Goal: Task Accomplishment & Management: Manage account settings

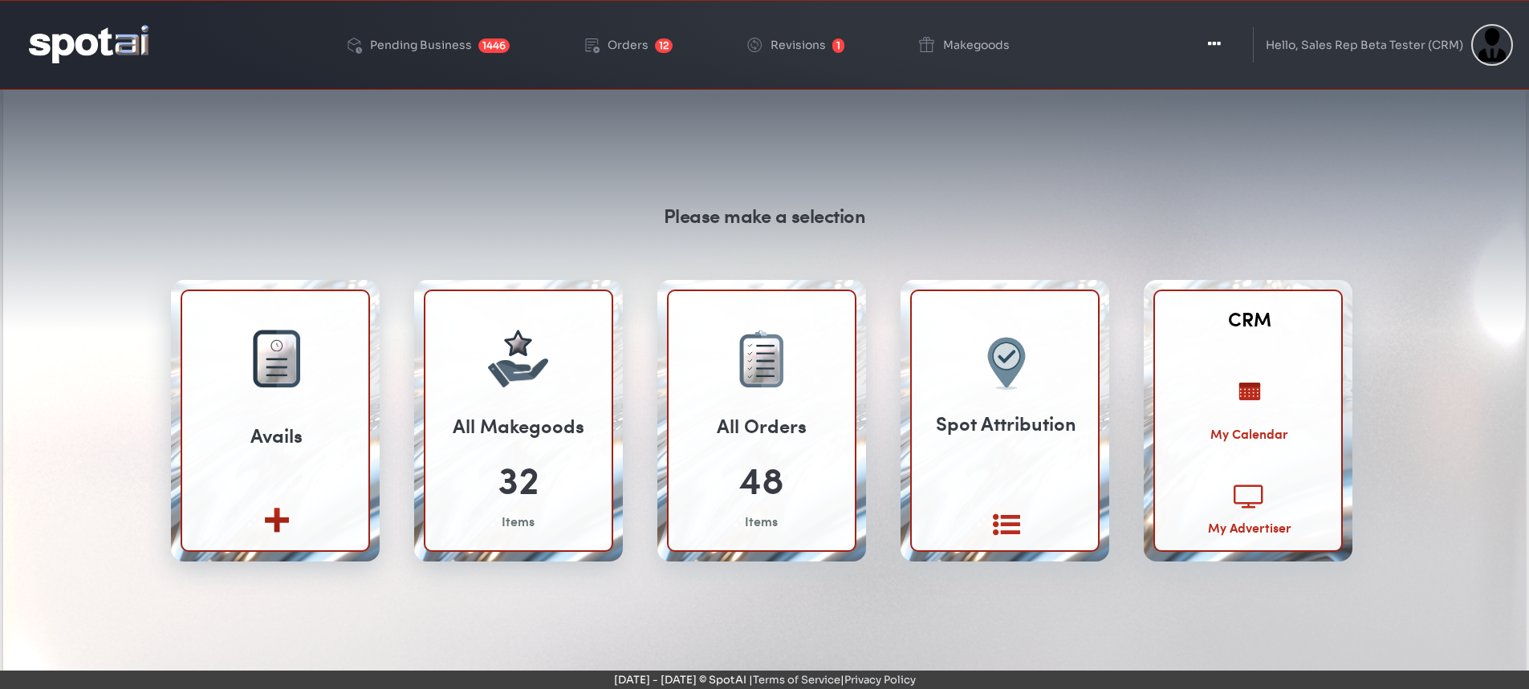
click at [1252, 522] on div "My Advertiser" at bounding box center [1249, 527] width 83 height 18
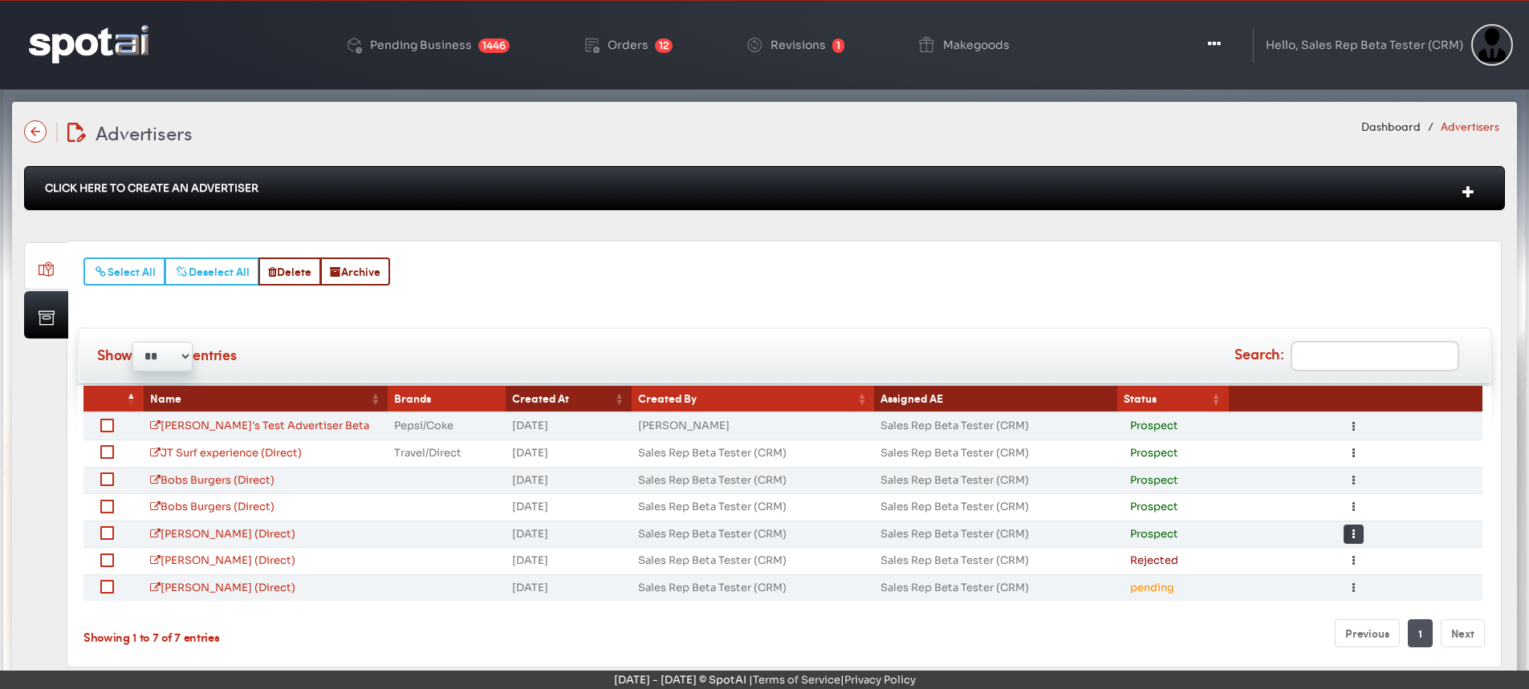
click at [1352, 531] on icon "button" at bounding box center [1353, 534] width 2 height 11
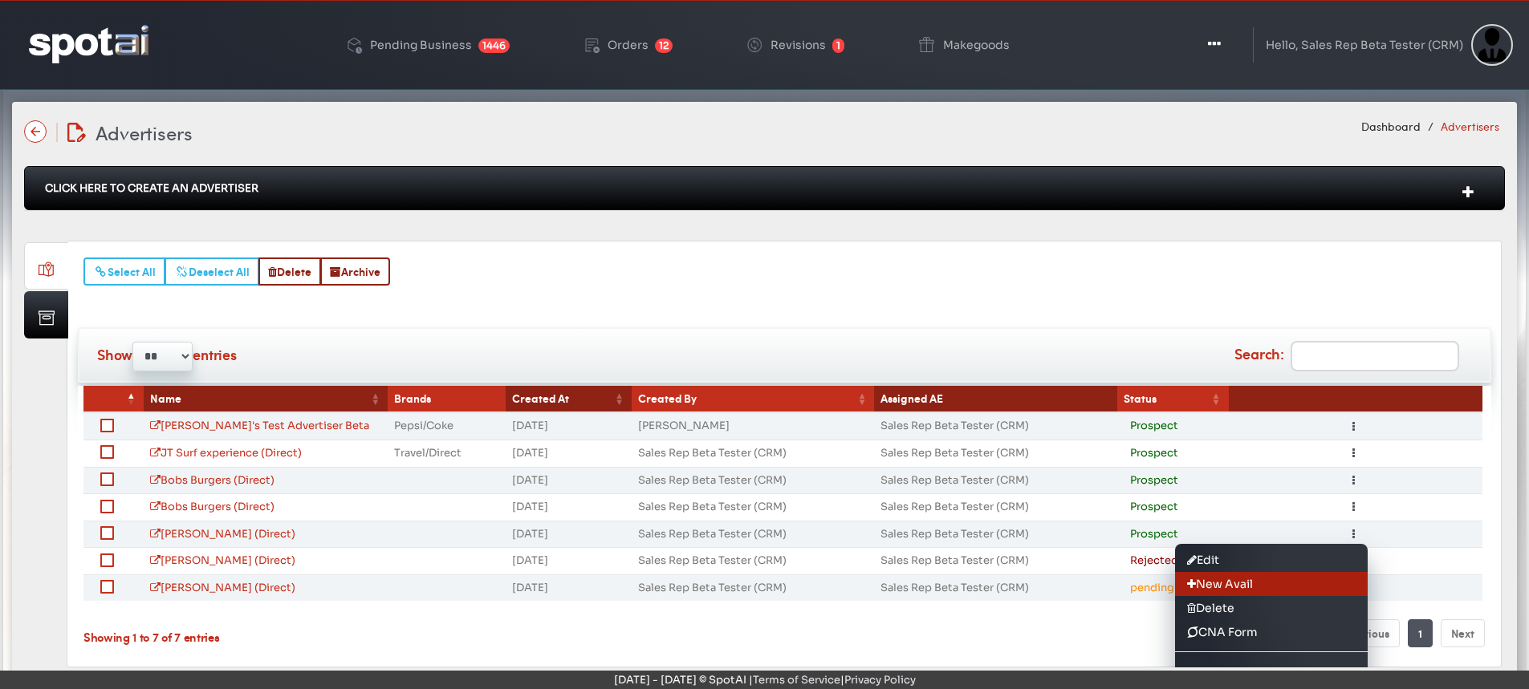
click at [1234, 583] on link "New Avail" at bounding box center [1271, 584] width 193 height 24
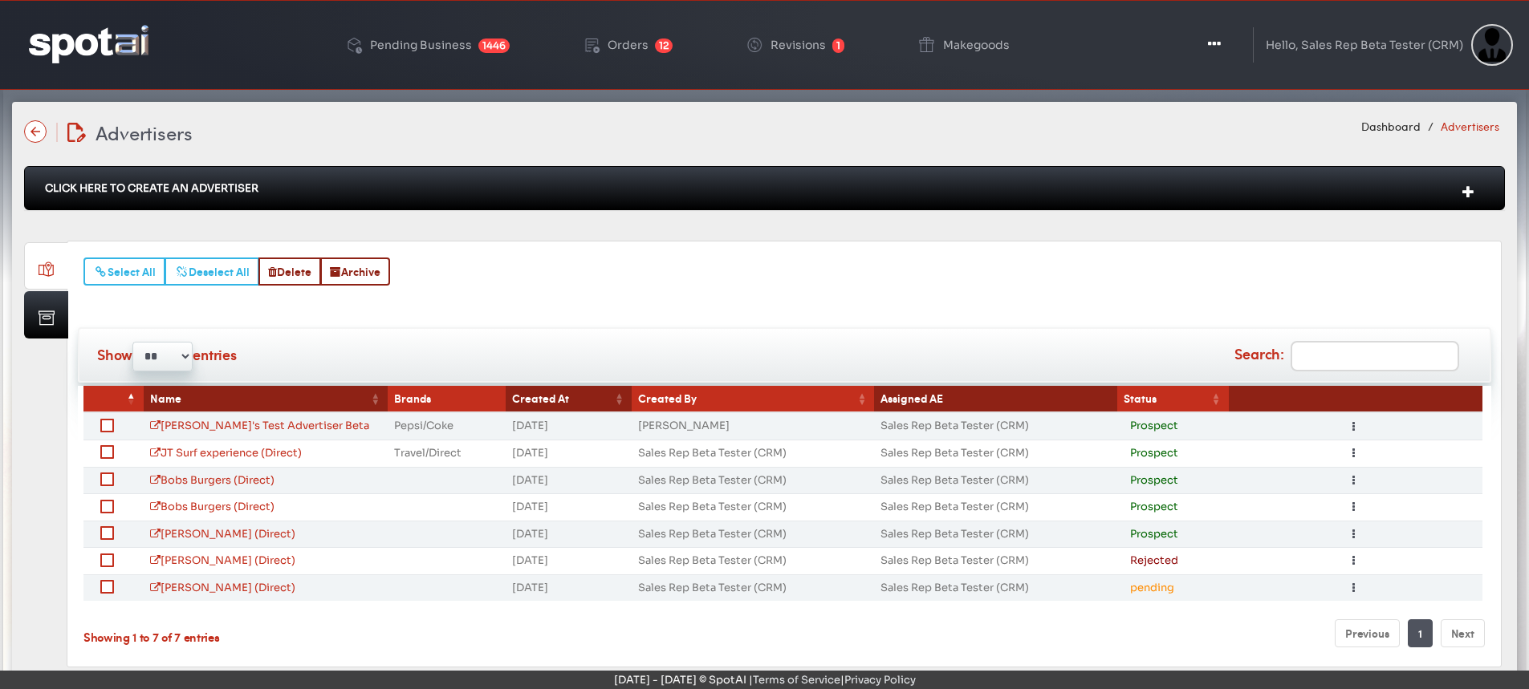
click at [116, 530] on label at bounding box center [116, 532] width 0 height 16
click at [1353, 537] on icon "button" at bounding box center [1353, 534] width 2 height 11
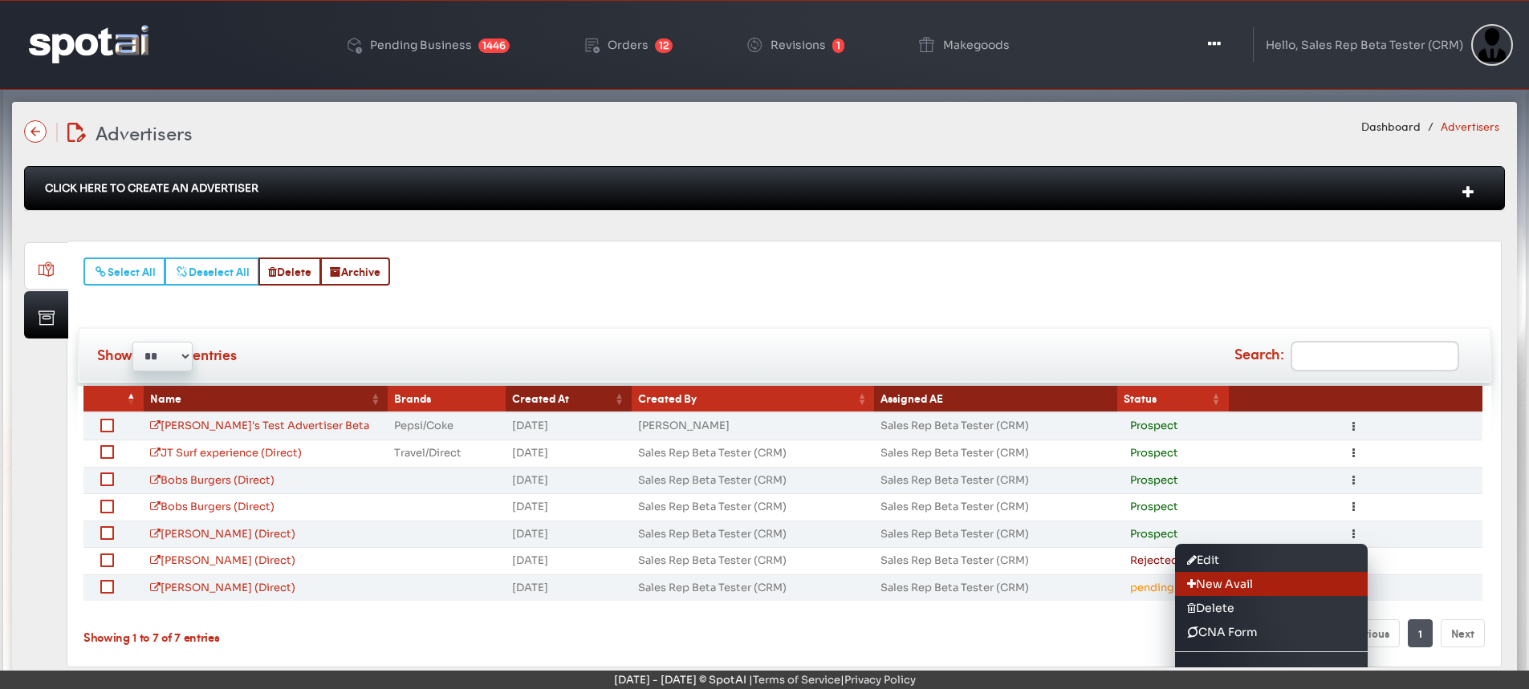
click at [1253, 587] on link "New Avail" at bounding box center [1271, 584] width 193 height 24
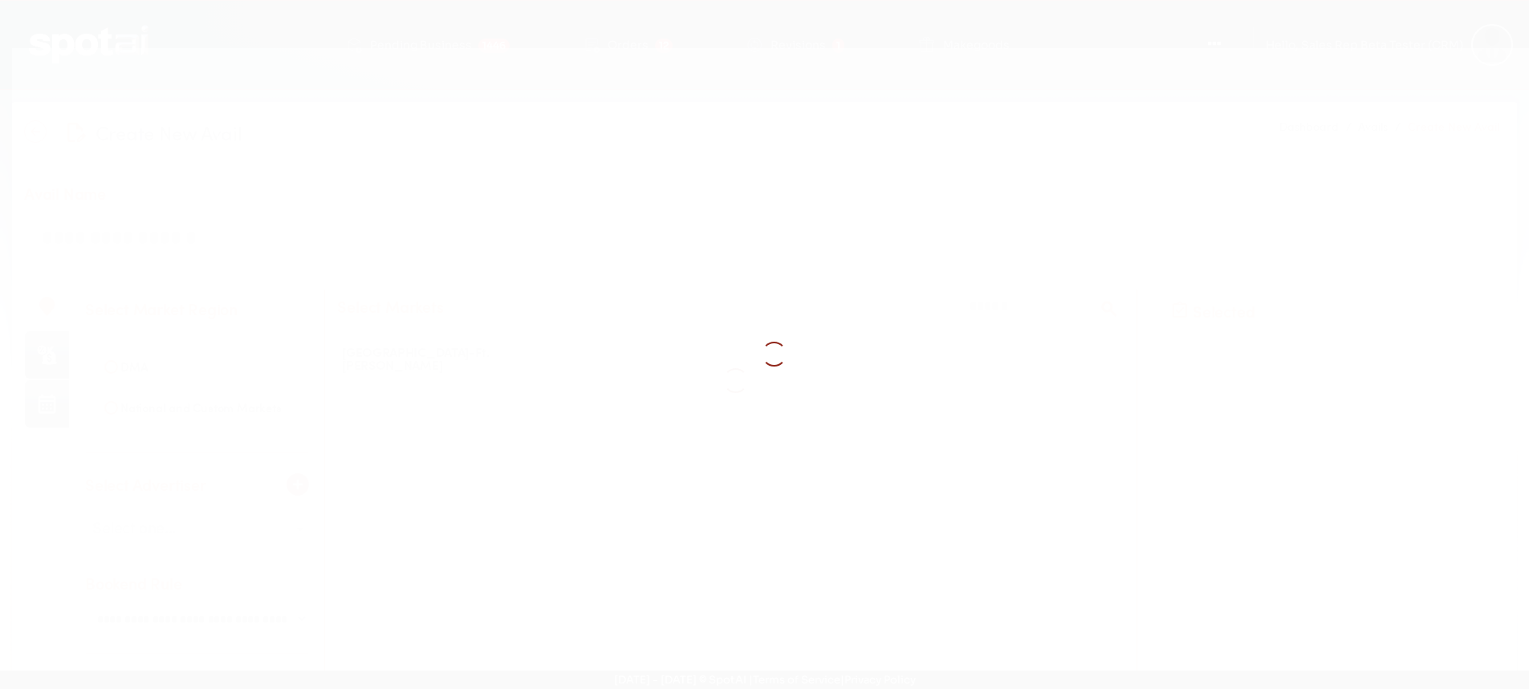
select select
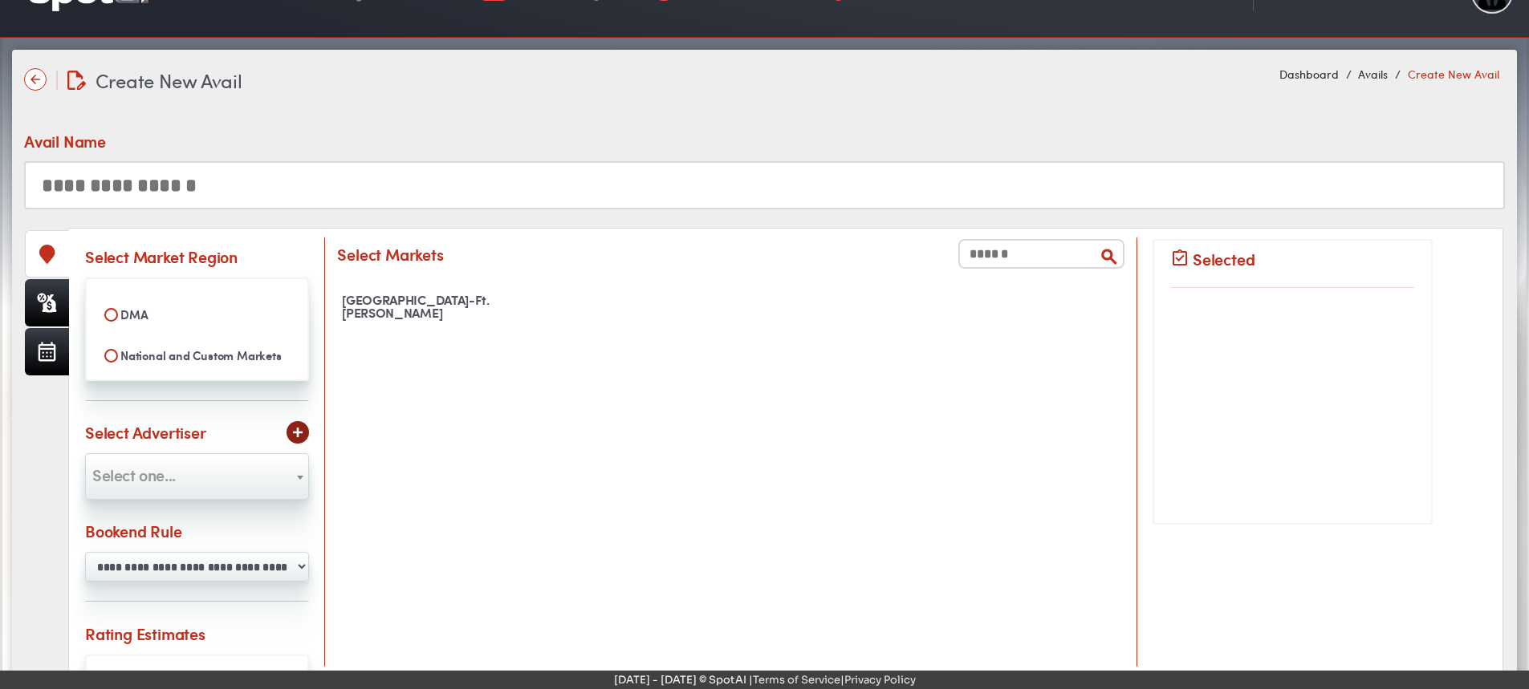
scroll to position [80, 0]
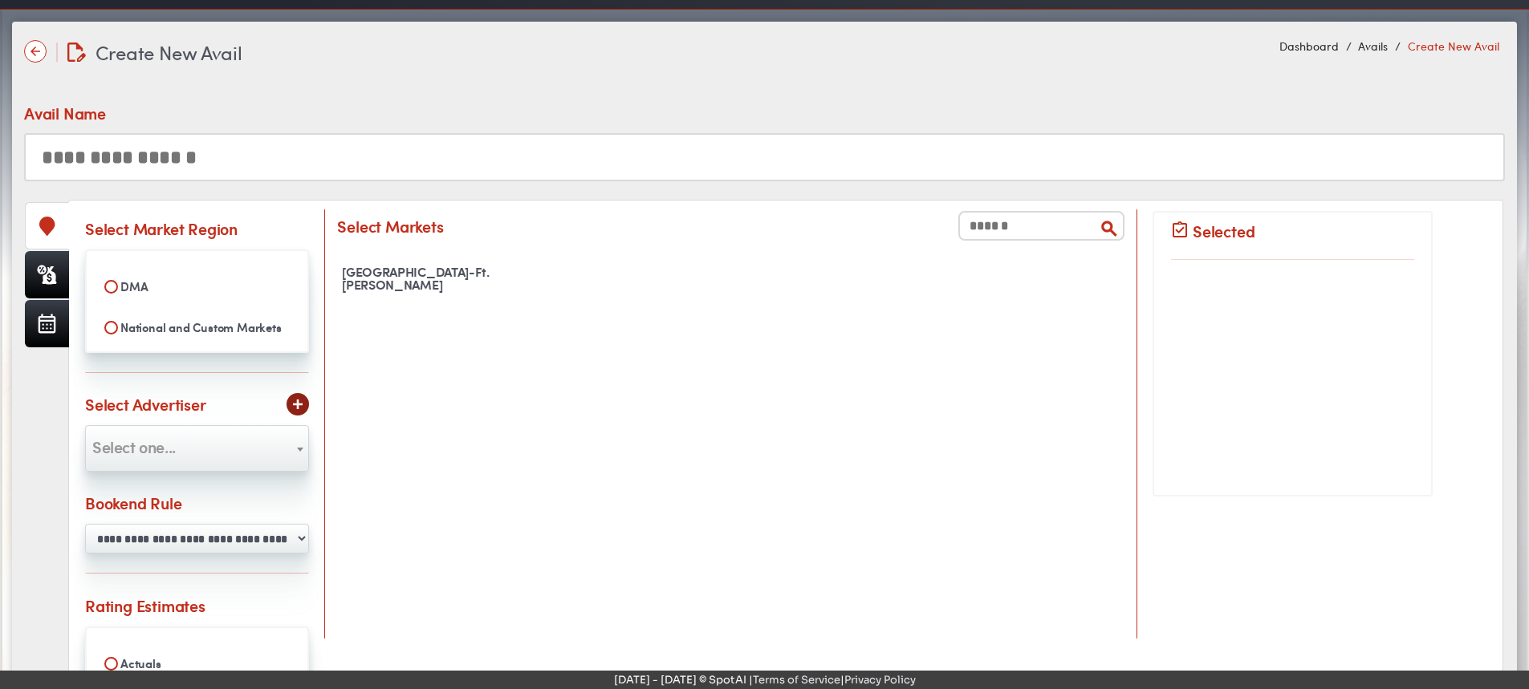
click at [29, 48] on img at bounding box center [35, 51] width 22 height 22
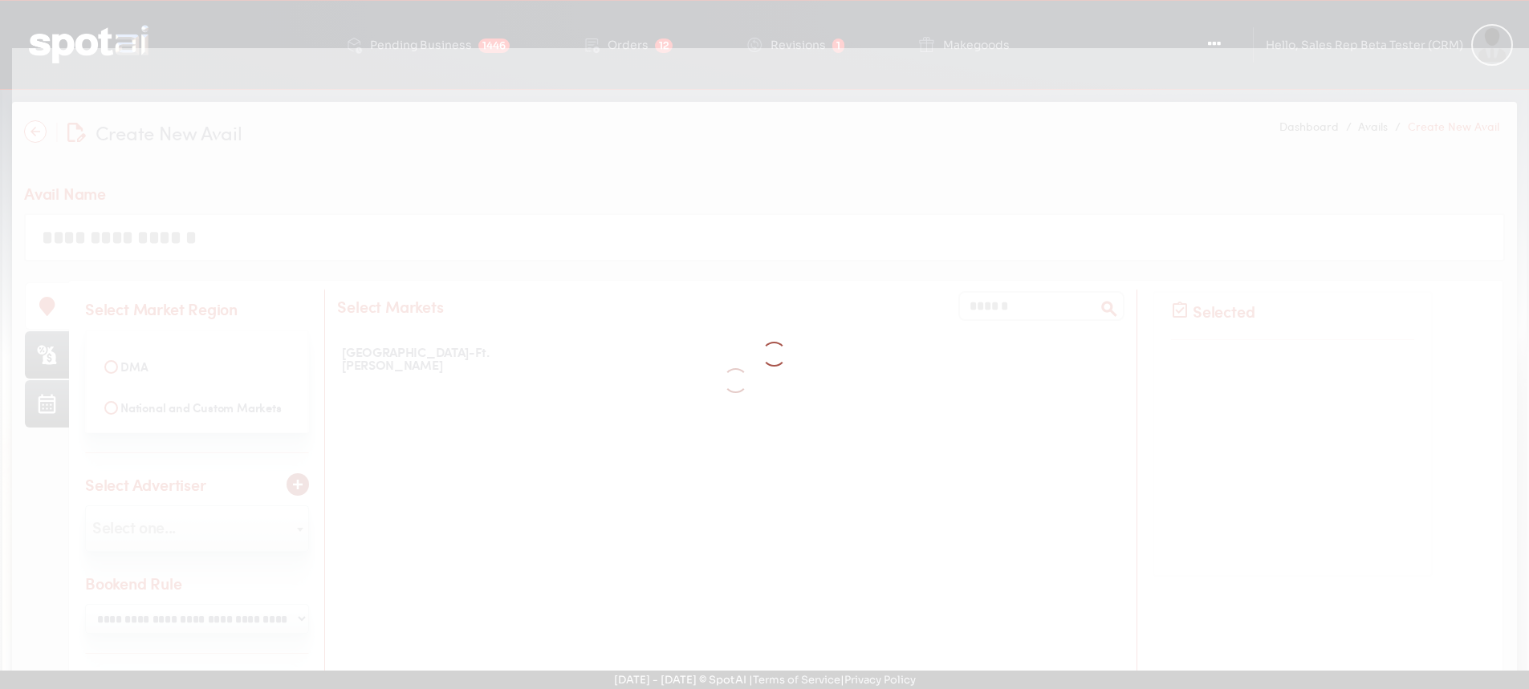
select select
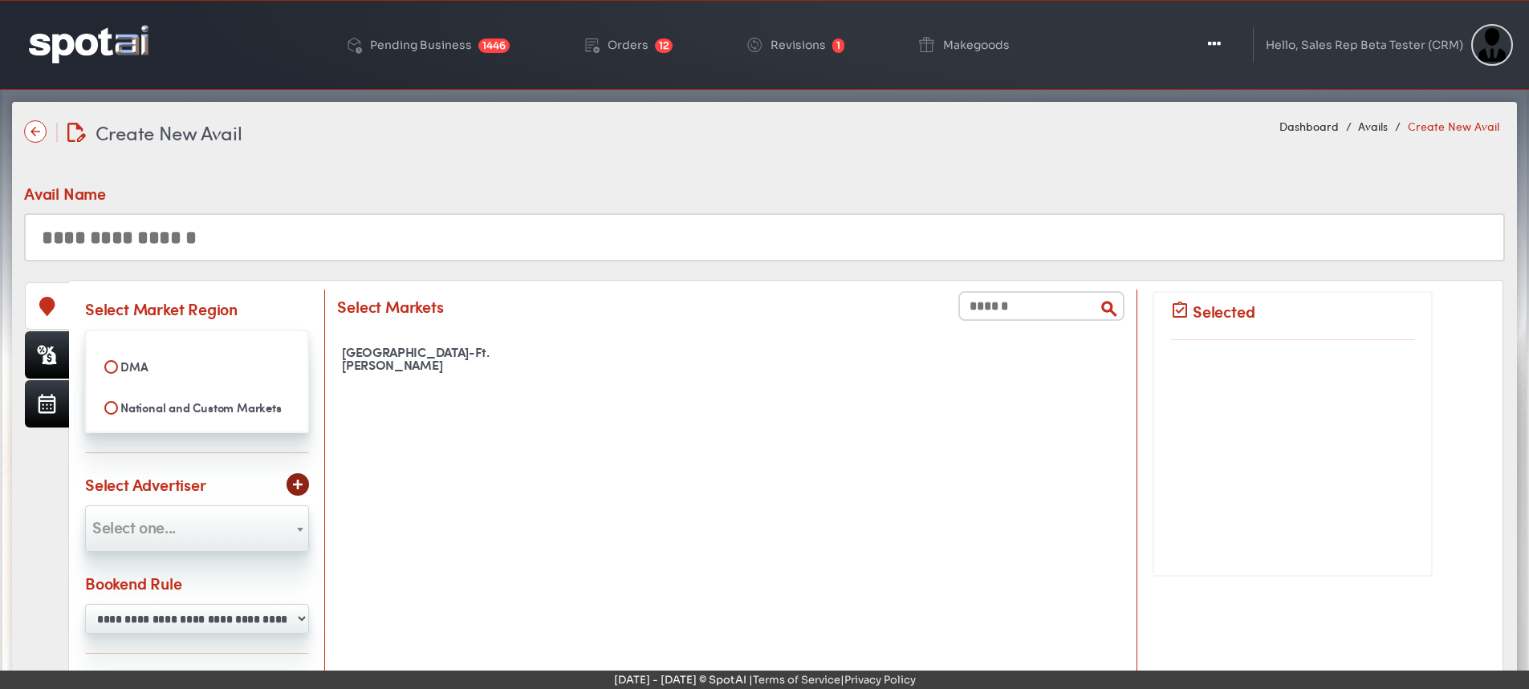
click at [400, 355] on div "West Palm Beach-Ft. Pierce" at bounding box center [467, 358] width 260 height 35
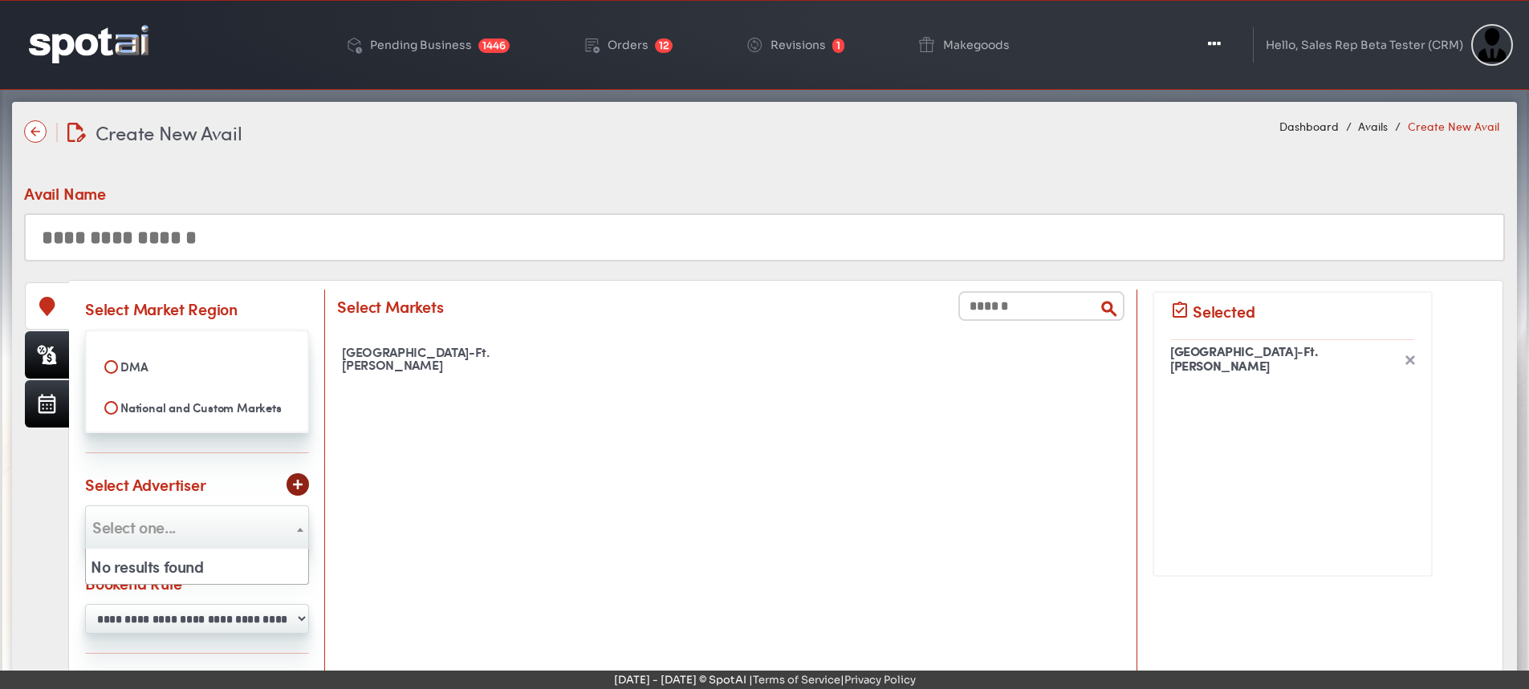
click at [297, 521] on span at bounding box center [300, 529] width 16 height 47
click at [298, 485] on img at bounding box center [298, 485] width 10 height 10
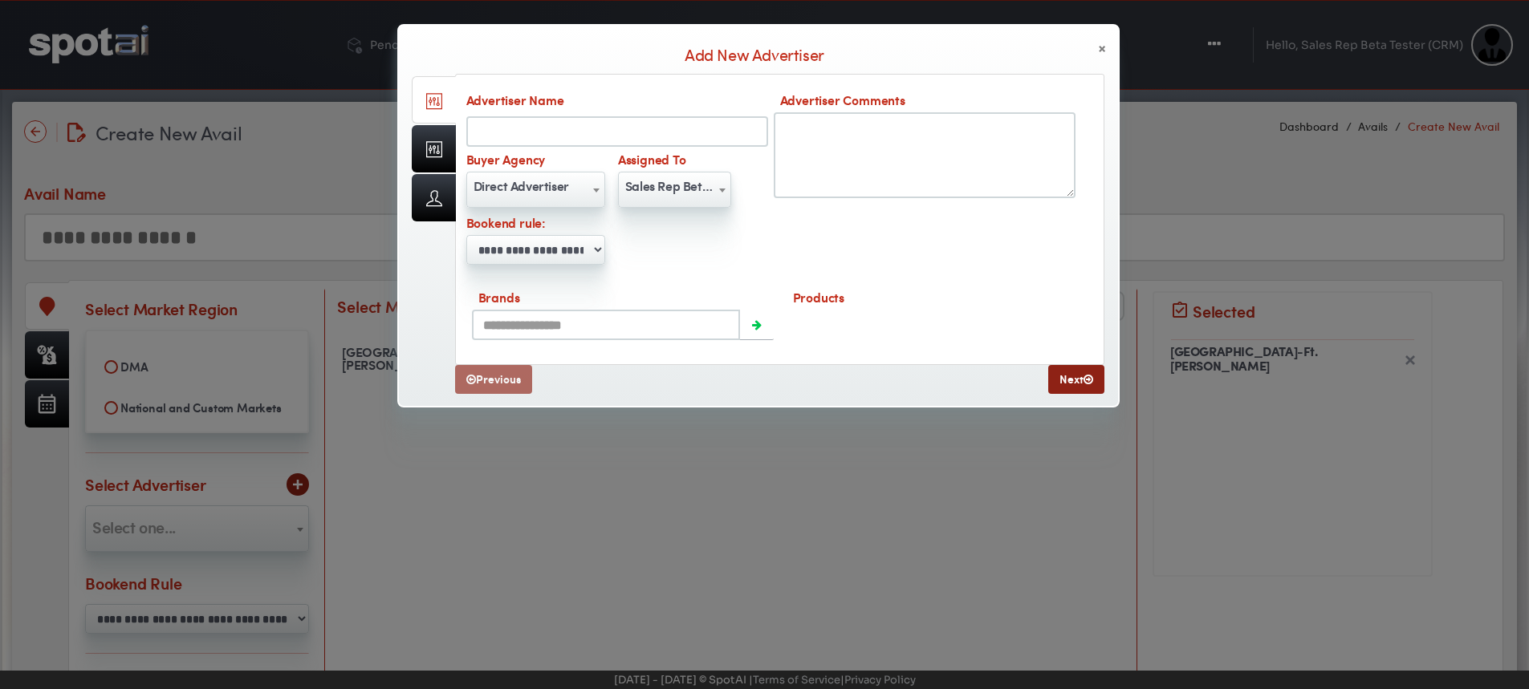
click at [1101, 46] on span "×" at bounding box center [1102, 48] width 8 height 17
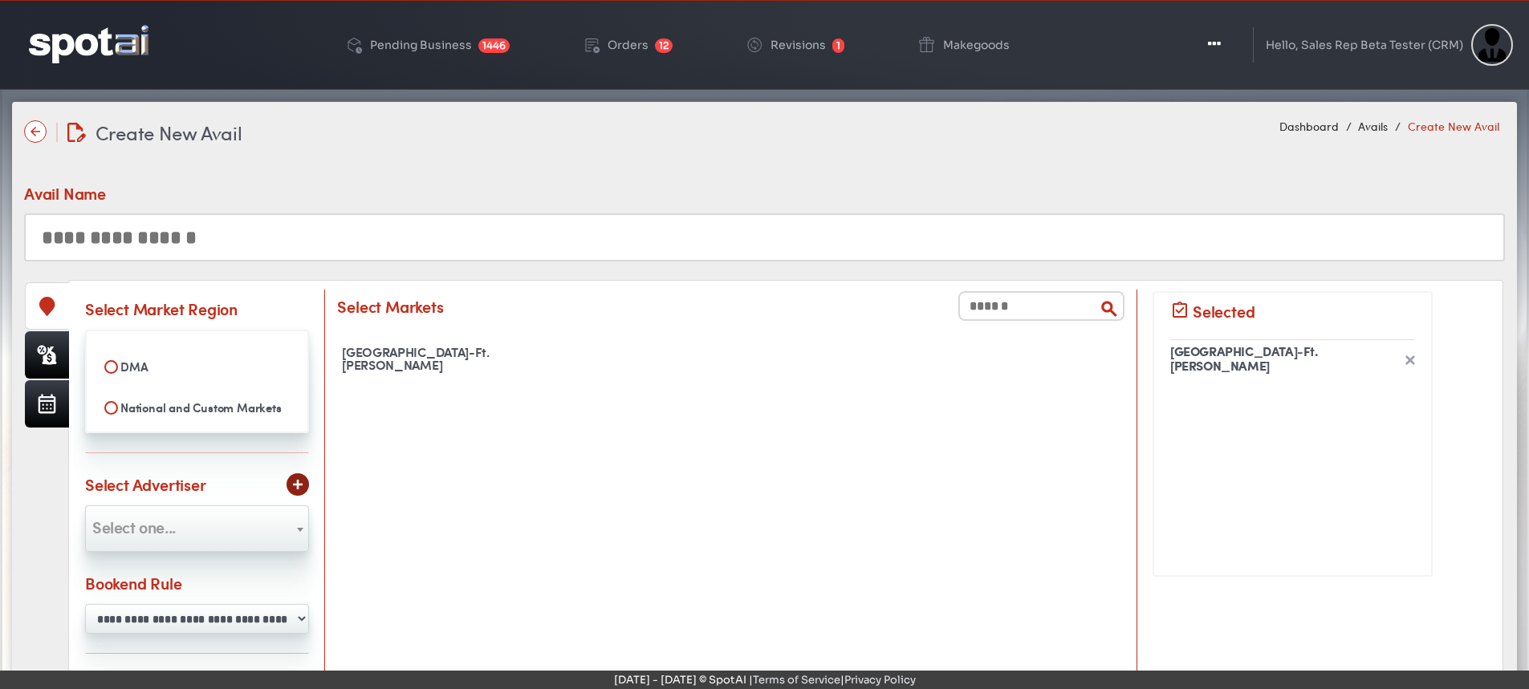
click at [207, 235] on input "text" at bounding box center [764, 237] width 1481 height 48
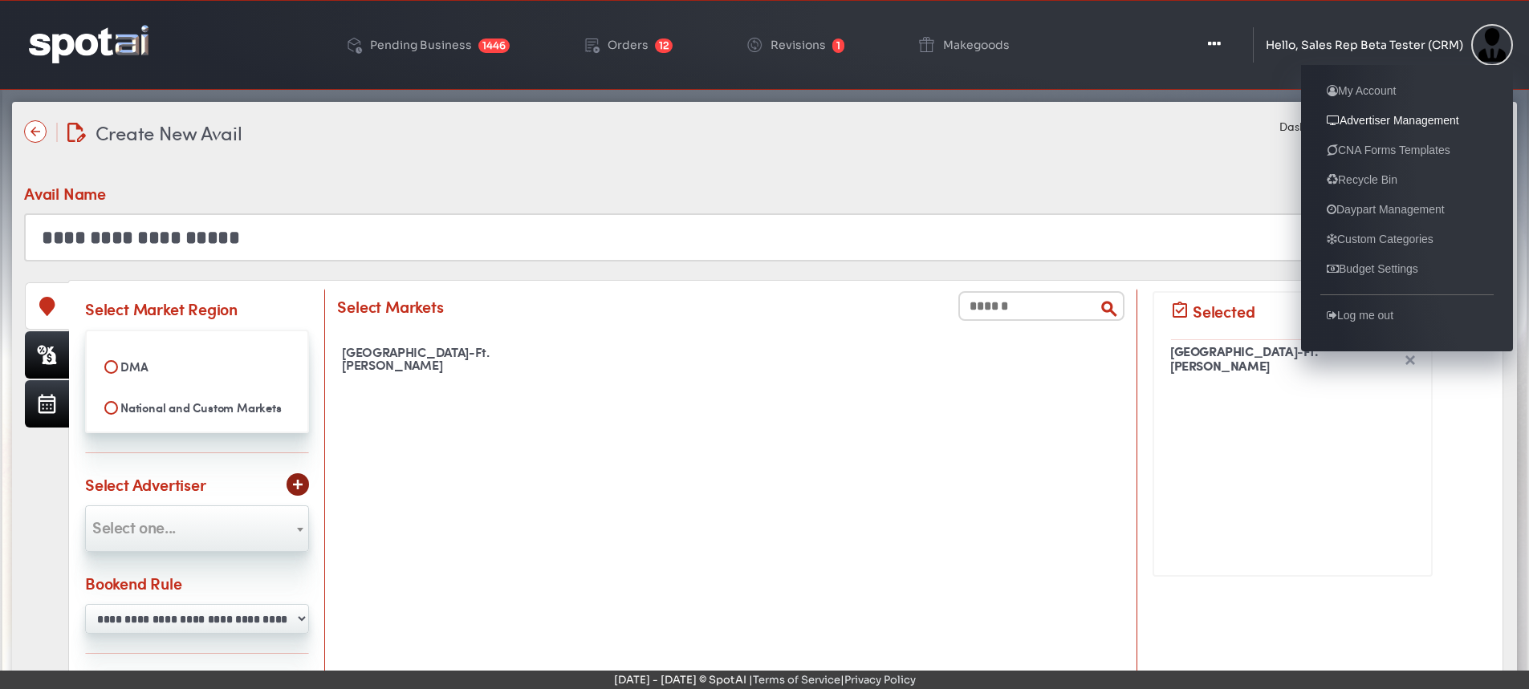
type input "**********"
click at [1373, 113] on link "Advertiser Management" at bounding box center [1392, 120] width 145 height 19
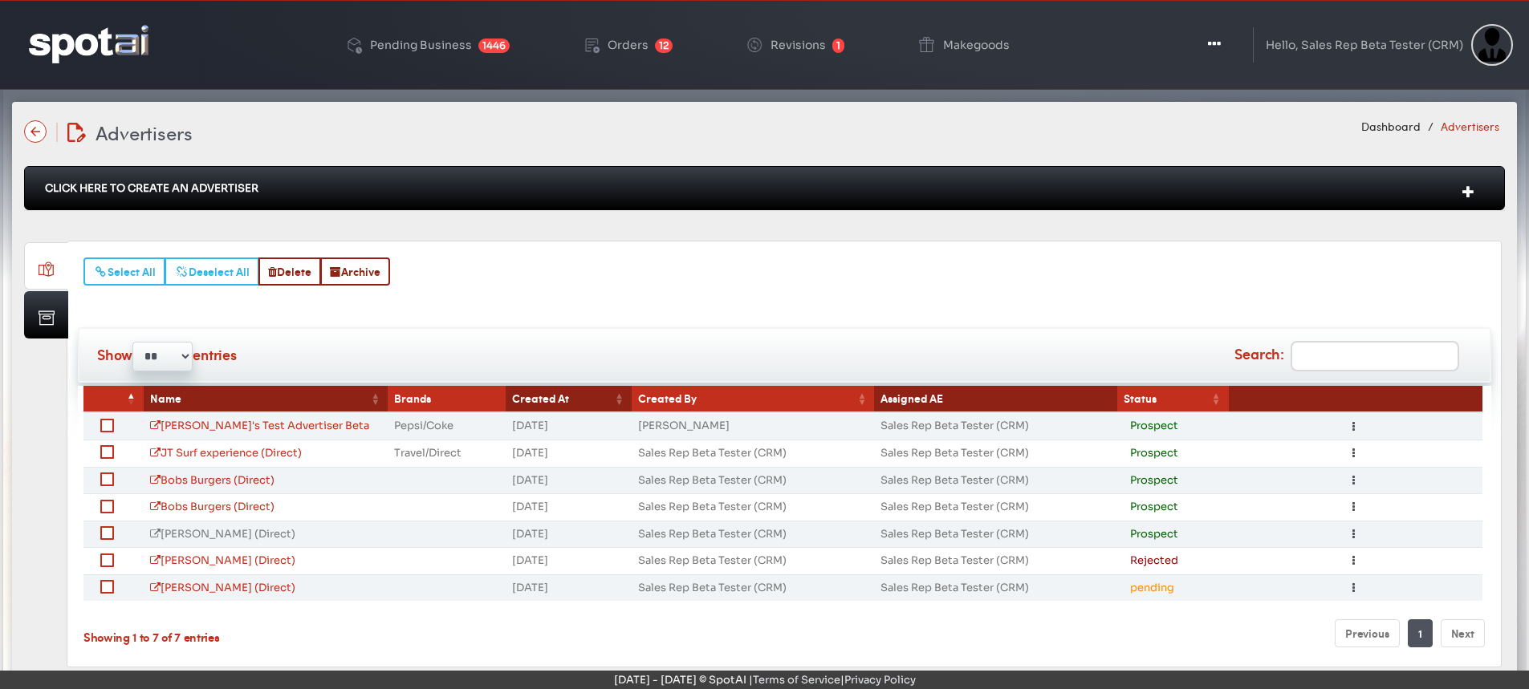
click at [196, 533] on link "[PERSON_NAME] (Direct)" at bounding box center [222, 534] width 145 height 14
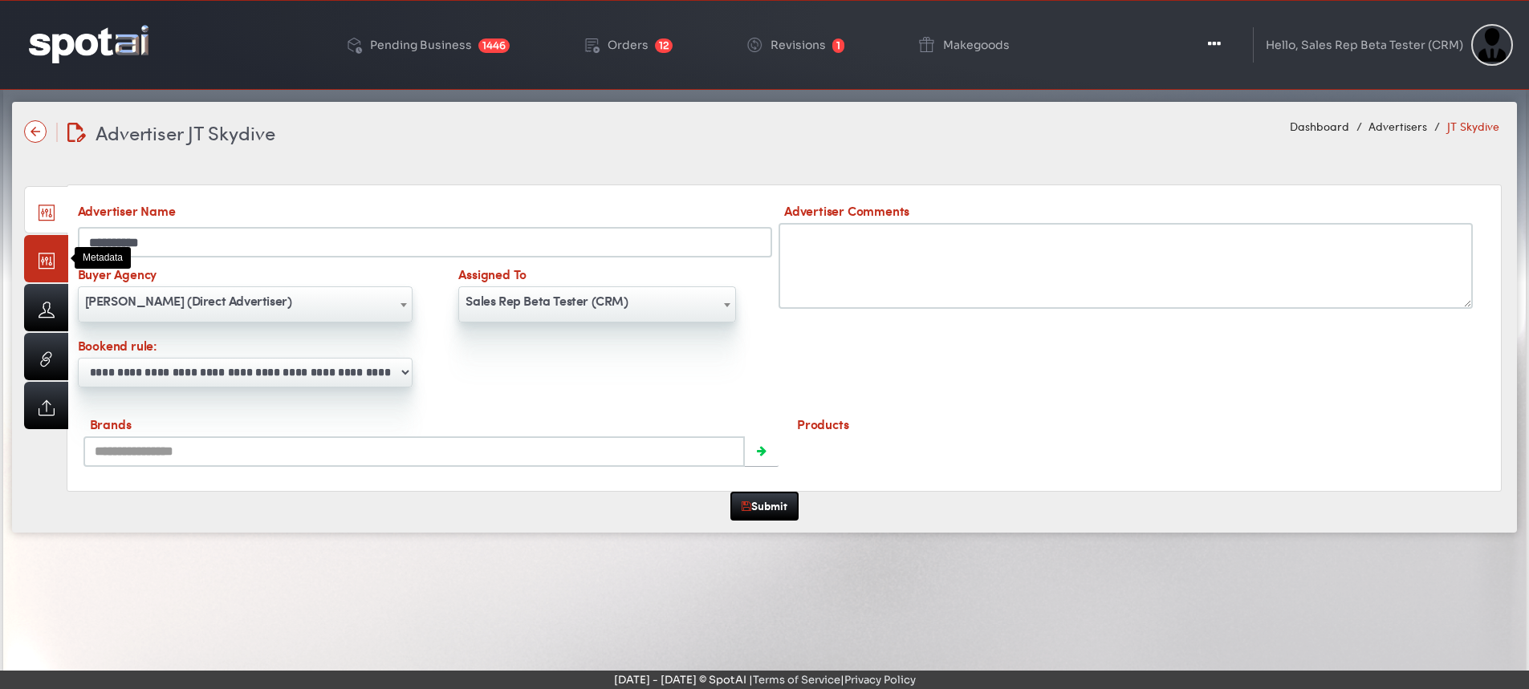
click at [43, 266] on link at bounding box center [46, 258] width 44 height 47
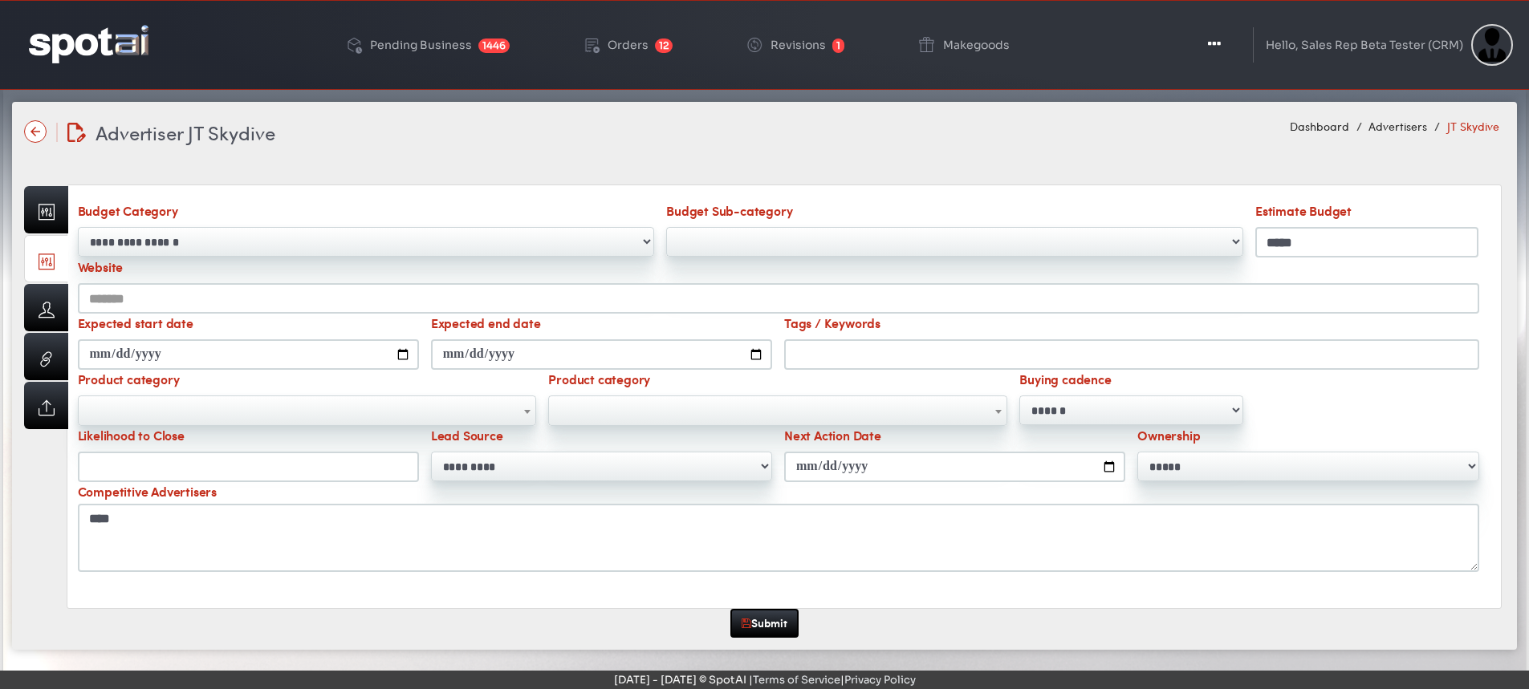
drag, startPoint x: 1268, startPoint y: 244, endPoint x: 1314, endPoint y: 246, distance: 46.6
click at [1314, 246] on input "*****" at bounding box center [1366, 242] width 223 height 30
click at [117, 463] on input "**" at bounding box center [248, 467] width 341 height 30
click at [1327, 244] on input "*****" at bounding box center [1366, 242] width 223 height 30
click at [209, 242] on select "**********" at bounding box center [366, 242] width 577 height 30
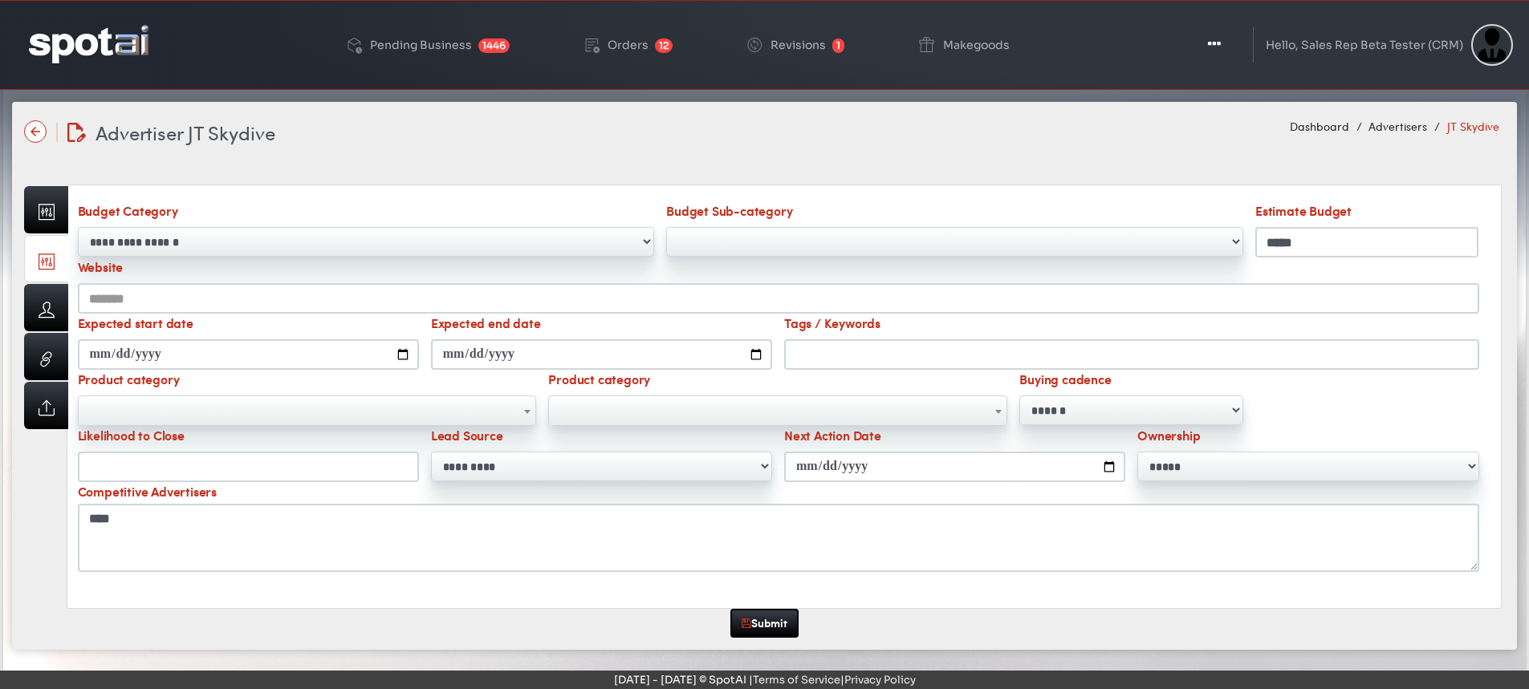
click at [699, 236] on select "Budget Sub-category" at bounding box center [954, 242] width 577 height 30
click at [1238, 238] on select "Budget Sub-category" at bounding box center [954, 242] width 577 height 30
click at [1229, 233] on select "Budget Sub-category" at bounding box center [954, 242] width 577 height 30
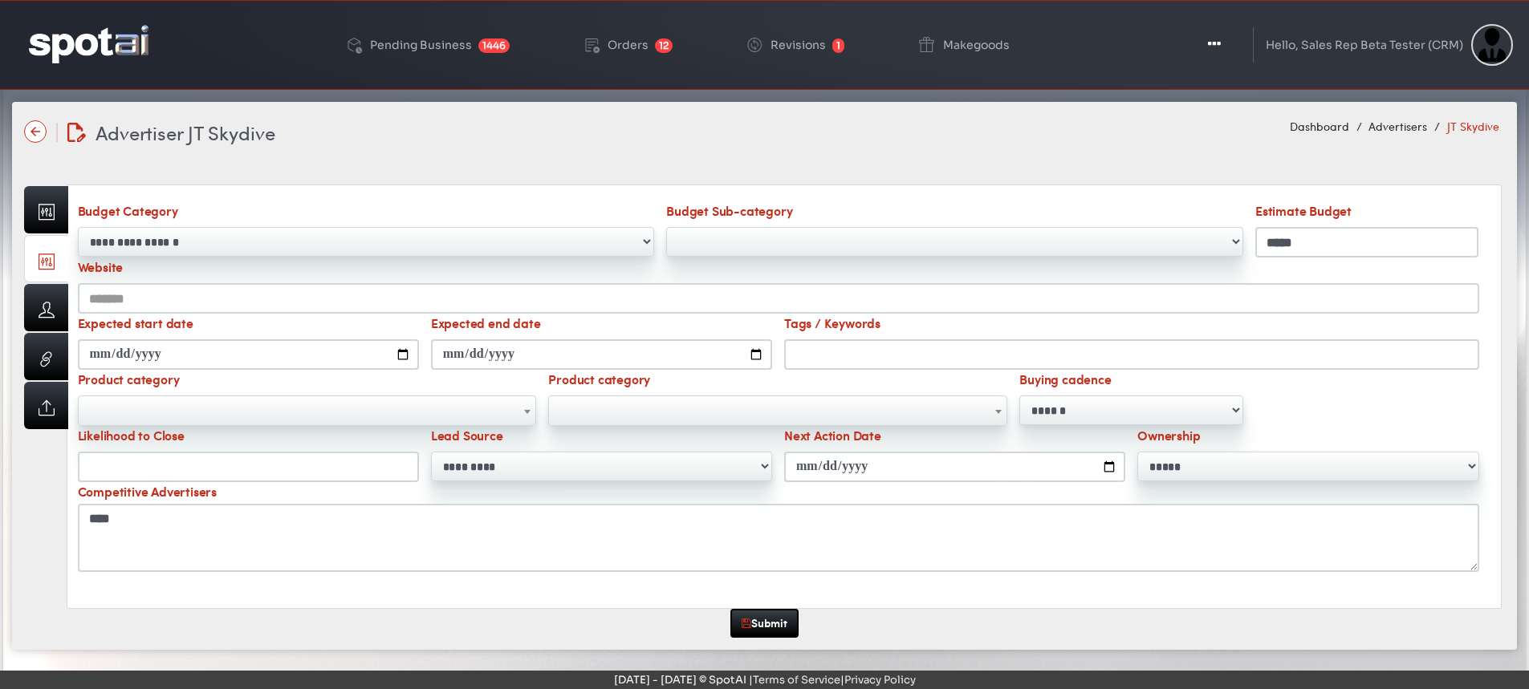
click at [1233, 239] on select "Budget Sub-category" at bounding box center [954, 242] width 577 height 30
click at [1233, 238] on select "Budget Sub-category" at bounding box center [954, 242] width 577 height 30
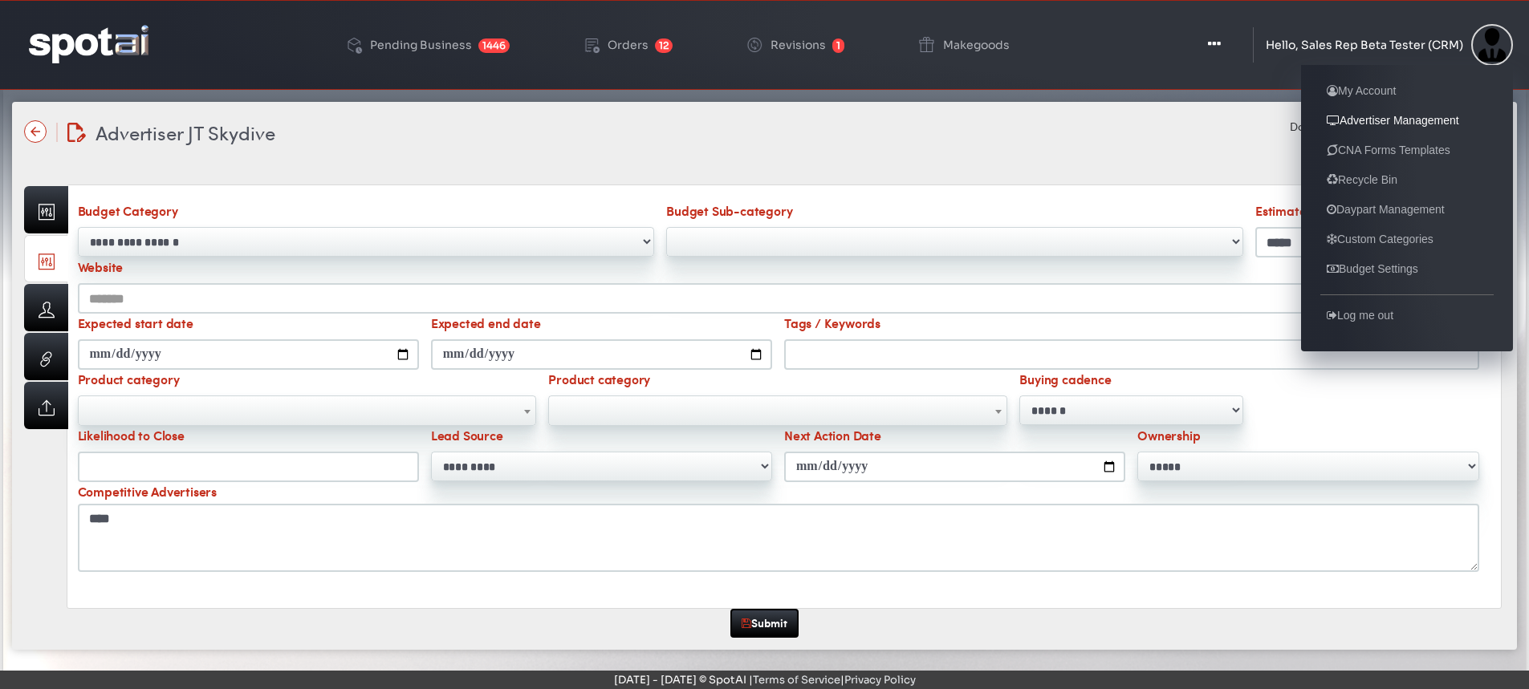
click at [1370, 122] on link "Advertiser Management" at bounding box center [1392, 120] width 145 height 19
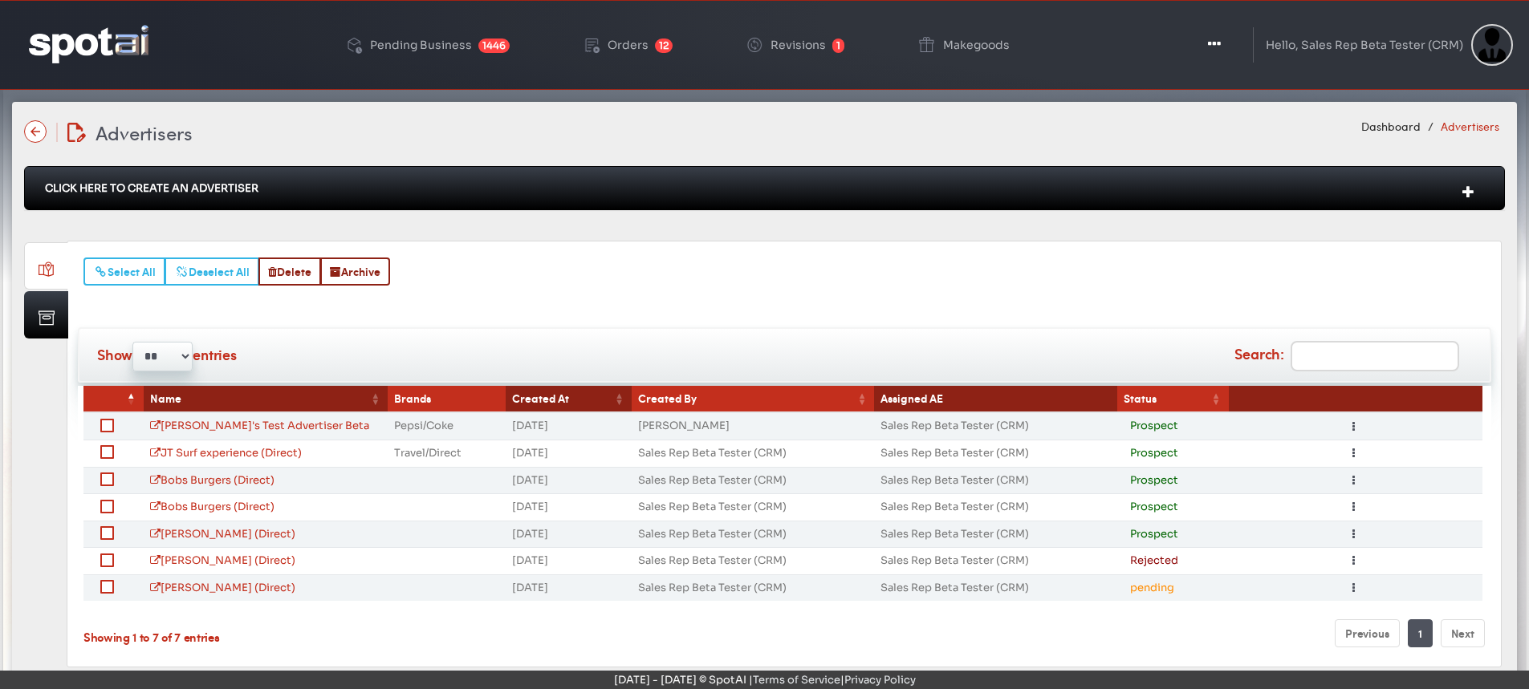
click at [116, 532] on label at bounding box center [116, 532] width 0 height 16
click at [1355, 530] on button "Toggle Dropdown" at bounding box center [1353, 534] width 20 height 19
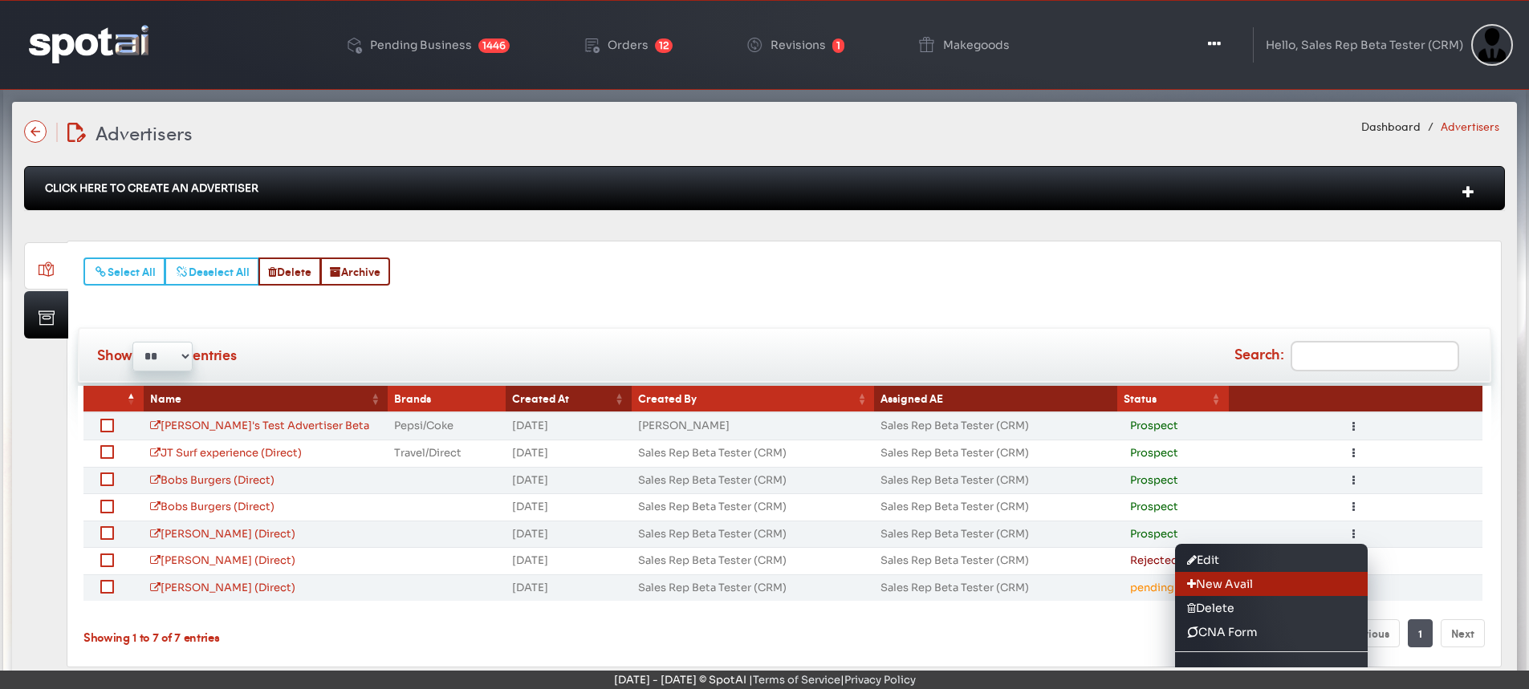
click at [1232, 581] on link "New Avail" at bounding box center [1271, 584] width 193 height 24
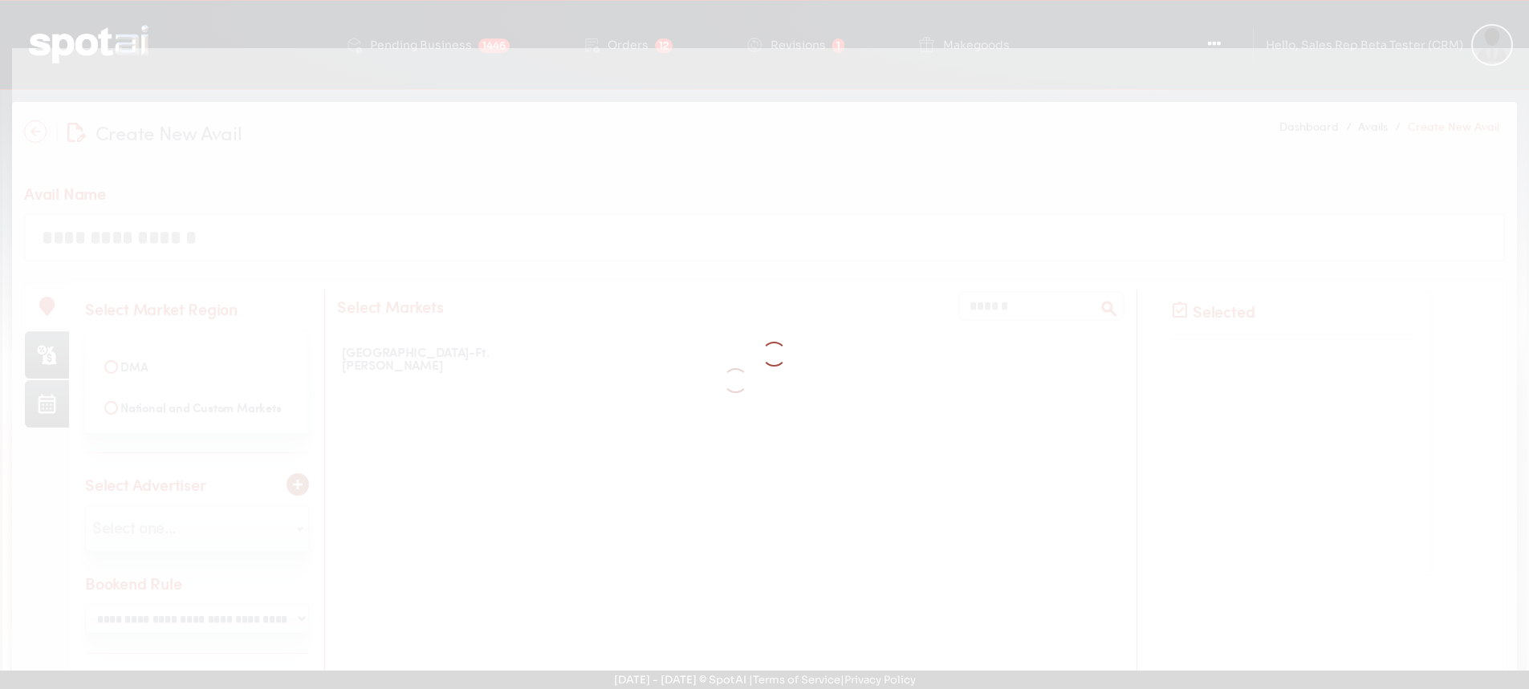
select select
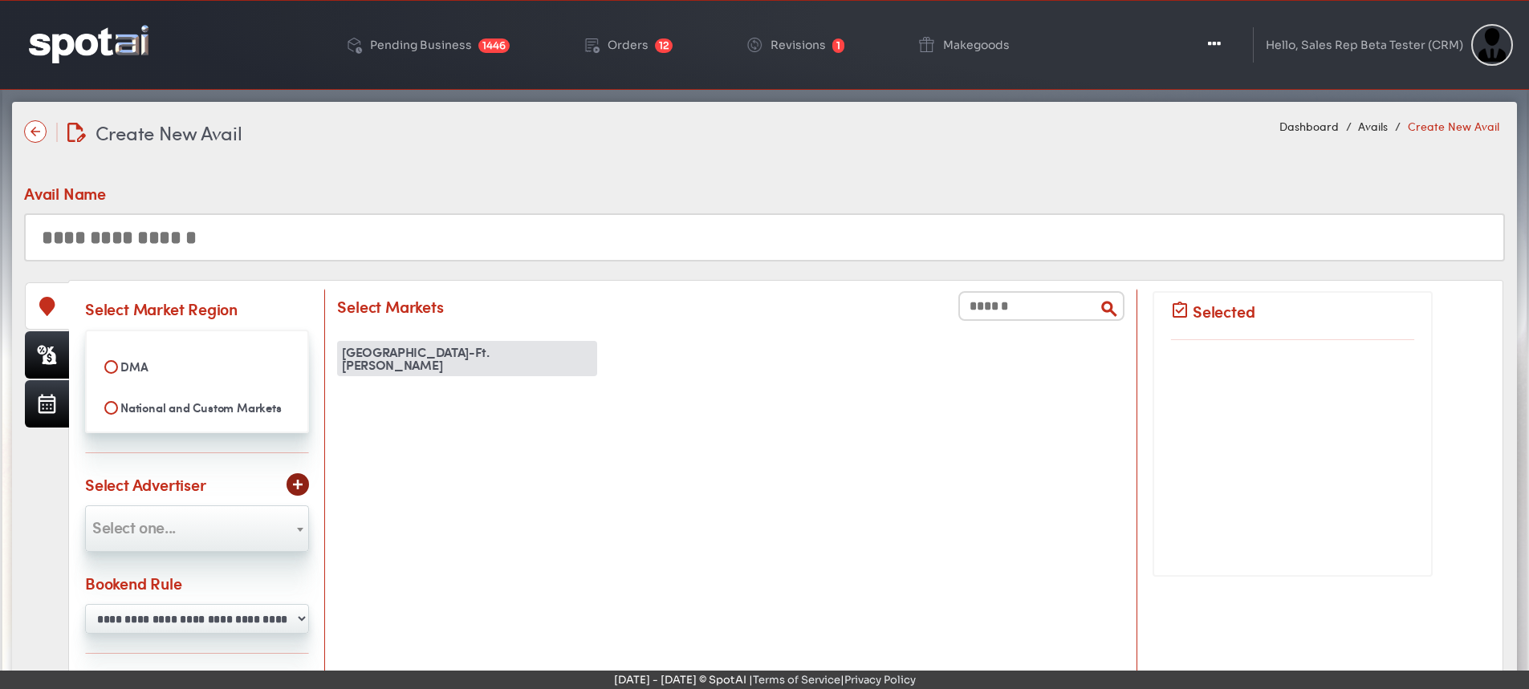
click at [431, 360] on div "[GEOGRAPHIC_DATA]-Ft. [PERSON_NAME]" at bounding box center [467, 358] width 260 height 35
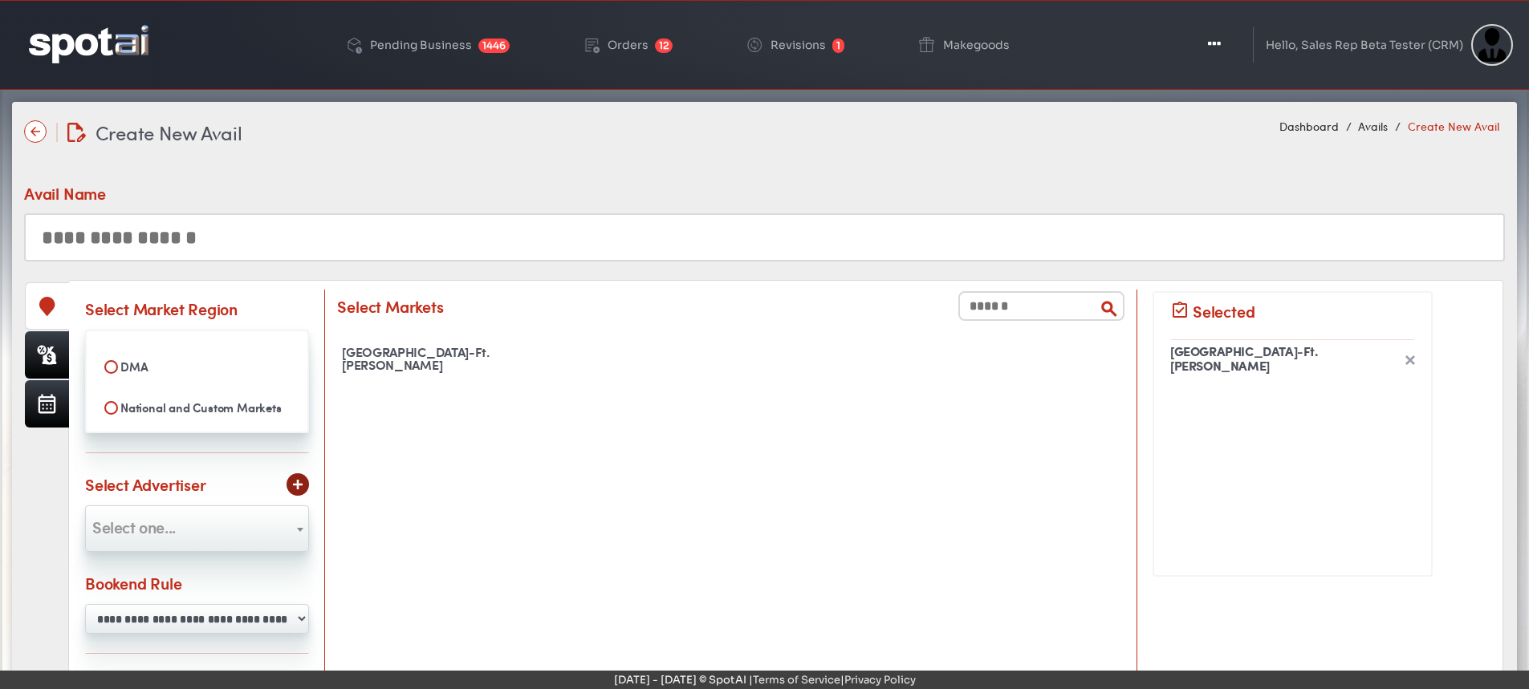
click at [135, 530] on span "Select one..." at bounding box center [133, 526] width 83 height 23
click at [201, 523] on span "Select one..." at bounding box center [197, 527] width 222 height 26
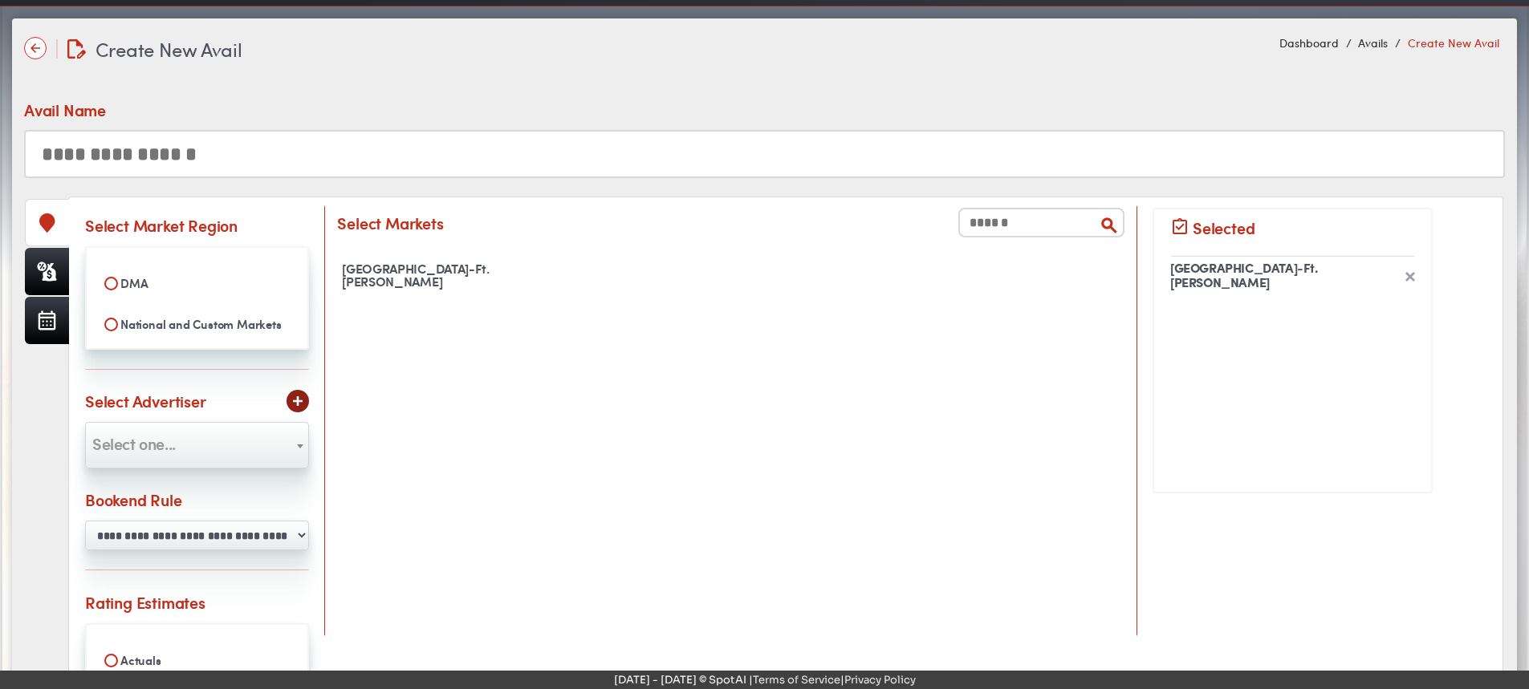
scroll to position [160, 0]
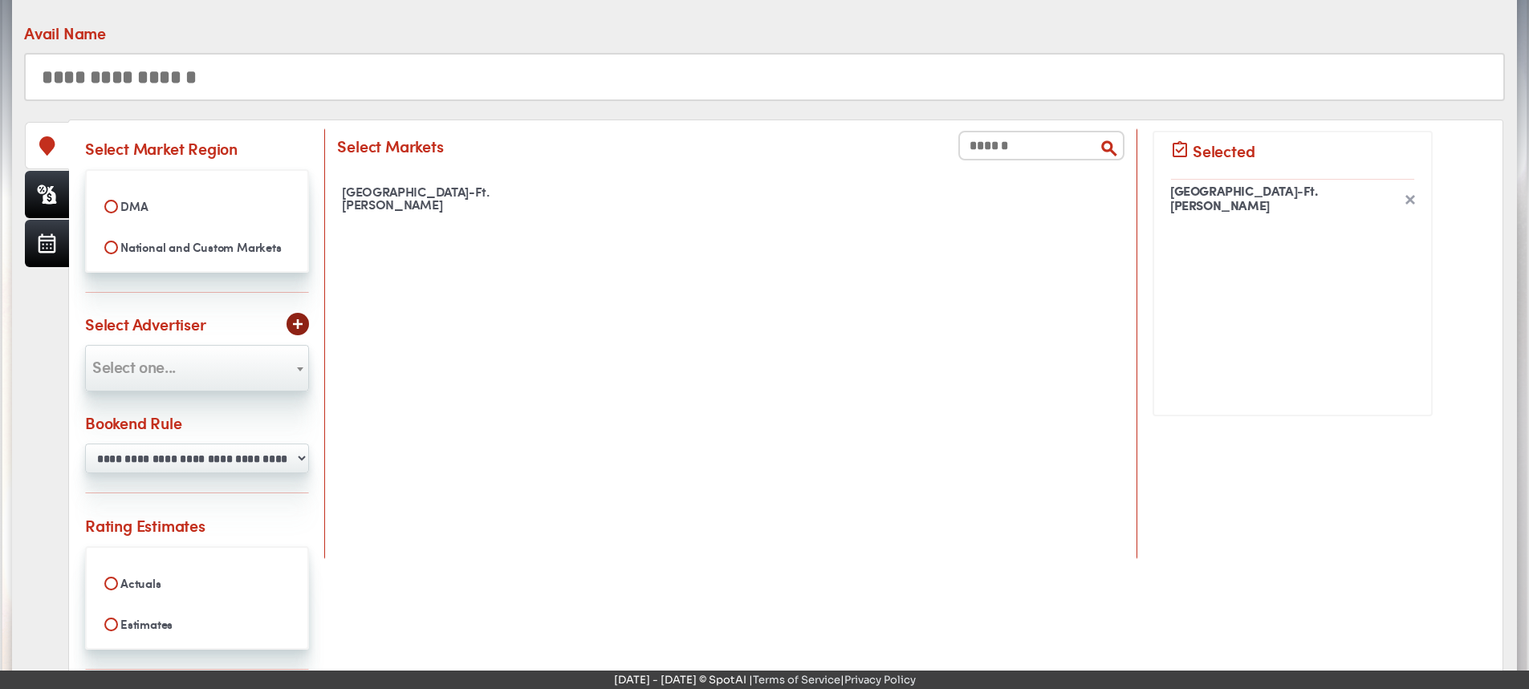
click at [303, 323] on img at bounding box center [298, 324] width 10 height 10
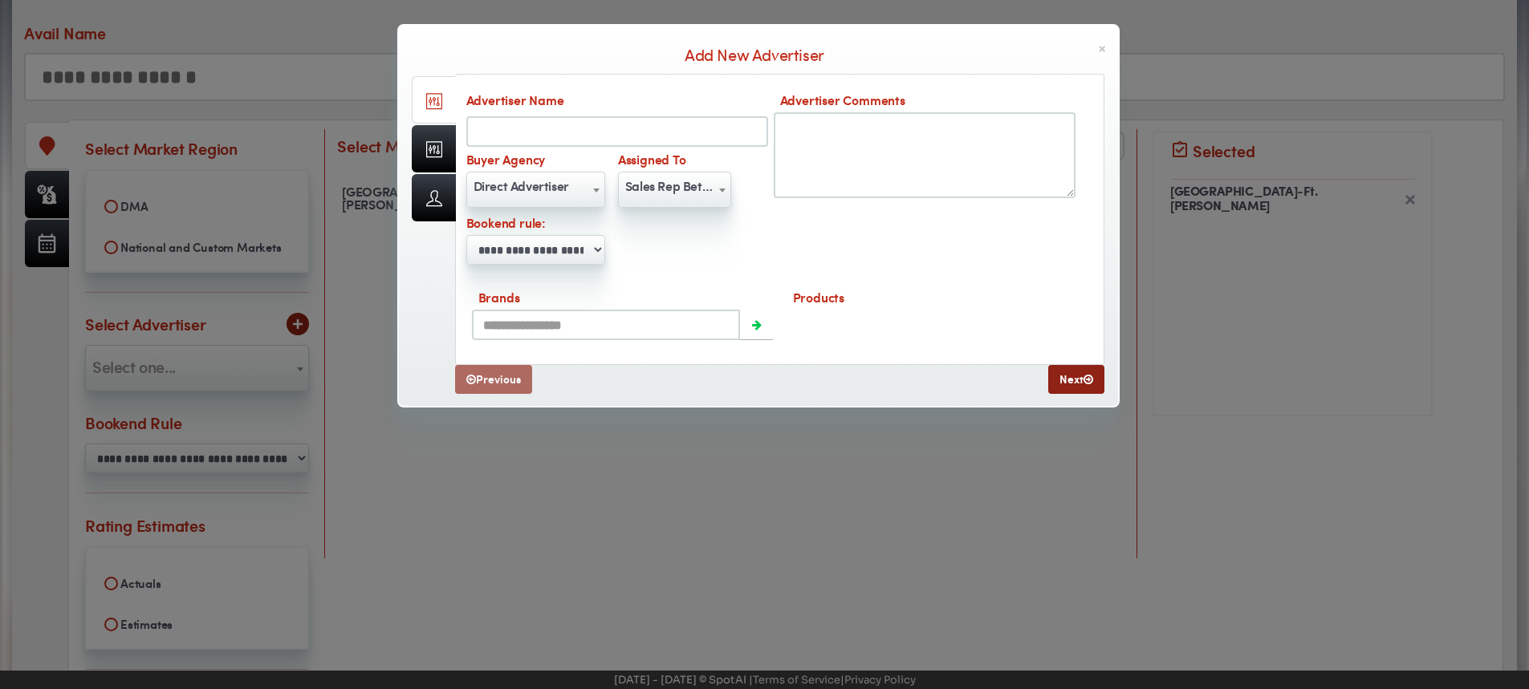
click at [548, 132] on input "Advertiser Name" at bounding box center [617, 131] width 302 height 30
type input "**********"
click at [1061, 371] on link "Next" at bounding box center [1076, 379] width 56 height 29
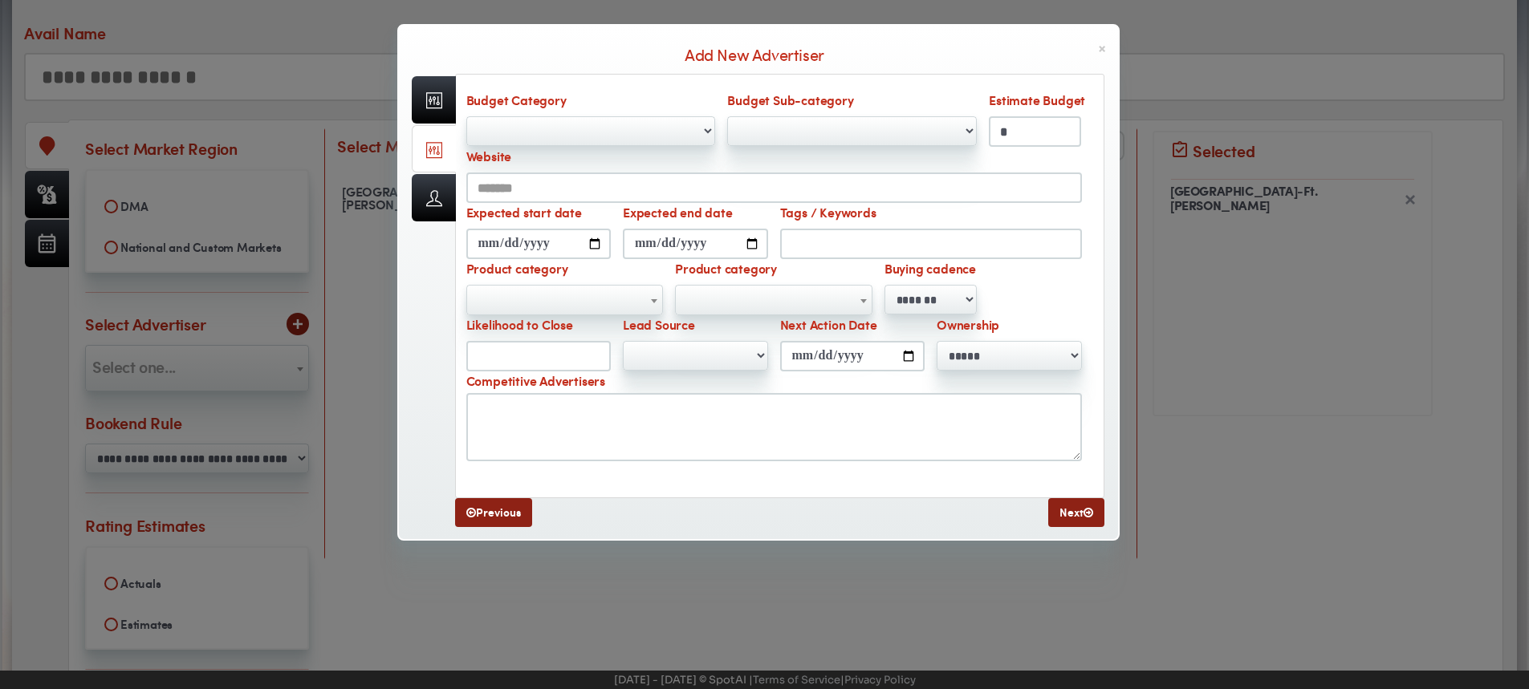
click at [594, 242] on input "Expected start date" at bounding box center [538, 244] width 145 height 30
type input "**********"
click at [754, 241] on input "Expected end date" at bounding box center [695, 244] width 145 height 30
type input "**********"
click at [905, 358] on input "Next Action Date" at bounding box center [852, 356] width 145 height 30
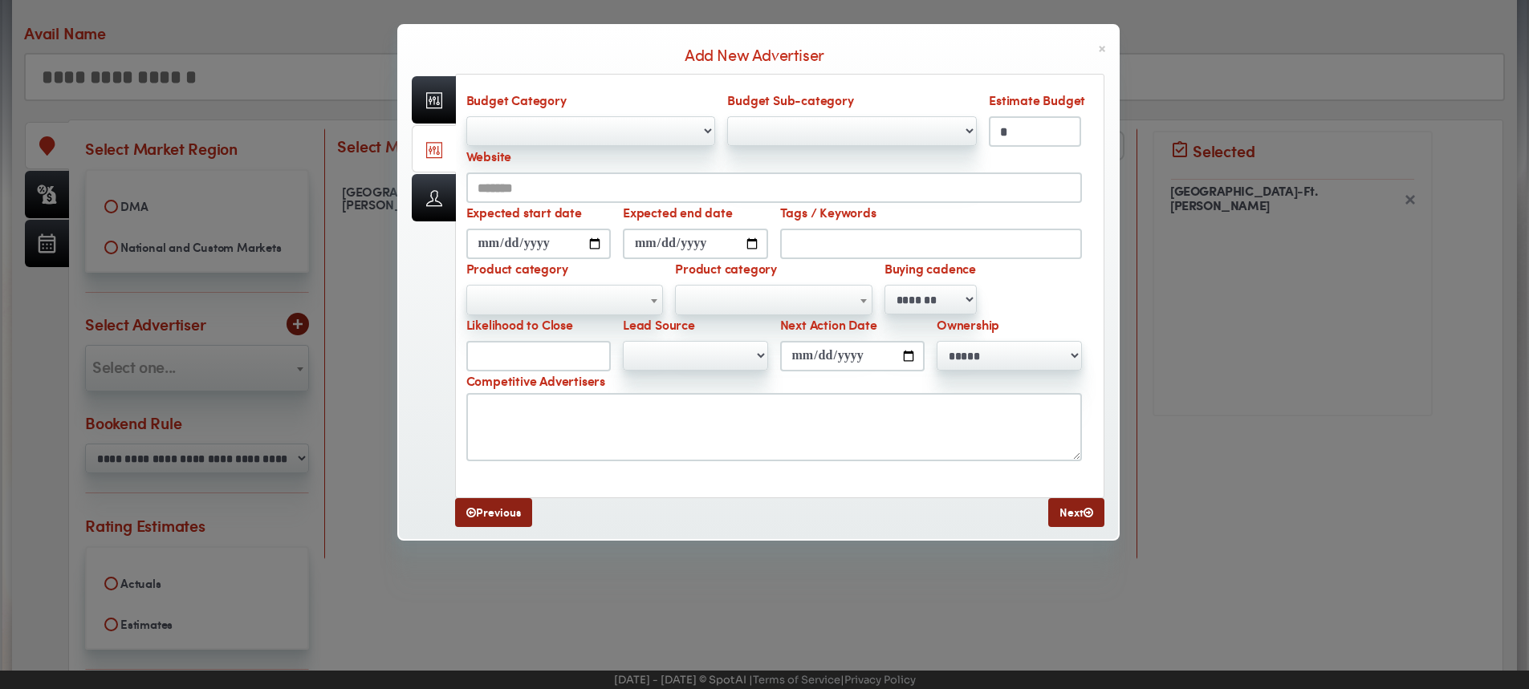
type input "**********"
click at [1081, 516] on link "Next" at bounding box center [1076, 512] width 56 height 29
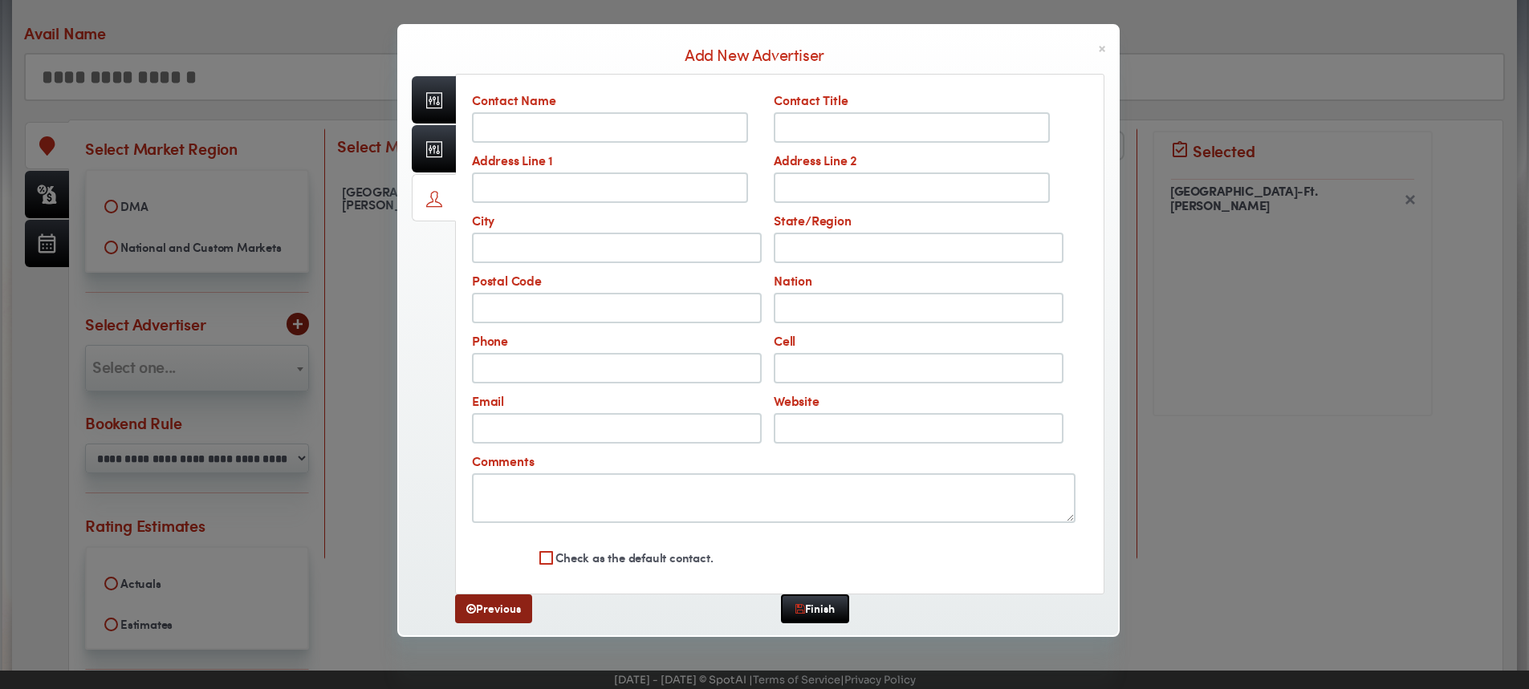
click at [522, 136] on input "Contact Name" at bounding box center [610, 127] width 276 height 30
type input "*"
click at [811, 609] on link "Finish" at bounding box center [815, 609] width 68 height 29
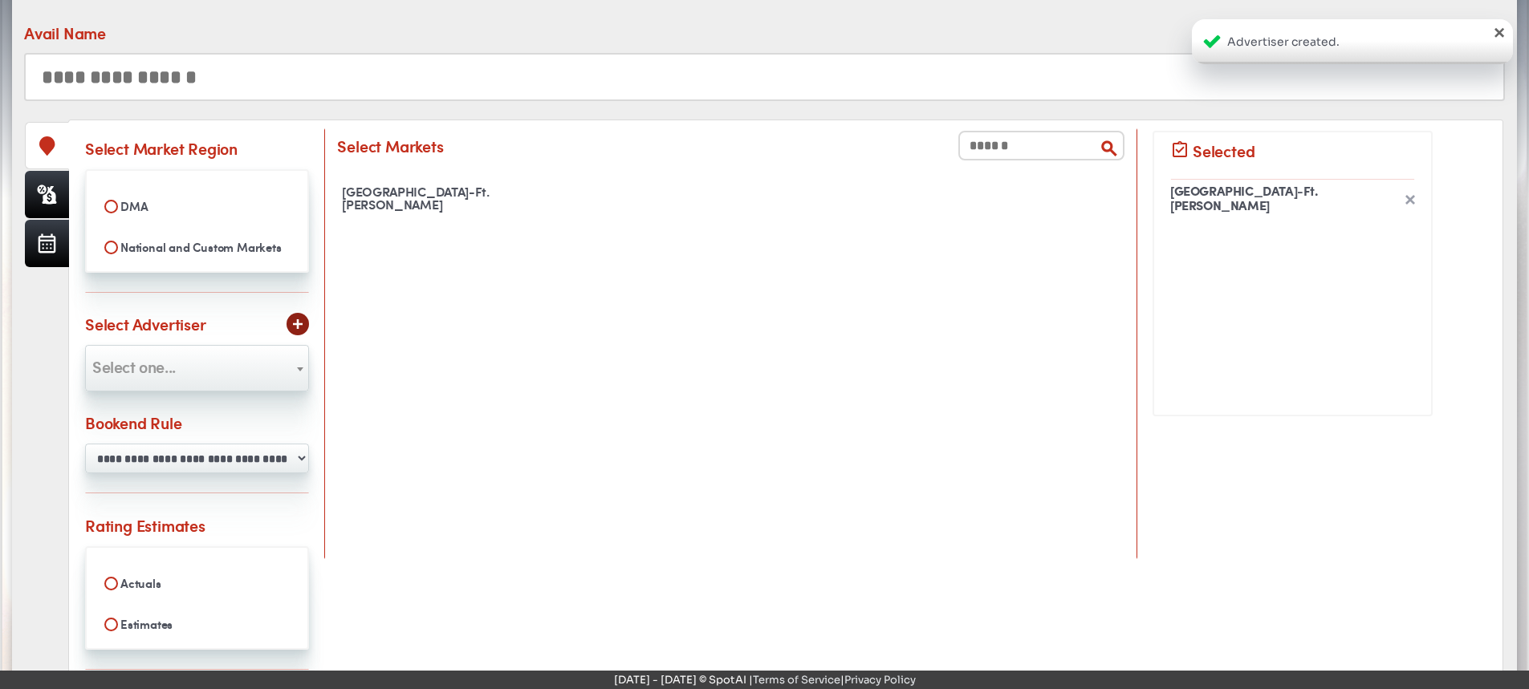
click at [1500, 34] on div "×" at bounding box center [1499, 31] width 16 height 16
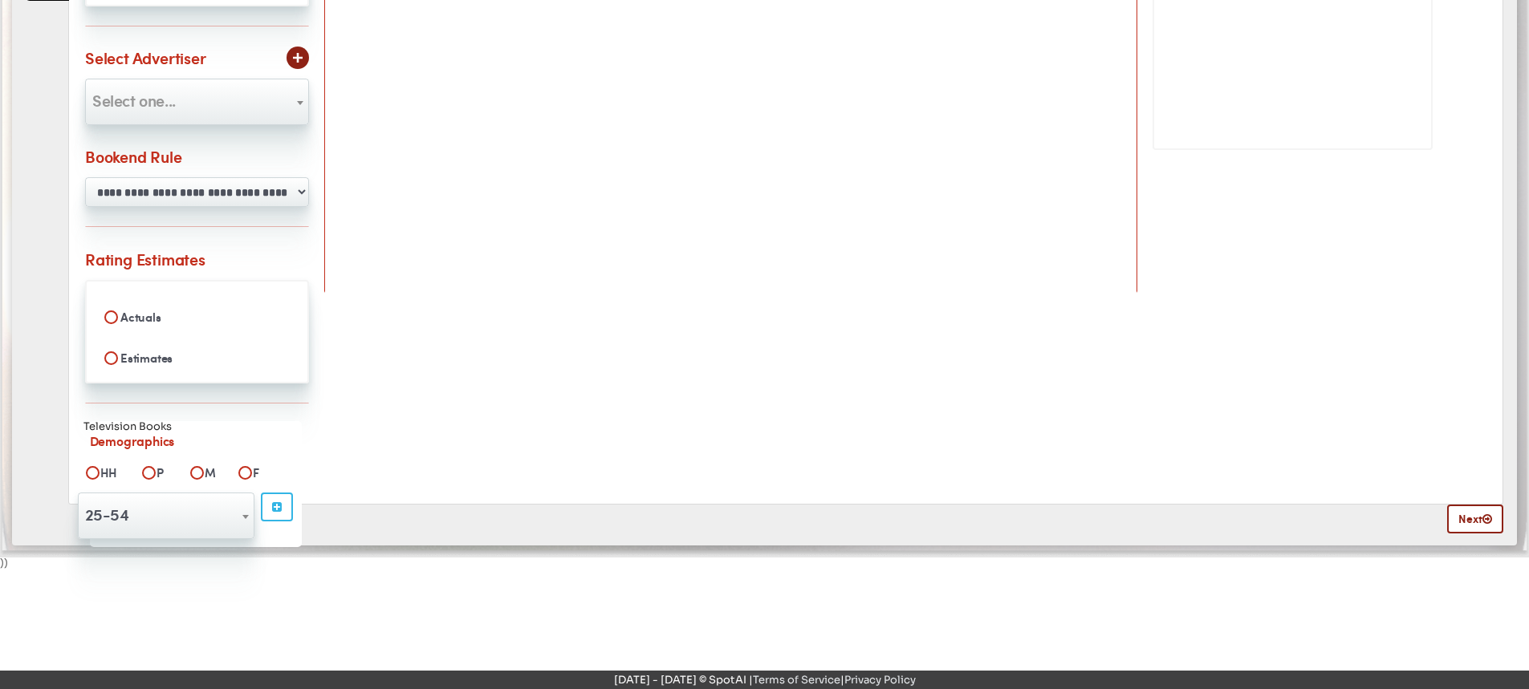
scroll to position [0, 0]
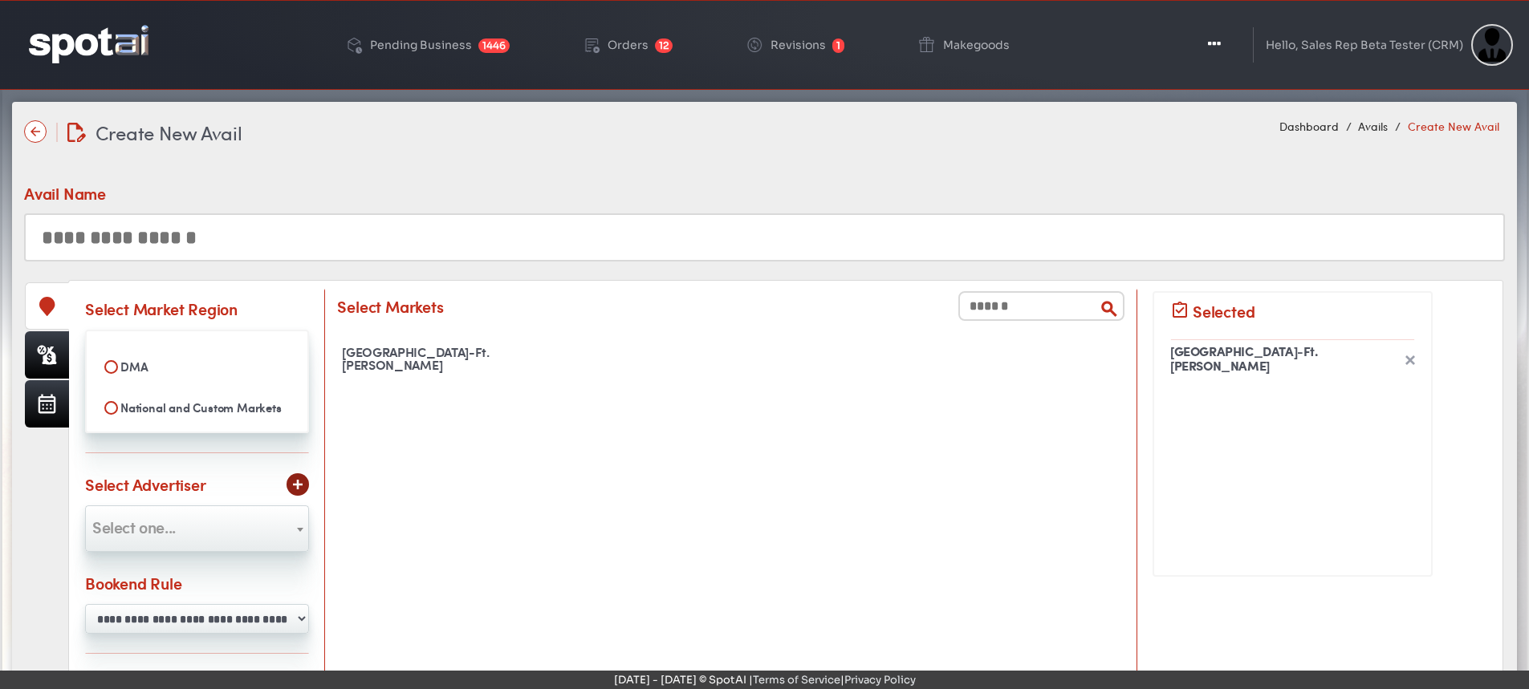
drag, startPoint x: 1265, startPoint y: 35, endPoint x: 1242, endPoint y: 43, distance: 23.9
click at [1252, 42] on div "Toggle Dropdown Create Rate Card View Rate Cards Bump Rate Rules Post Buy View …" at bounding box center [1352, 45] width 321 height 79
click at [1223, 43] on button "Toggle Dropdown" at bounding box center [1212, 45] width 48 height 40
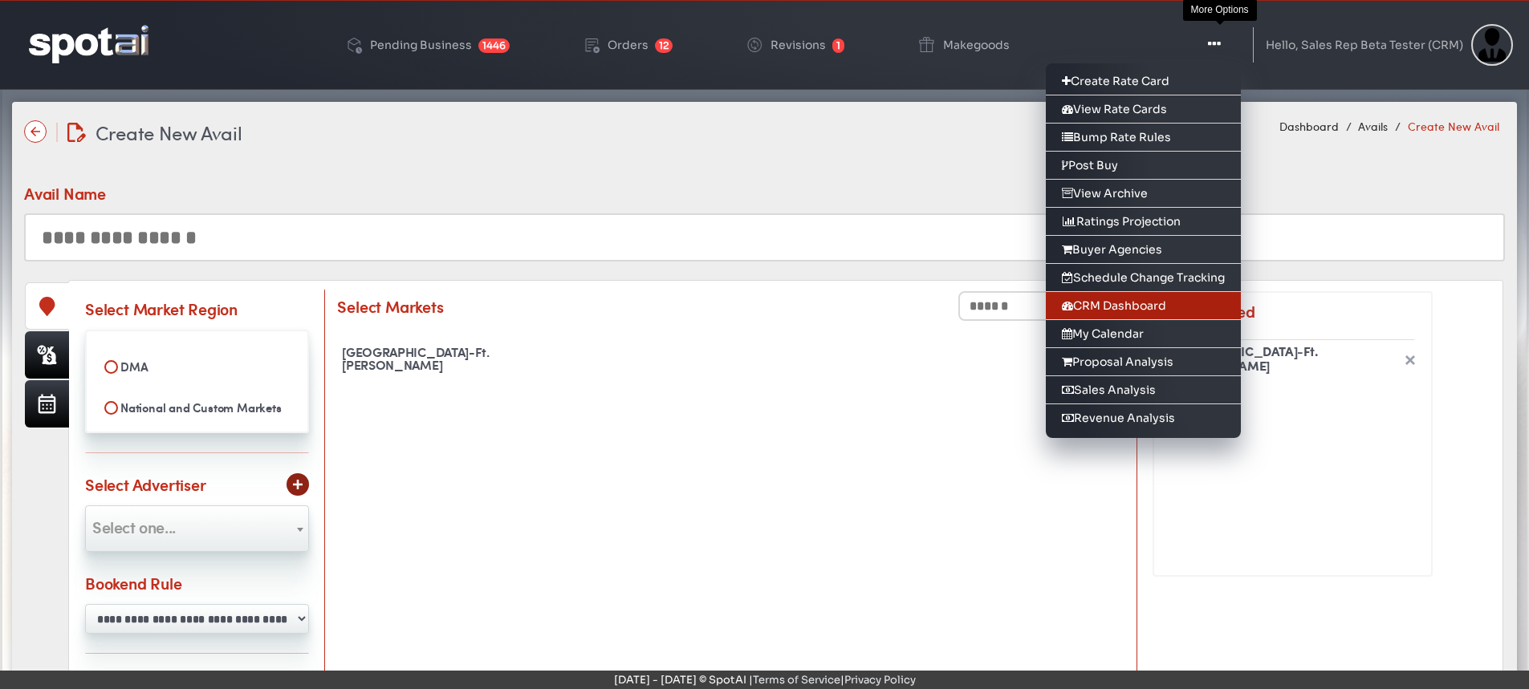
click at [1144, 307] on link "CRM Dashboard" at bounding box center [1143, 306] width 195 height 28
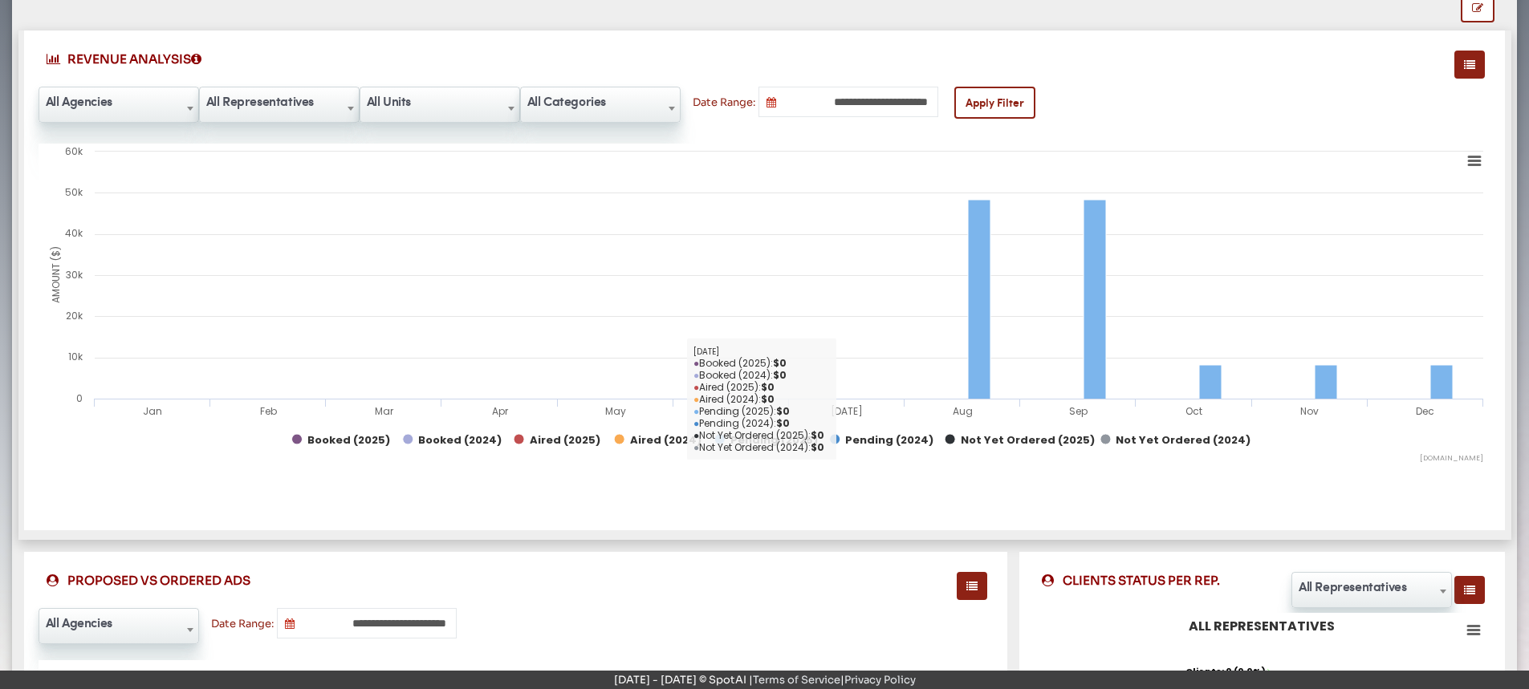
scroll to position [160, 0]
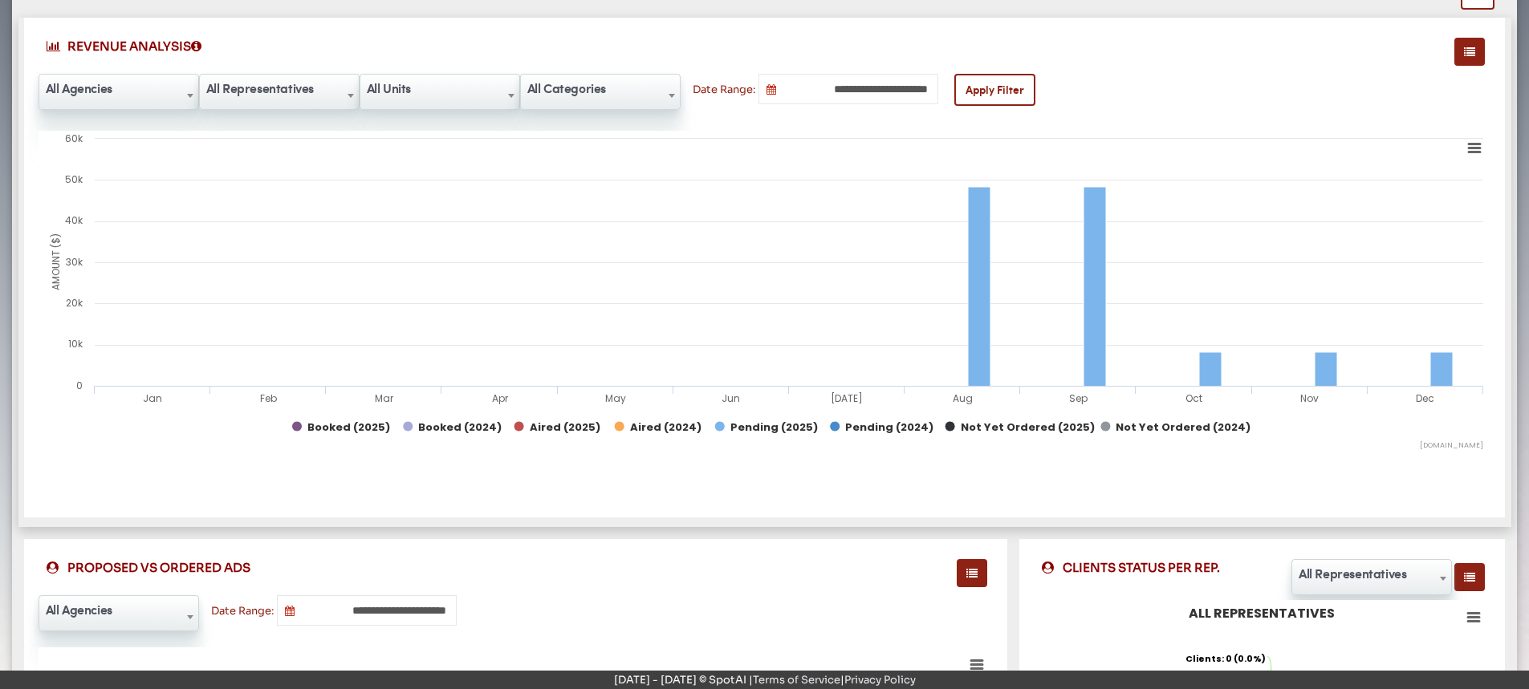
click at [190, 92] on span at bounding box center [190, 96] width 16 height 43
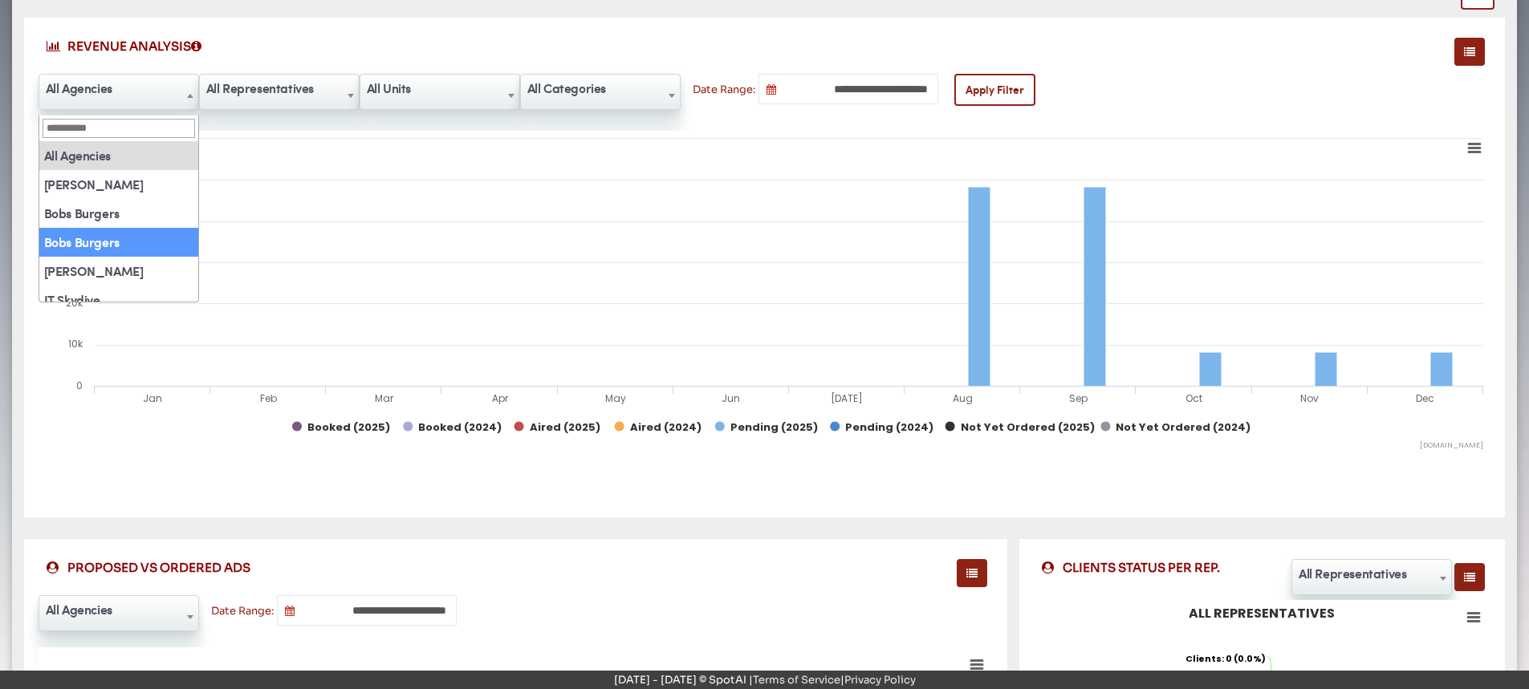
scroll to position [128, 0]
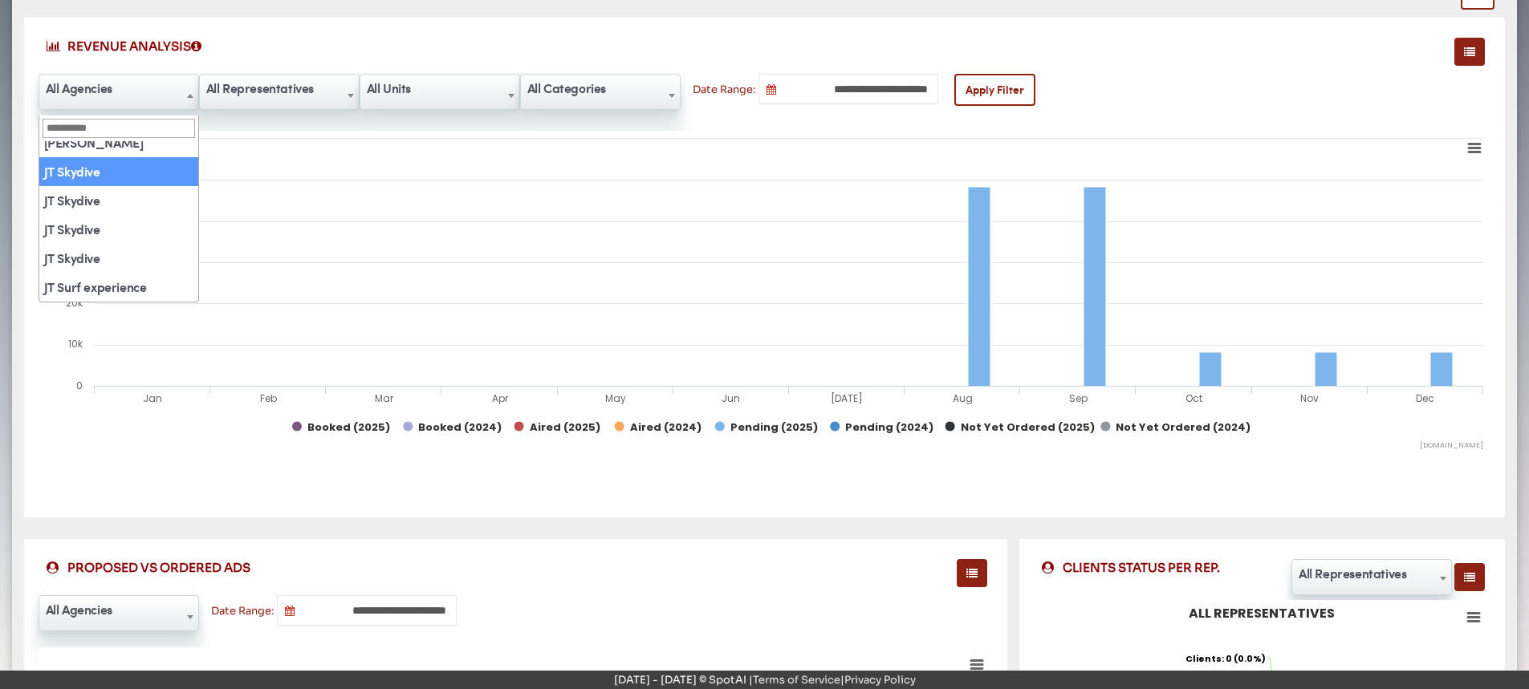
select select "**"
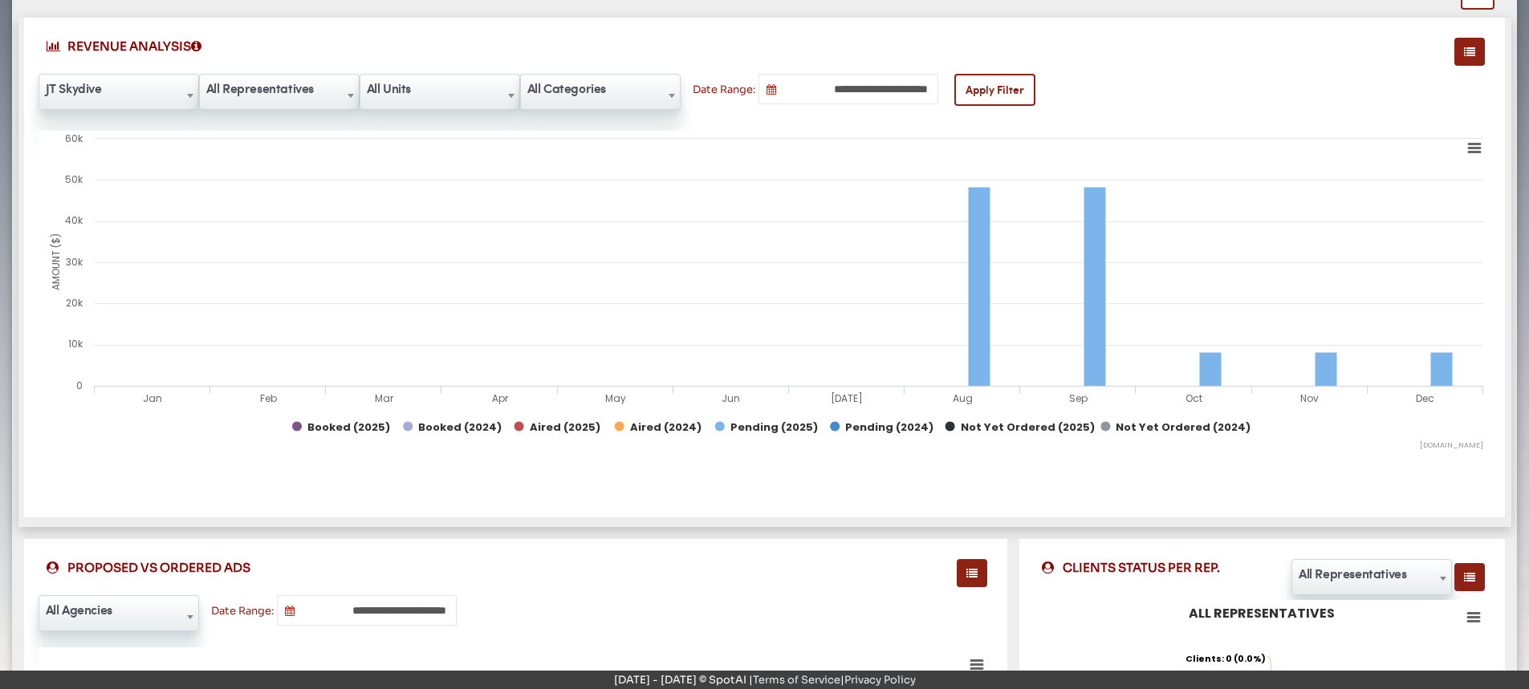
click at [320, 93] on span "All Representatives" at bounding box center [279, 88] width 159 height 26
select select "**"
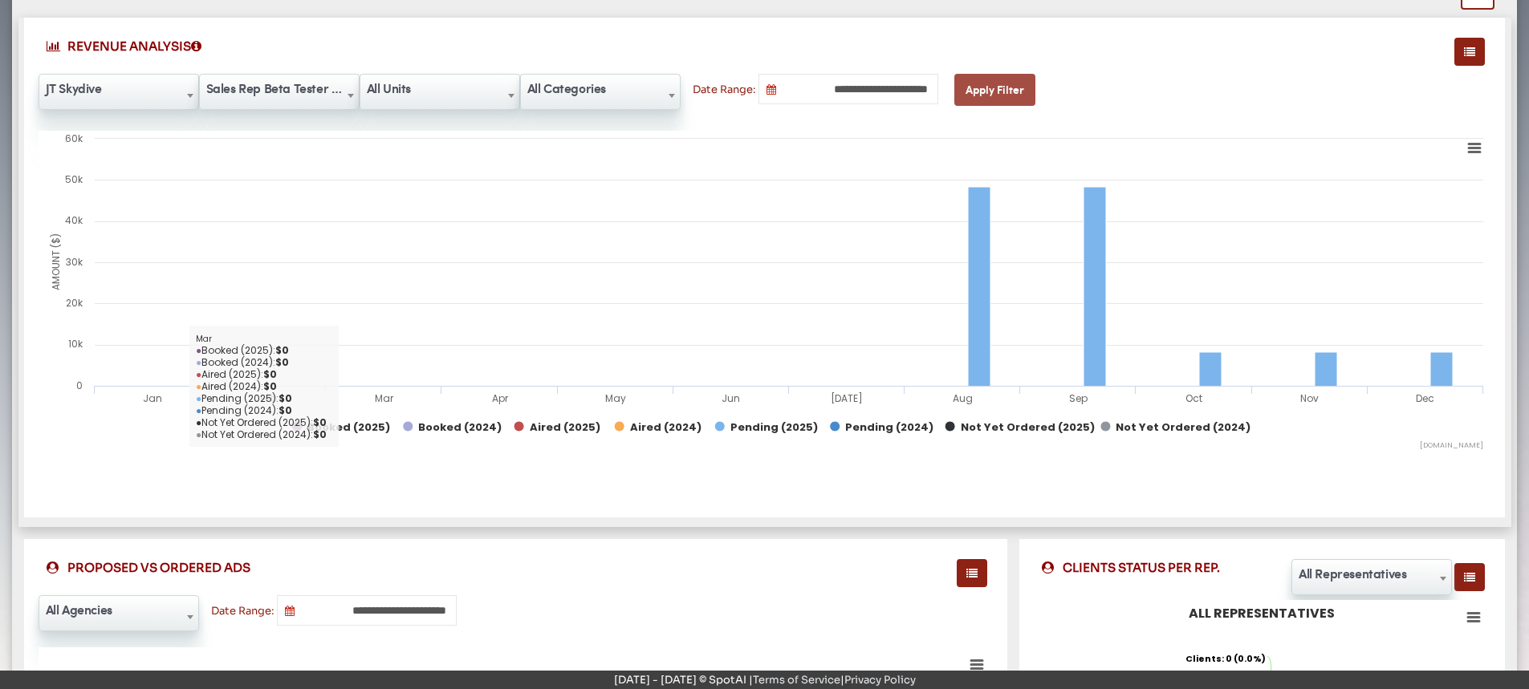
click at [991, 89] on button "Apply Filter" at bounding box center [994, 90] width 81 height 32
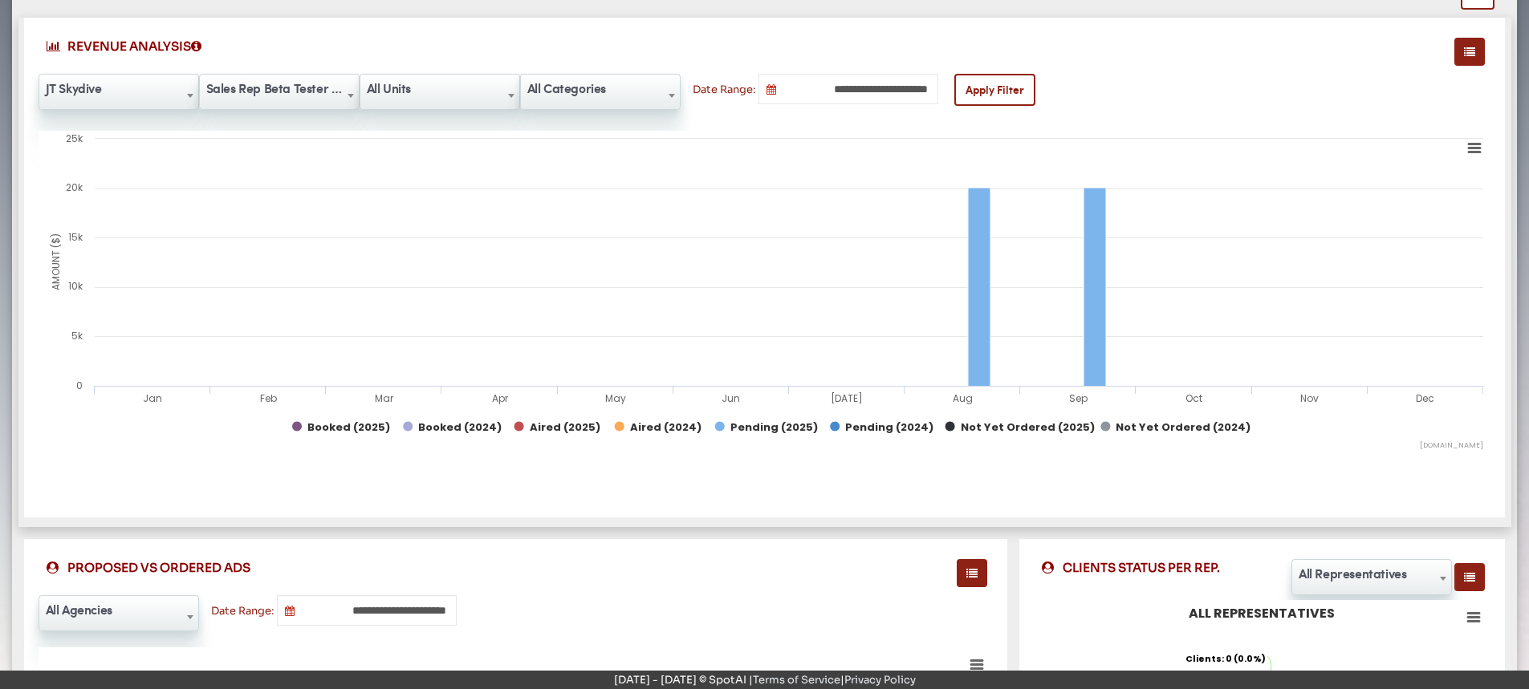
click at [767, 88] on icon at bounding box center [771, 89] width 10 height 10
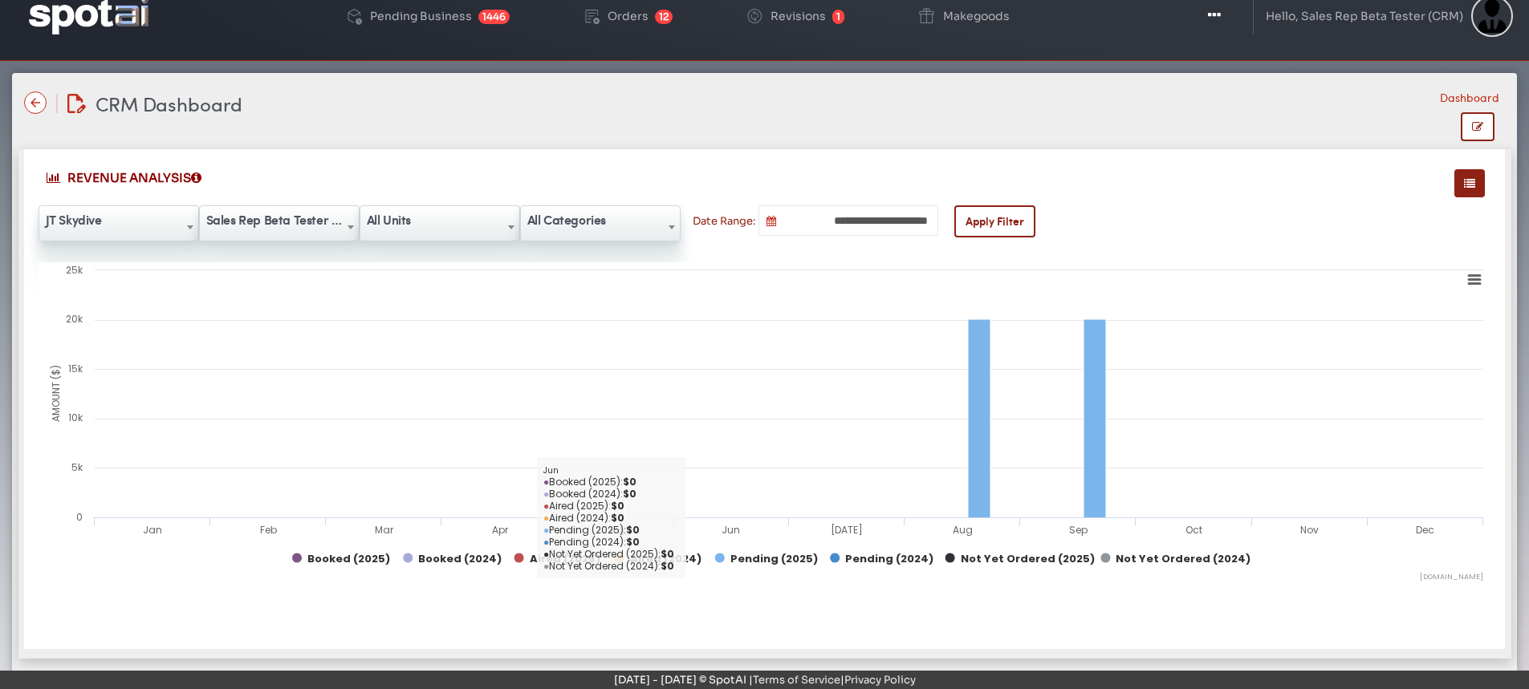
scroll to position [0, 0]
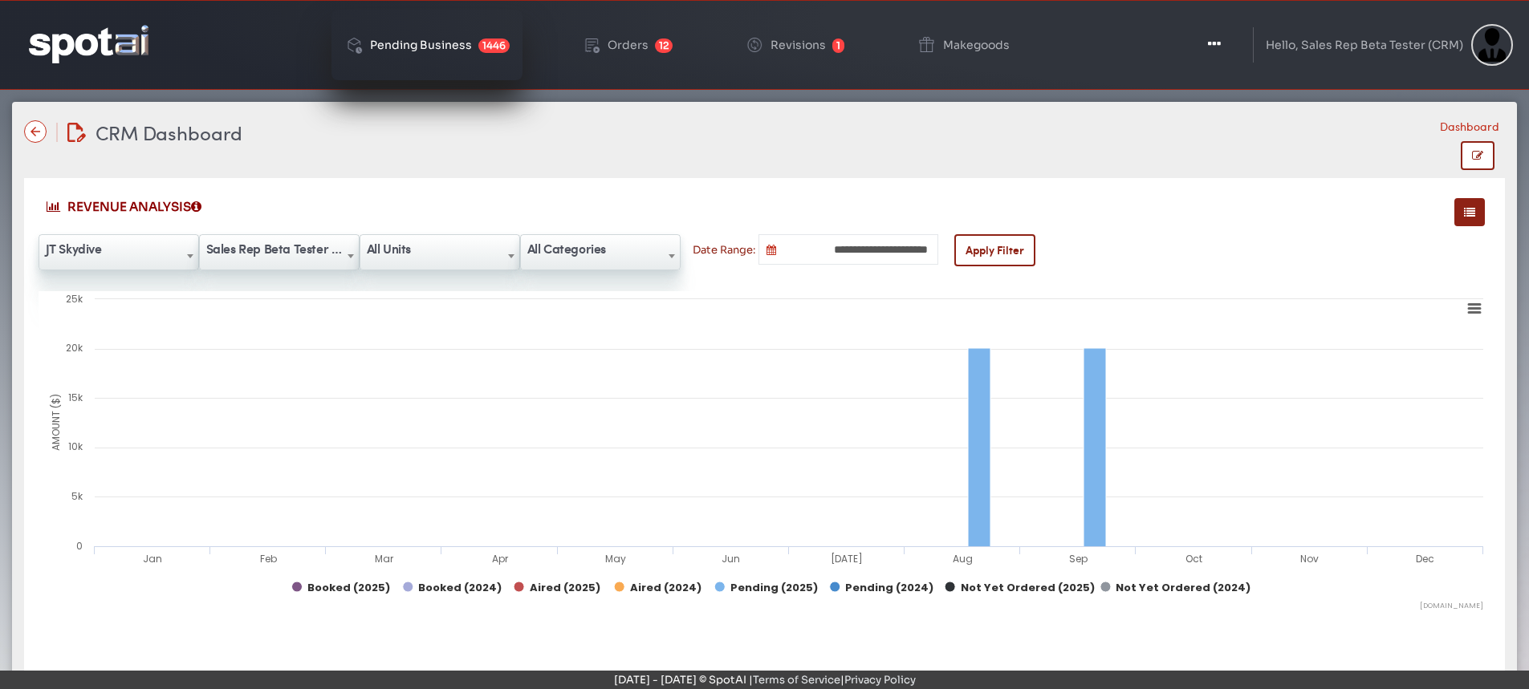
click at [405, 39] on div "Pending Business" at bounding box center [421, 44] width 102 height 11
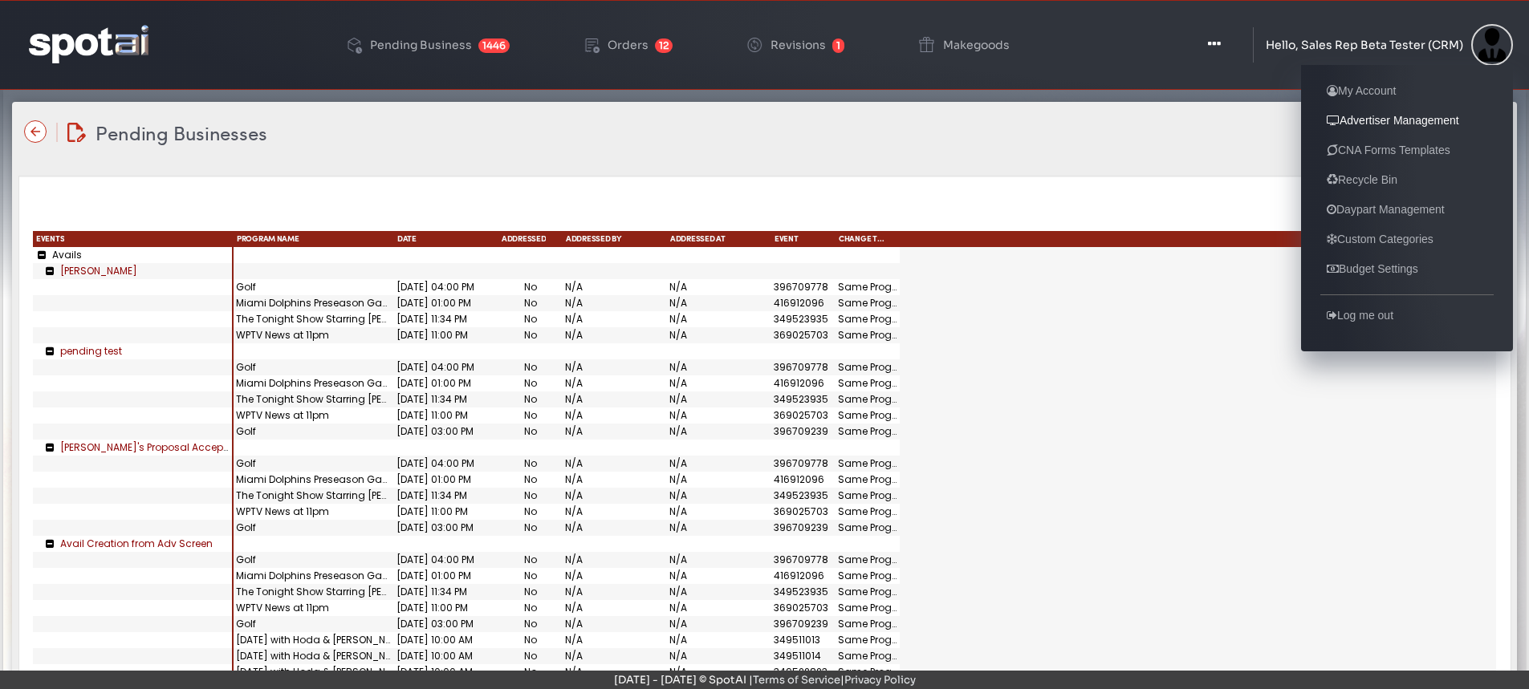
click at [1355, 120] on link "Advertiser Management" at bounding box center [1392, 120] width 145 height 19
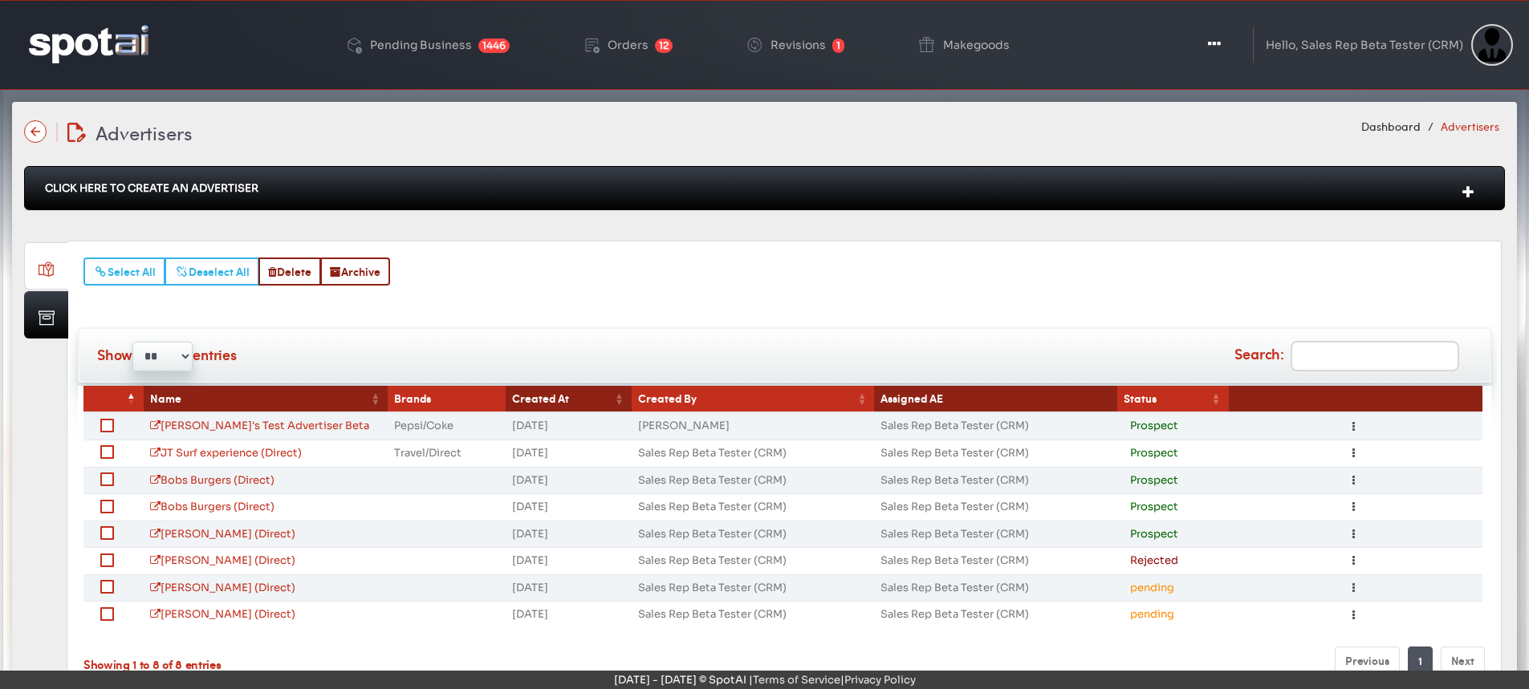
click at [116, 532] on label at bounding box center [116, 532] width 0 height 16
click at [1348, 530] on button "Toggle Dropdown" at bounding box center [1353, 534] width 20 height 19
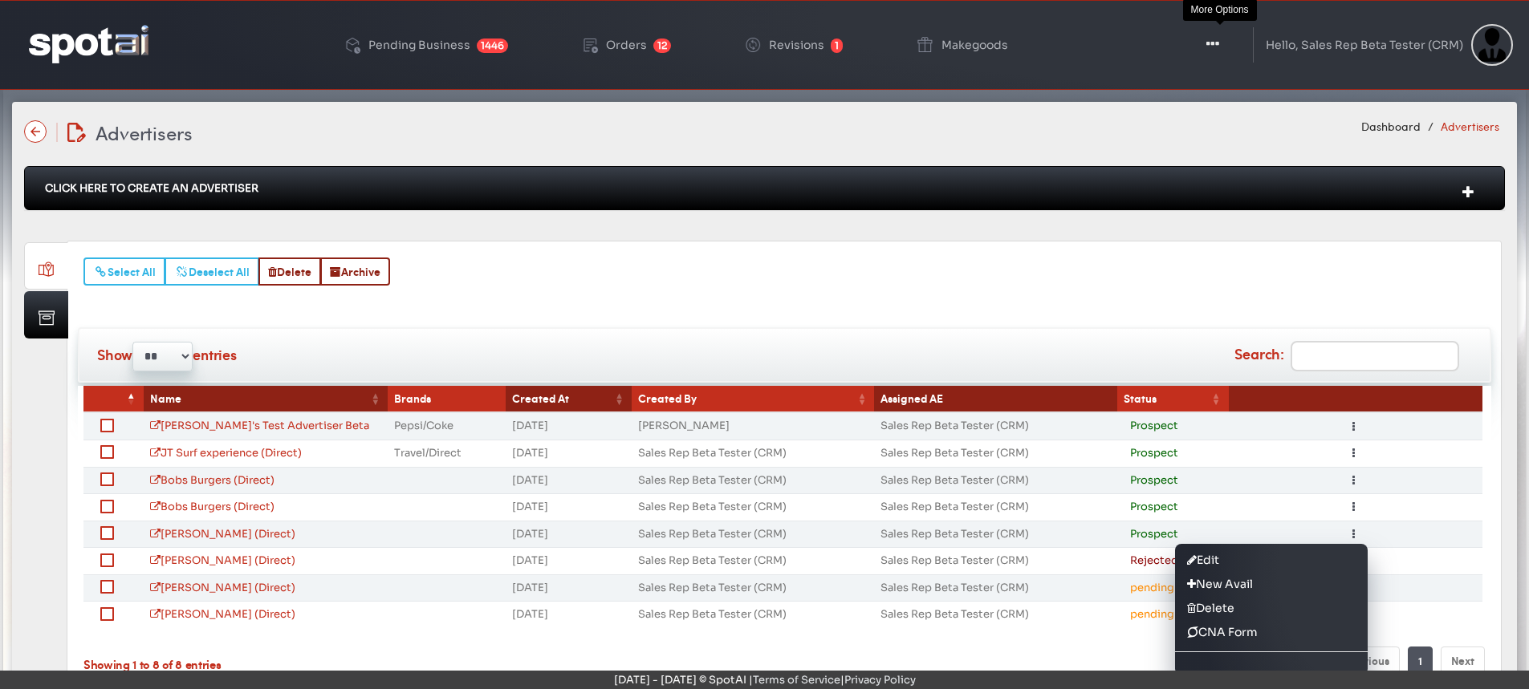
click at [1217, 42] on icon "button" at bounding box center [1212, 44] width 13 height 16
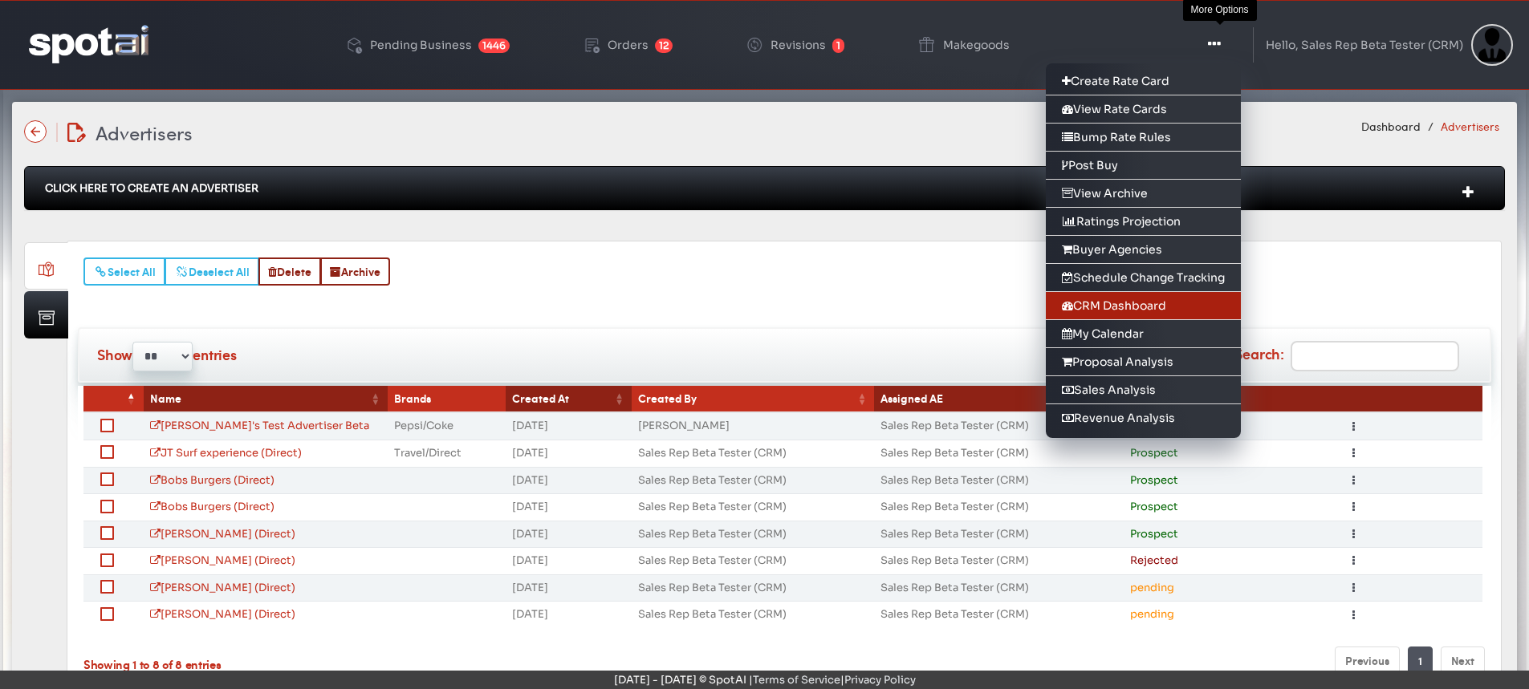
click at [1121, 306] on link "CRM Dashboard" at bounding box center [1143, 306] width 195 height 28
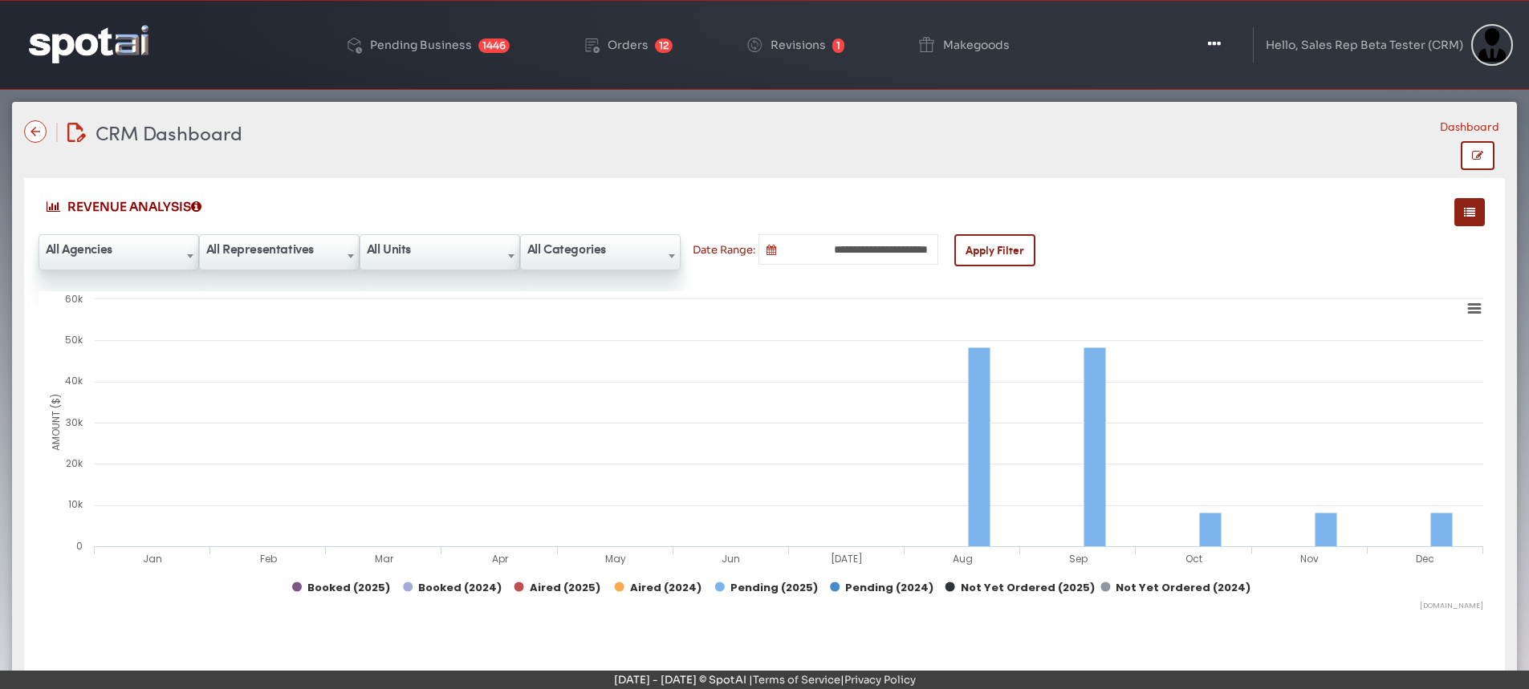
click at [111, 31] on img at bounding box center [89, 44] width 120 height 38
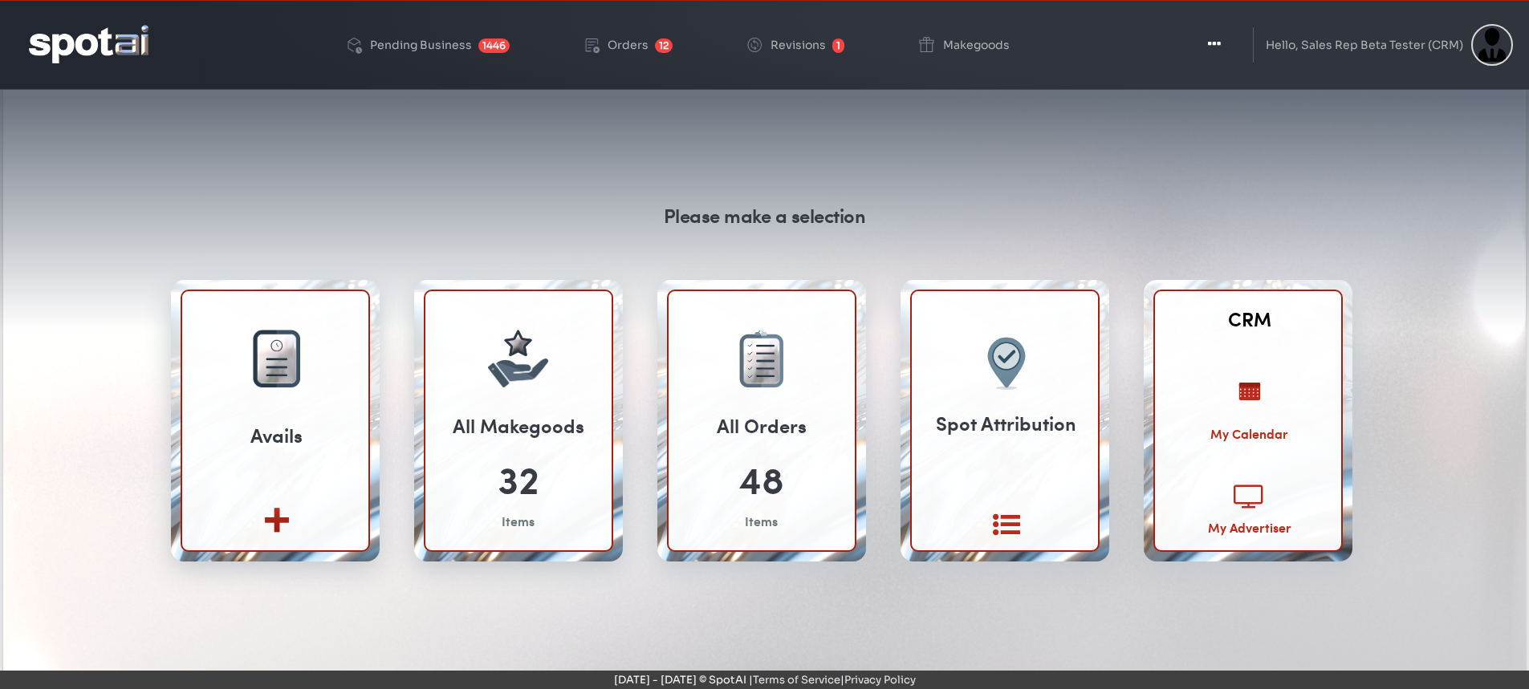
click at [1246, 525] on div "My Advertiser" at bounding box center [1249, 527] width 83 height 18
click at [1241, 319] on link "CRM" at bounding box center [1249, 319] width 43 height 28
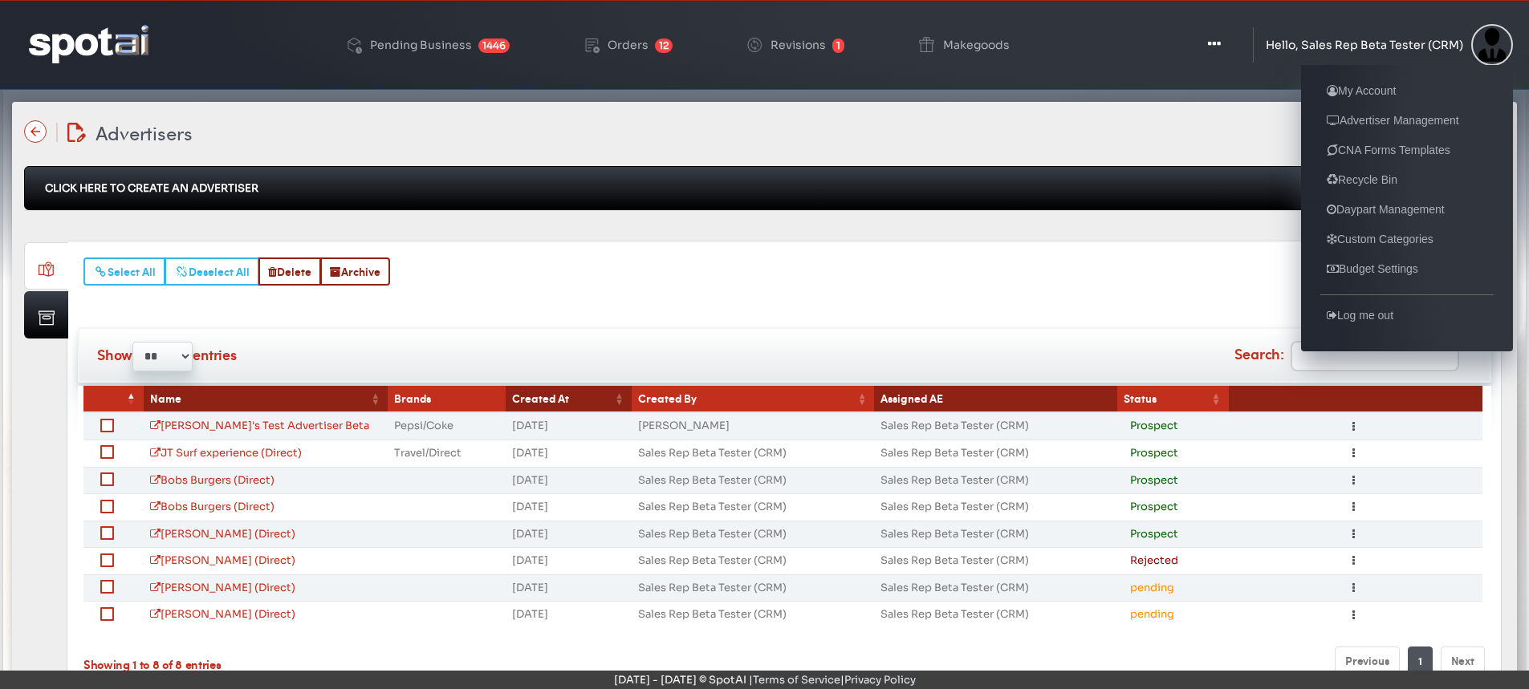
click at [1323, 42] on div "Hello, Sales Rep Beta Tester (CRM)" at bounding box center [1364, 44] width 197 height 11
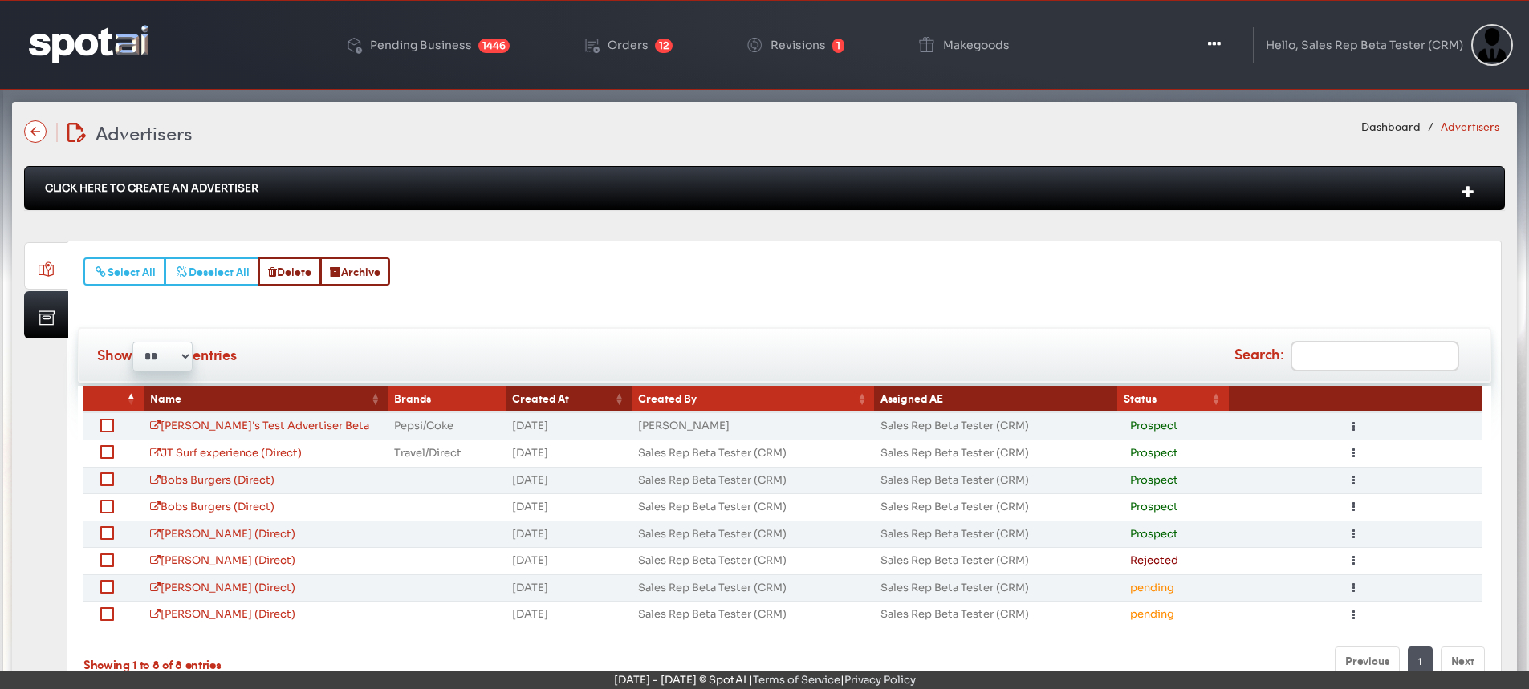
click at [36, 127] on img at bounding box center [35, 131] width 22 height 22
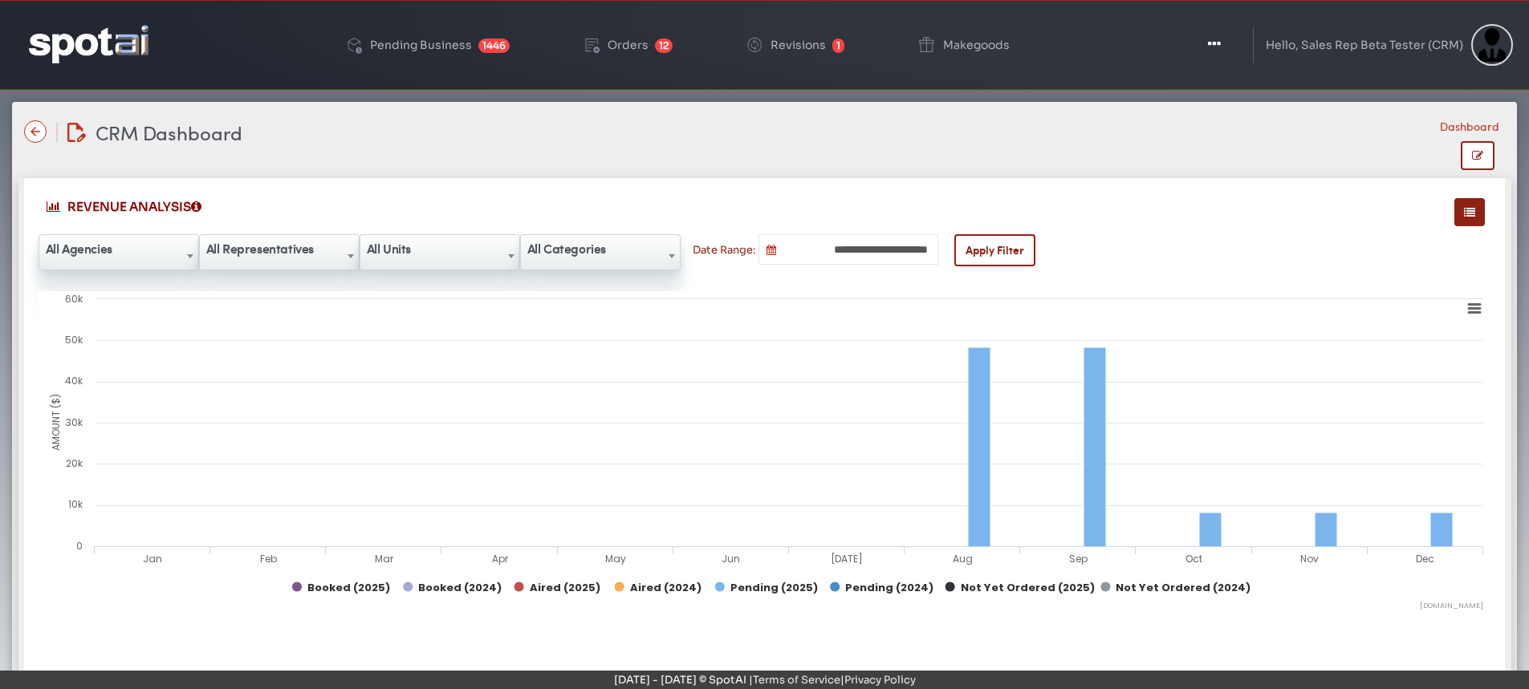
click at [156, 251] on span "All Agencies" at bounding box center [118, 249] width 159 height 26
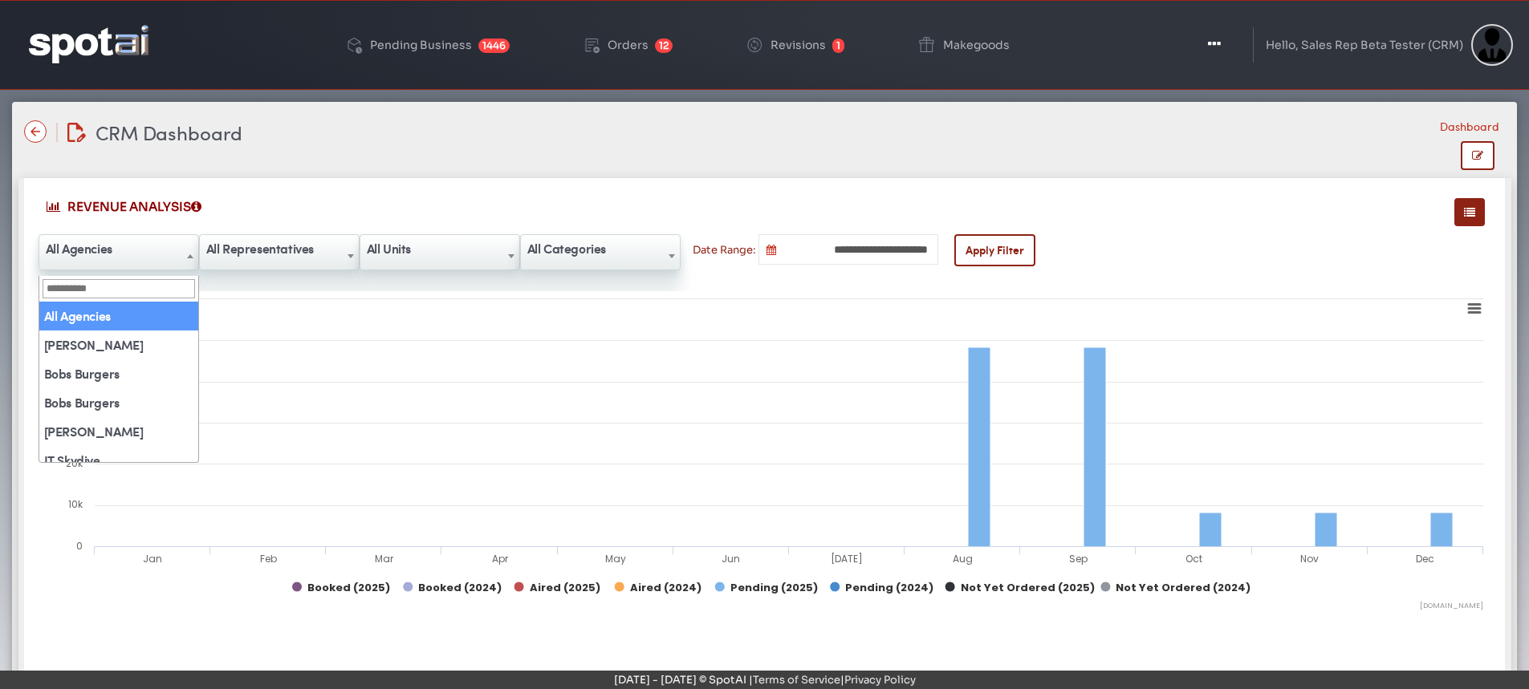
click at [513, 254] on b at bounding box center [511, 256] width 6 height 4
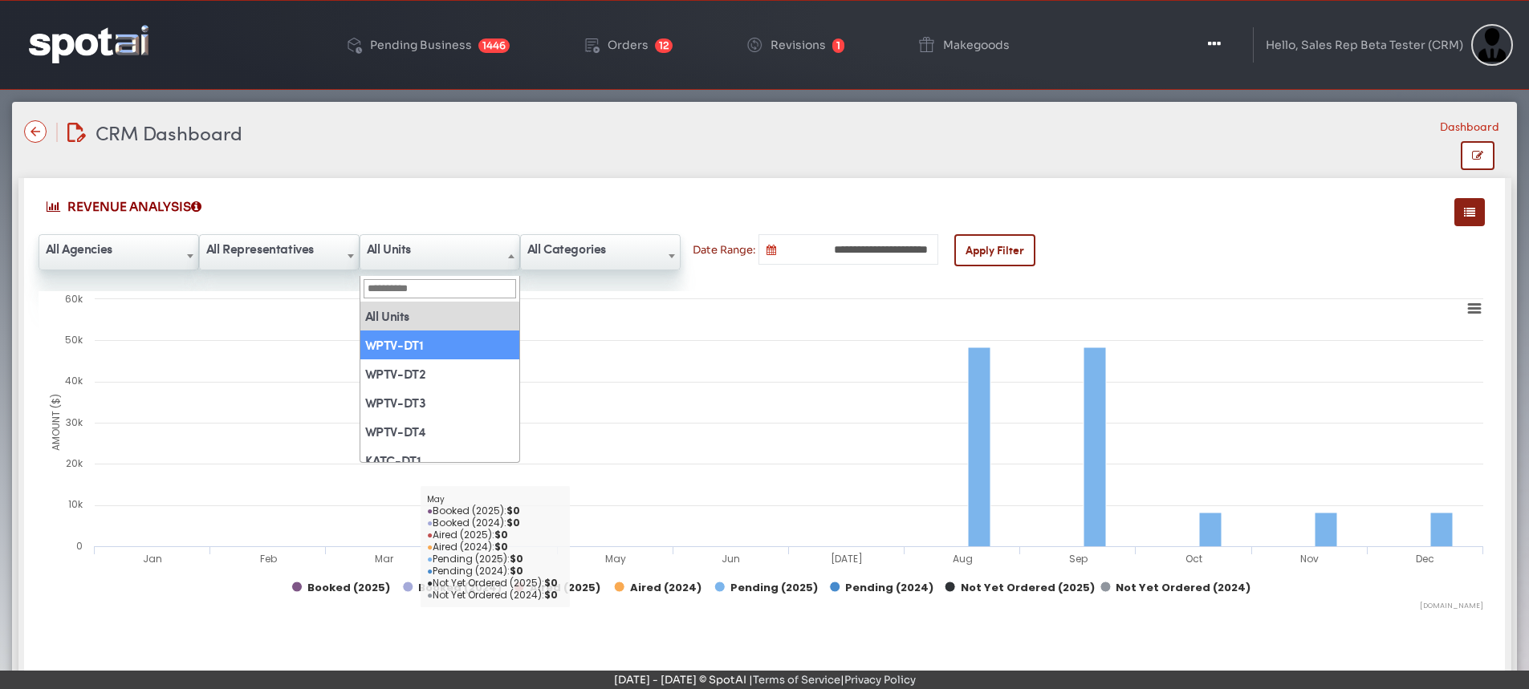
click at [665, 250] on span at bounding box center [672, 256] width 16 height 43
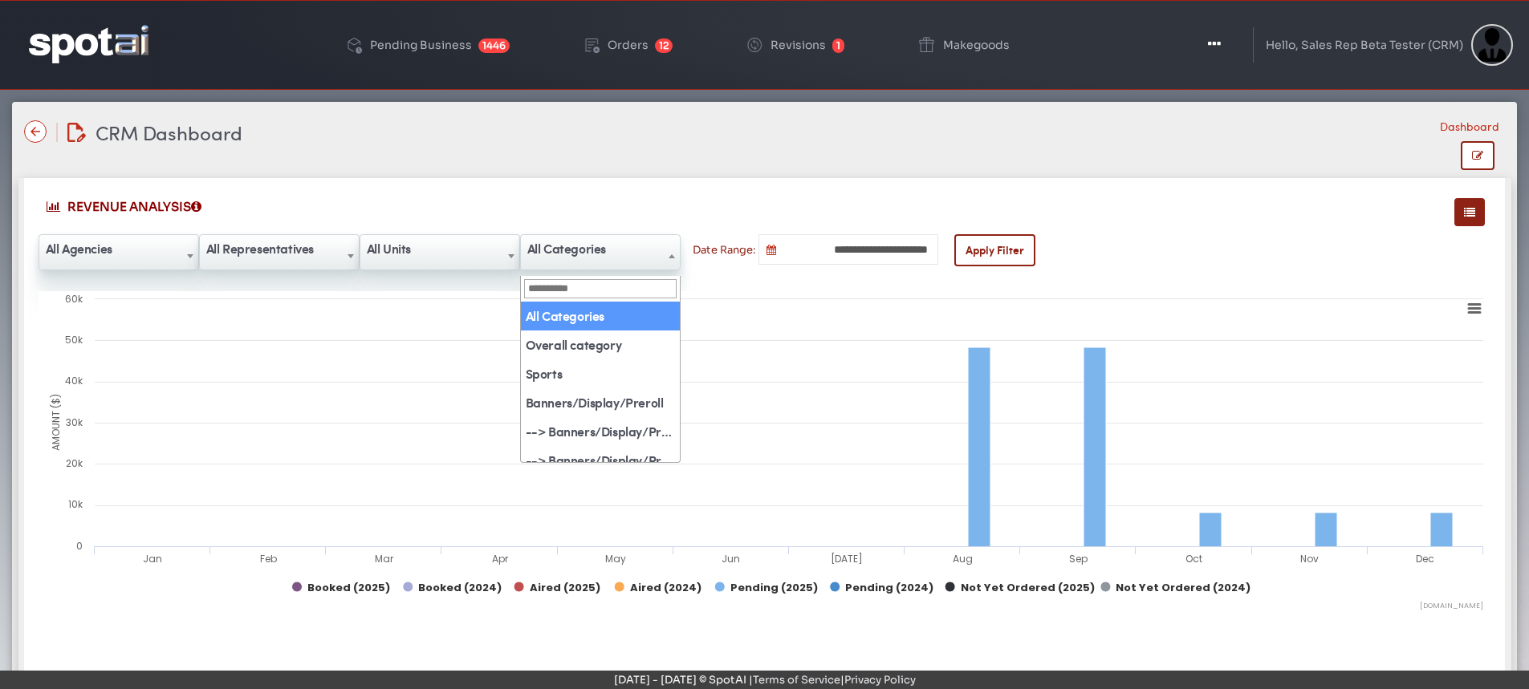
click at [515, 254] on span at bounding box center [511, 256] width 16 height 43
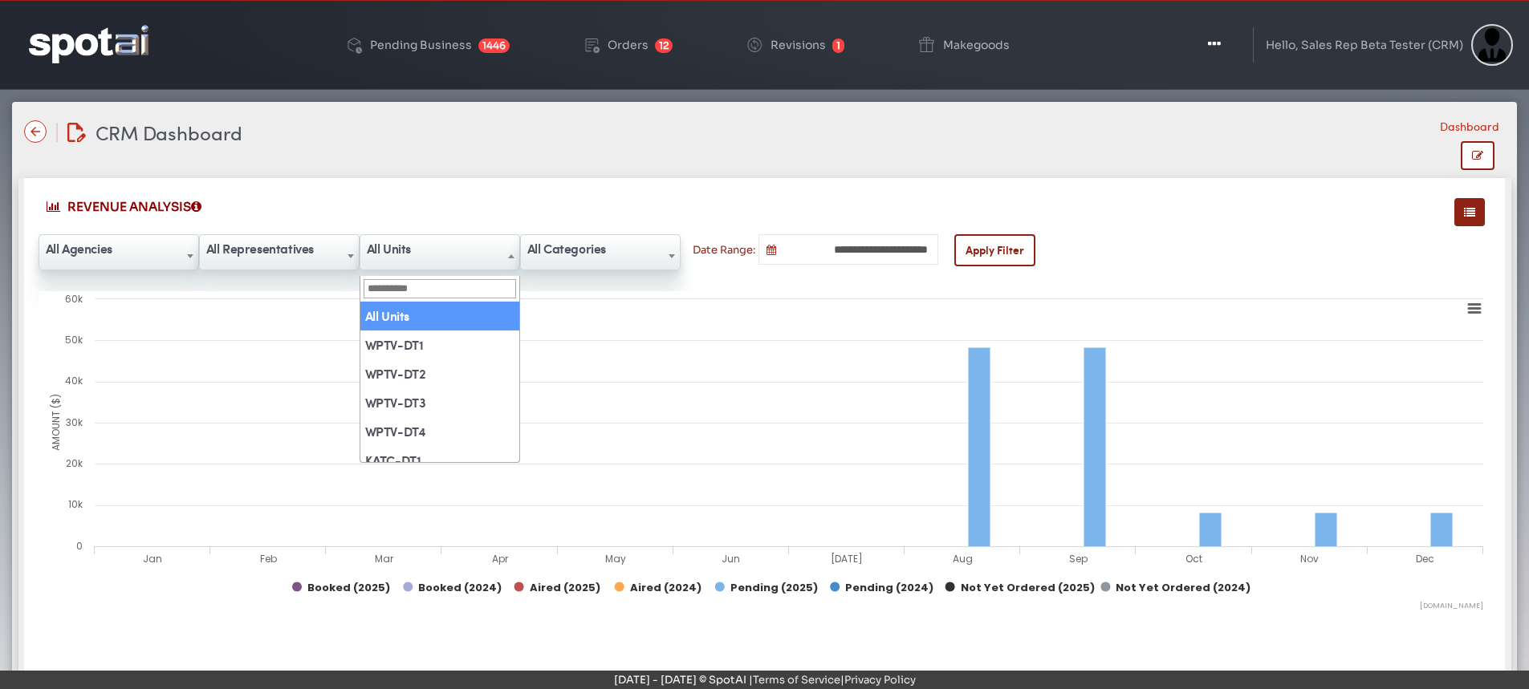
click at [513, 255] on b at bounding box center [511, 256] width 6 height 4
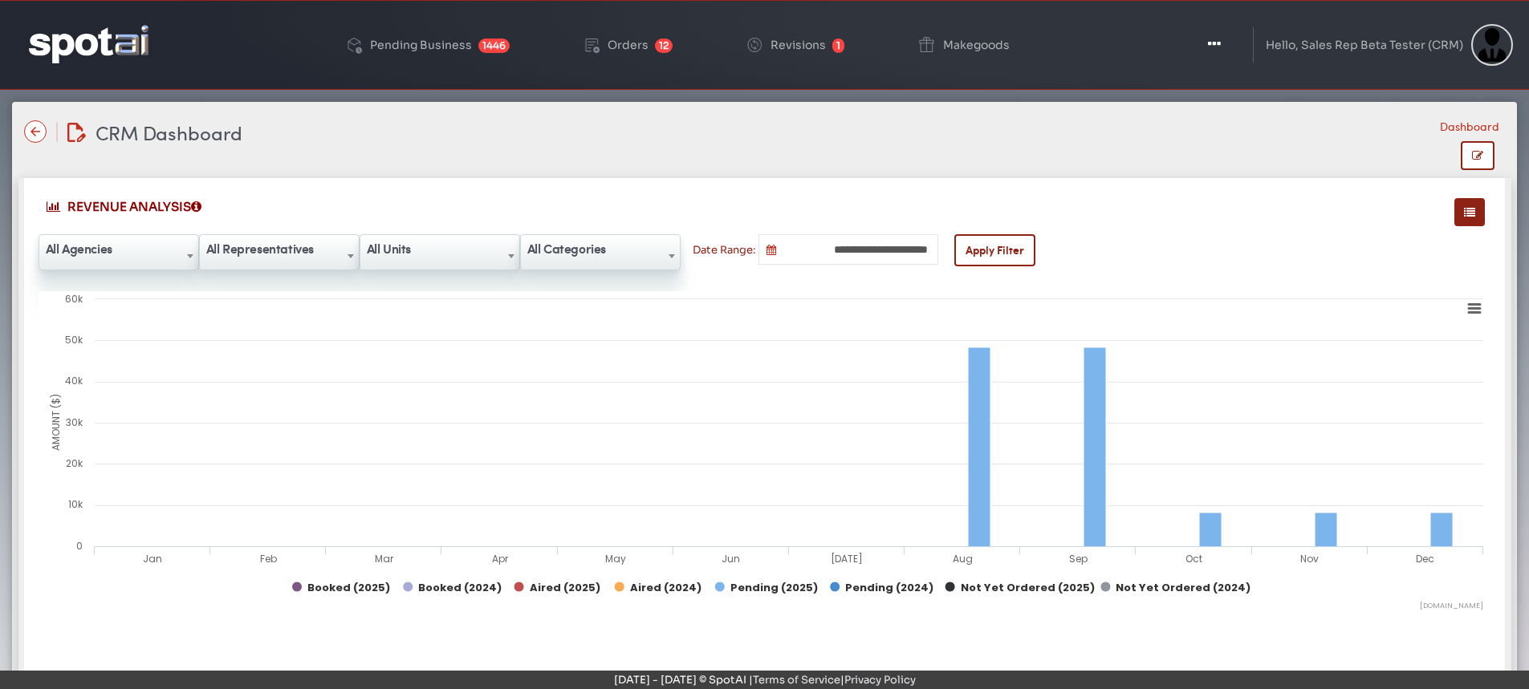
click at [616, 258] on span "All Categories" at bounding box center [600, 249] width 159 height 26
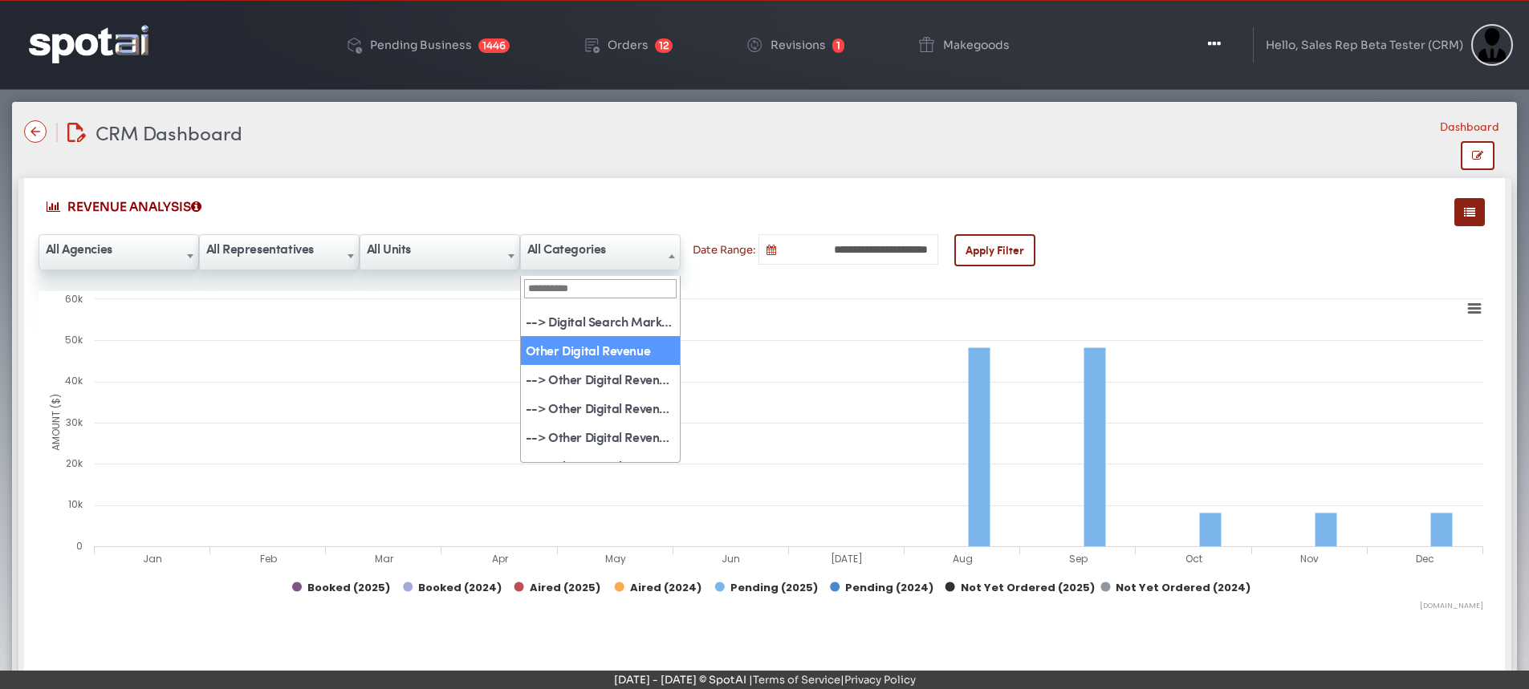
scroll to position [321, 0]
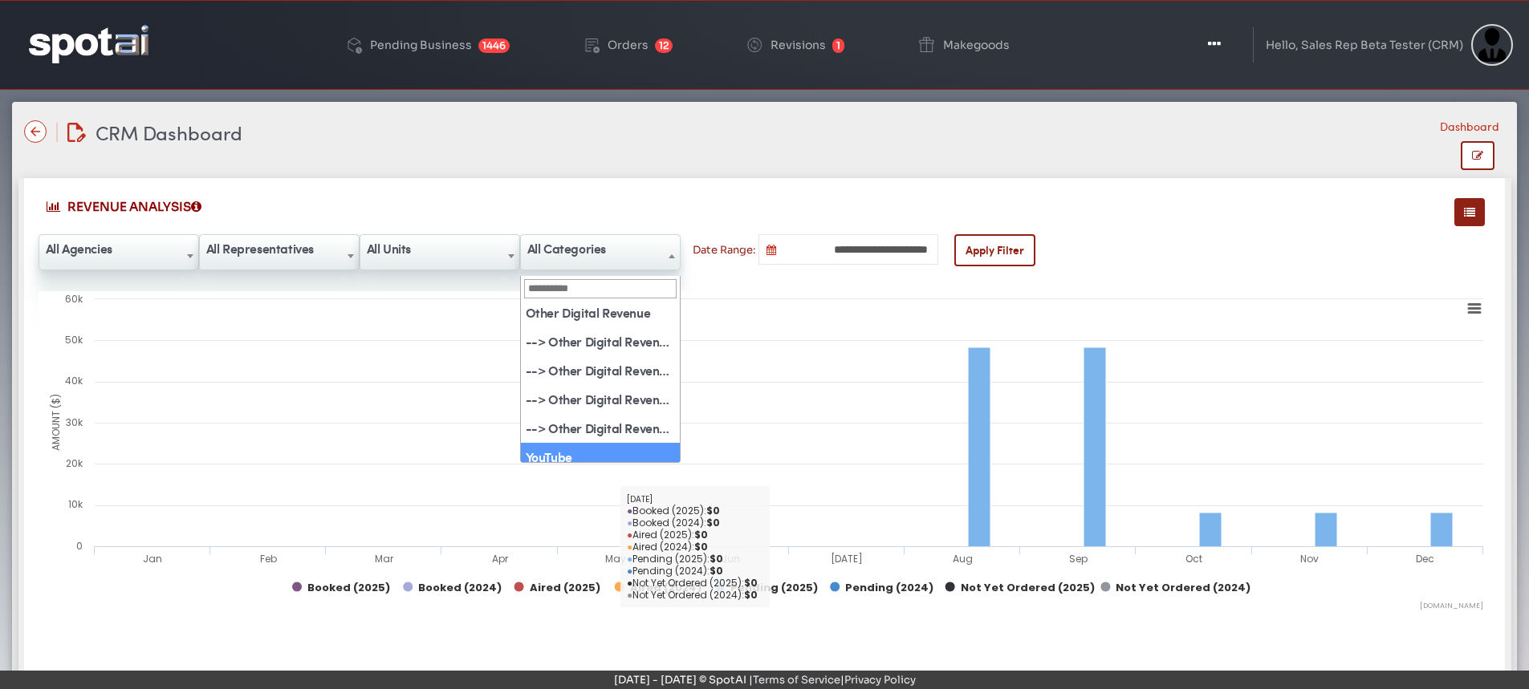
drag, startPoint x: 810, startPoint y: 406, endPoint x: 802, endPoint y: 412, distance: 9.7
click at [809, 406] on rect at bounding box center [765, 451] width 1453 height 321
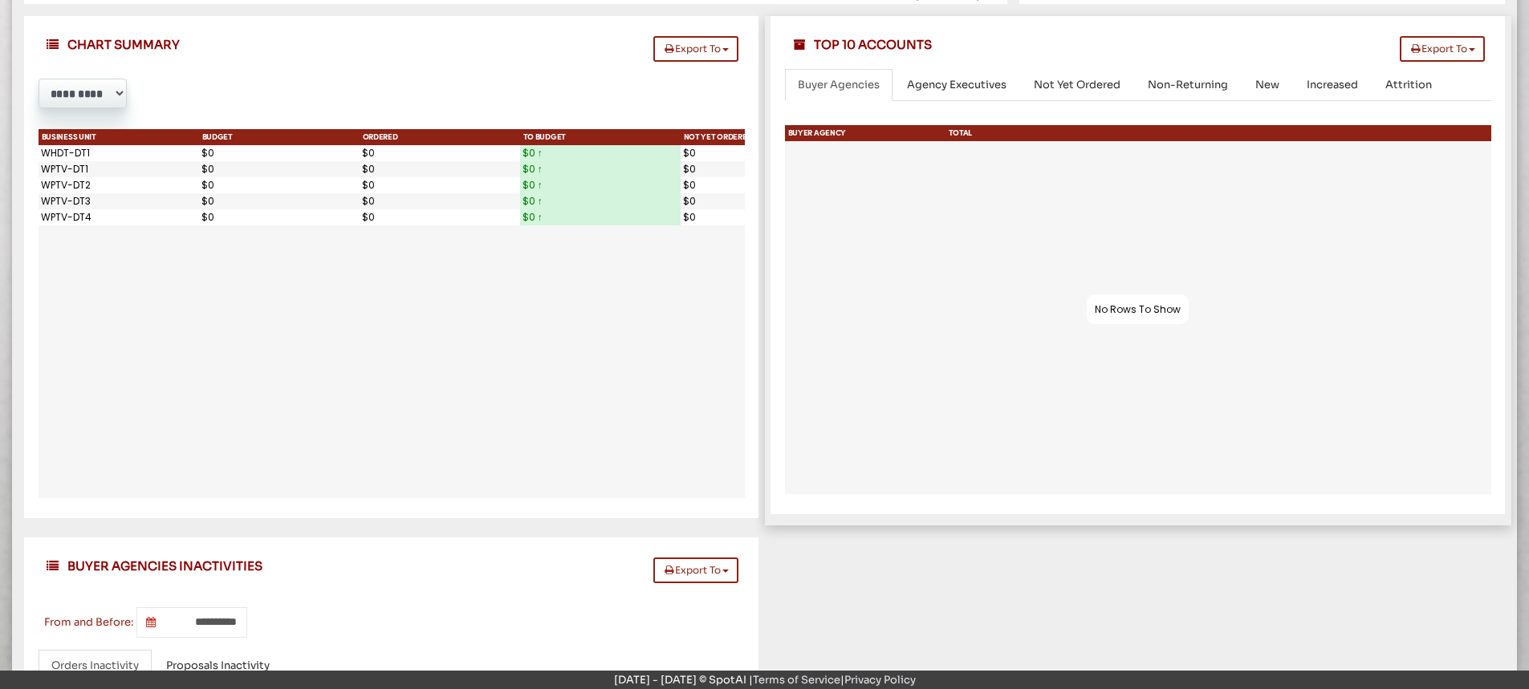
scroll to position [1647, 0]
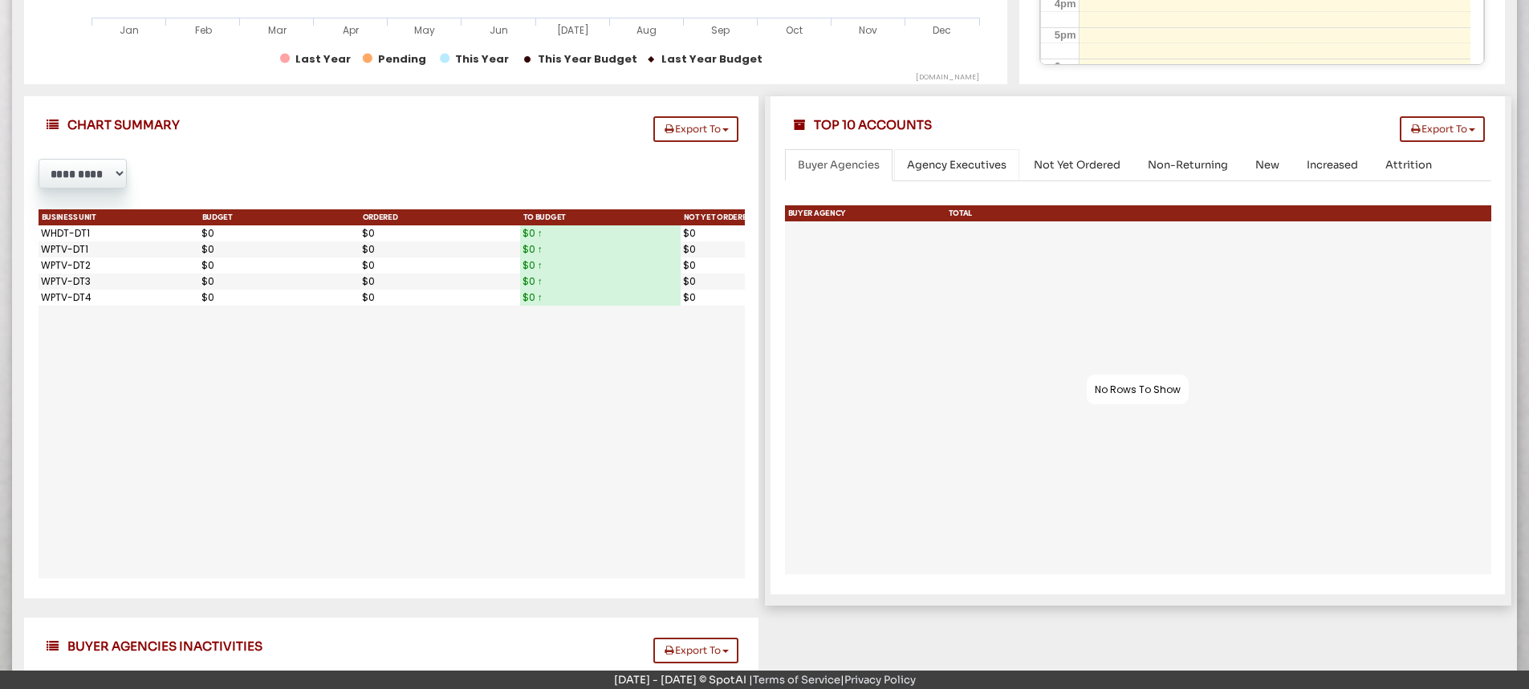
click at [959, 161] on span "Agency Executives" at bounding box center [957, 165] width 100 height 14
click at [1098, 166] on span "Not Yet Ordered" at bounding box center [1077, 165] width 87 height 14
click at [1197, 161] on span "Non-Returning" at bounding box center [1188, 165] width 80 height 14
drag, startPoint x: 1259, startPoint y: 155, endPoint x: 1270, endPoint y: 155, distance: 10.4
click at [1261, 155] on link "New" at bounding box center [1267, 165] width 50 height 33
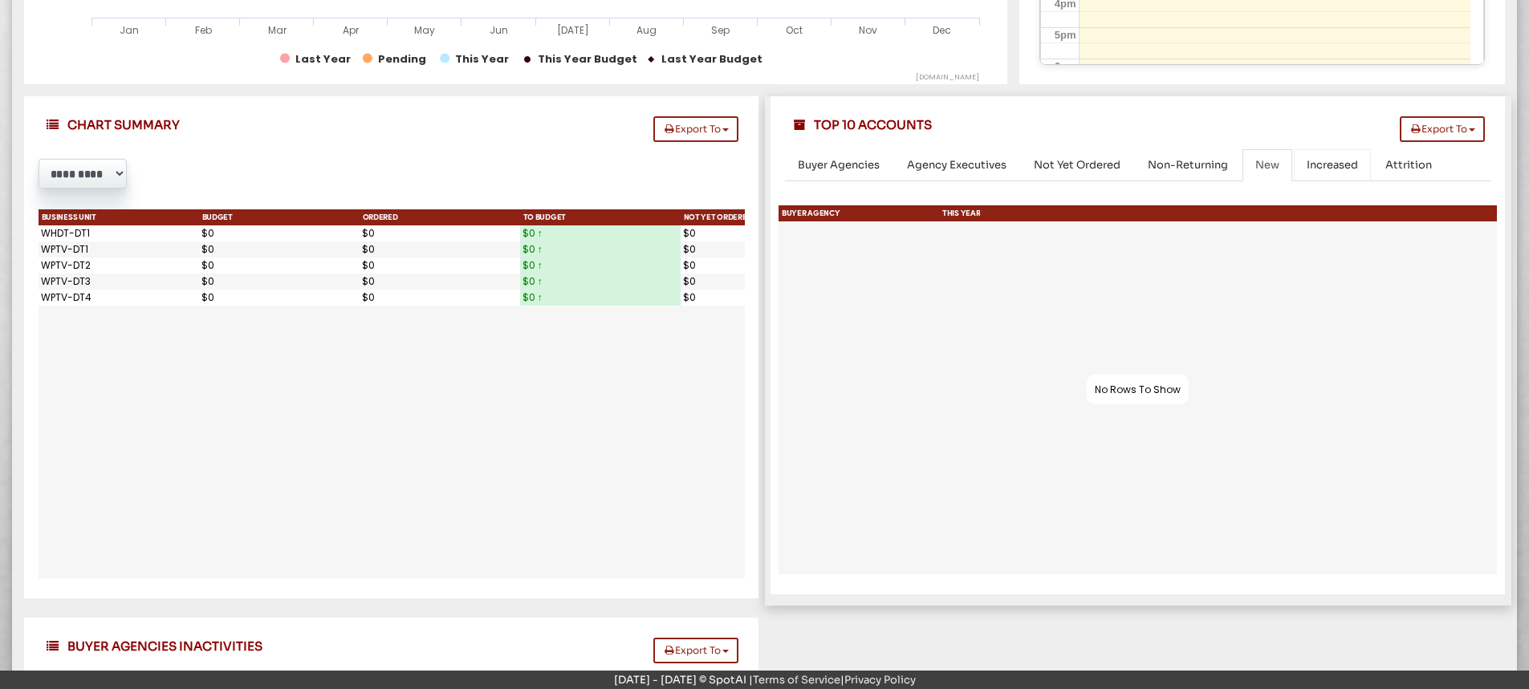
click at [1326, 162] on span "Increased" at bounding box center [1331, 165] width 51 height 14
click at [1385, 165] on span "Attrition" at bounding box center [1408, 165] width 47 height 14
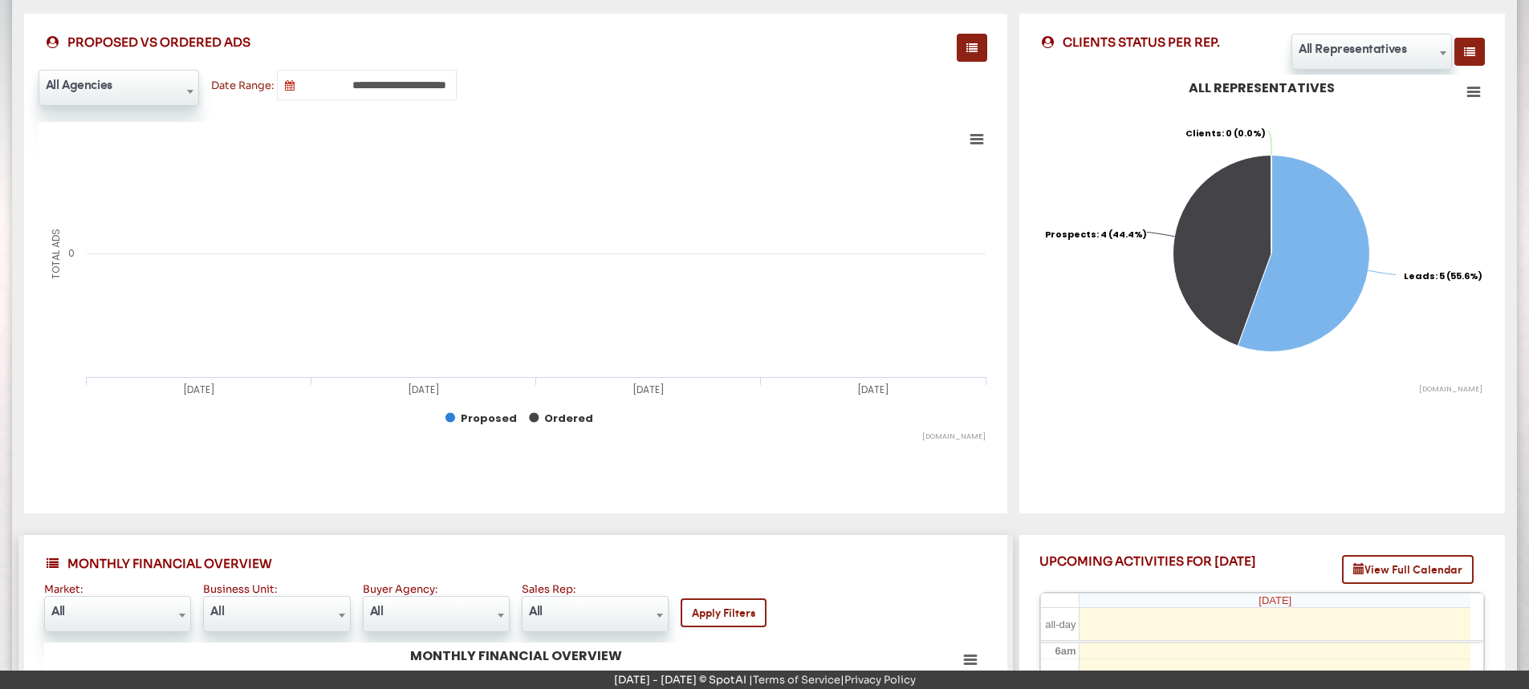
scroll to position [684, 0]
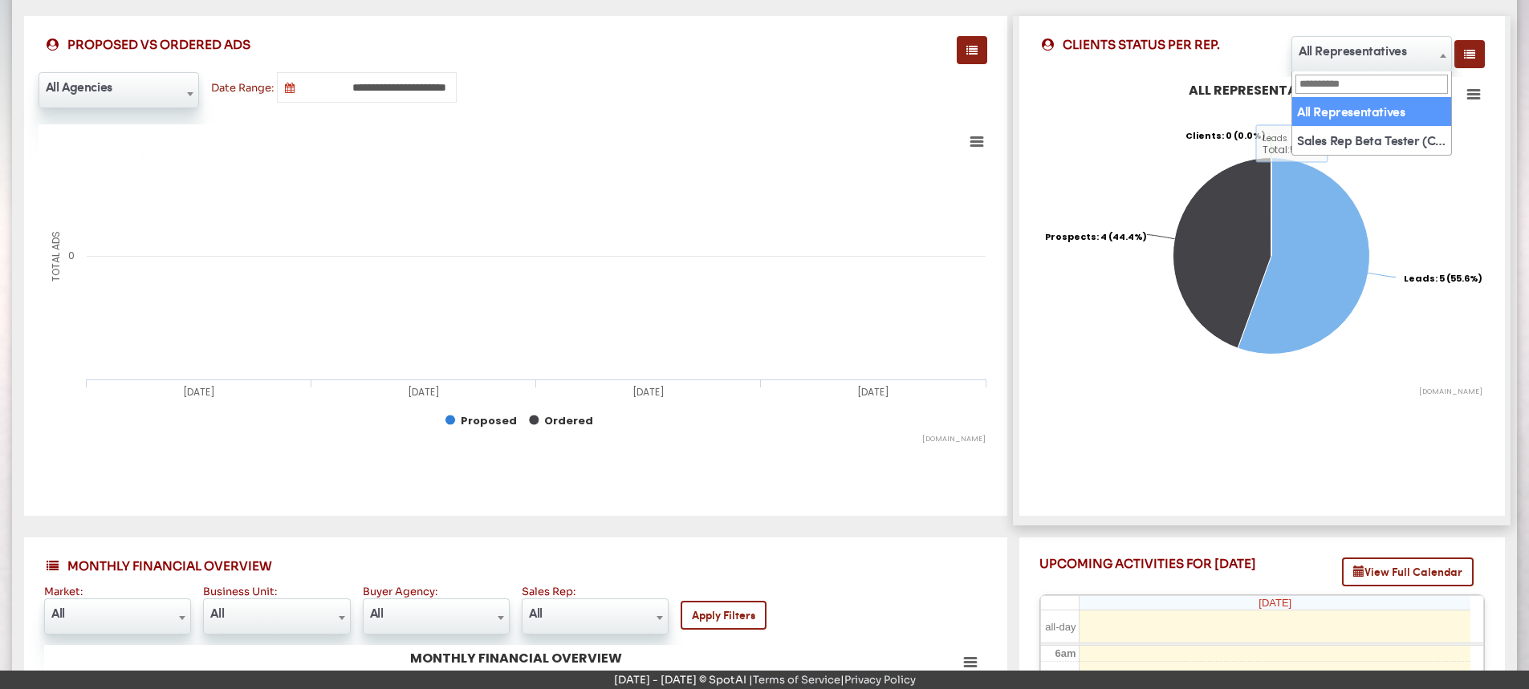
click at [1448, 57] on span at bounding box center [1443, 55] width 16 height 36
click at [935, 239] on rect at bounding box center [516, 284] width 955 height 321
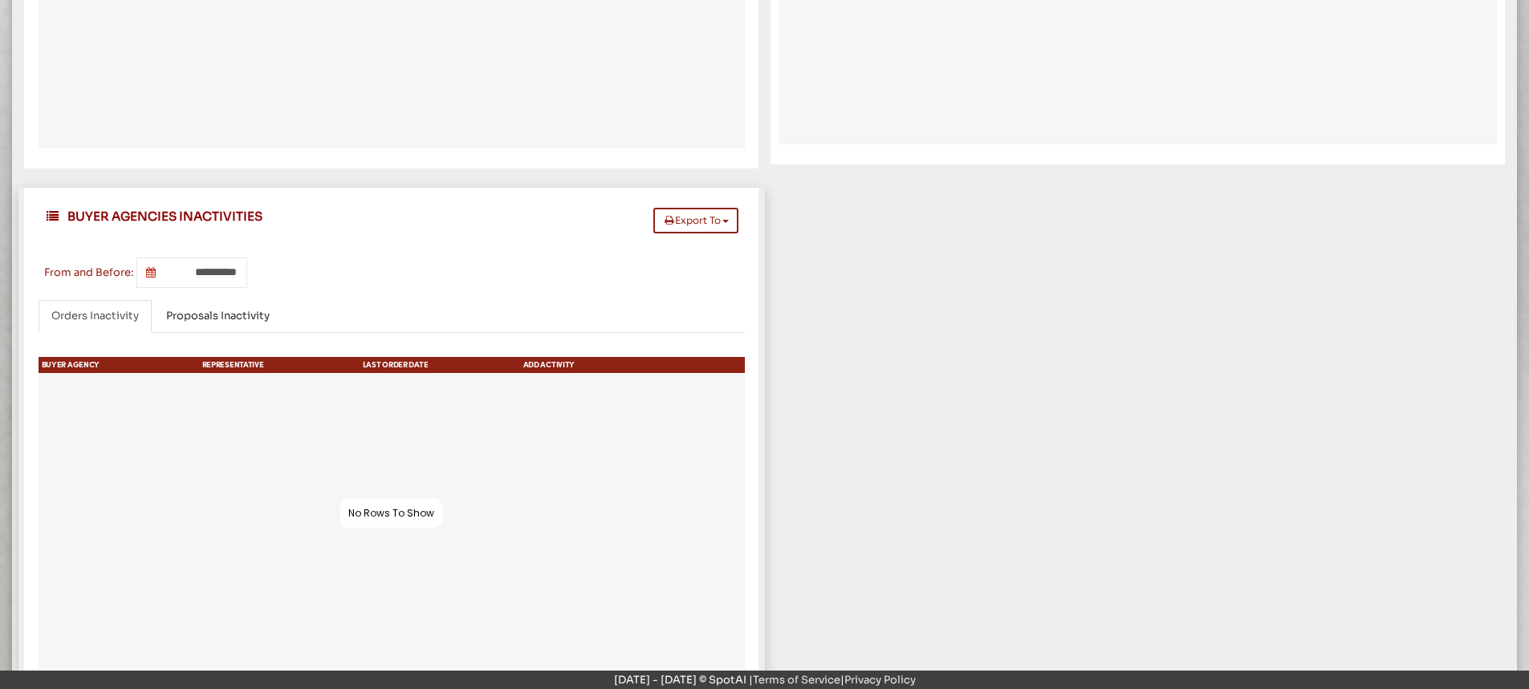
scroll to position [2128, 0]
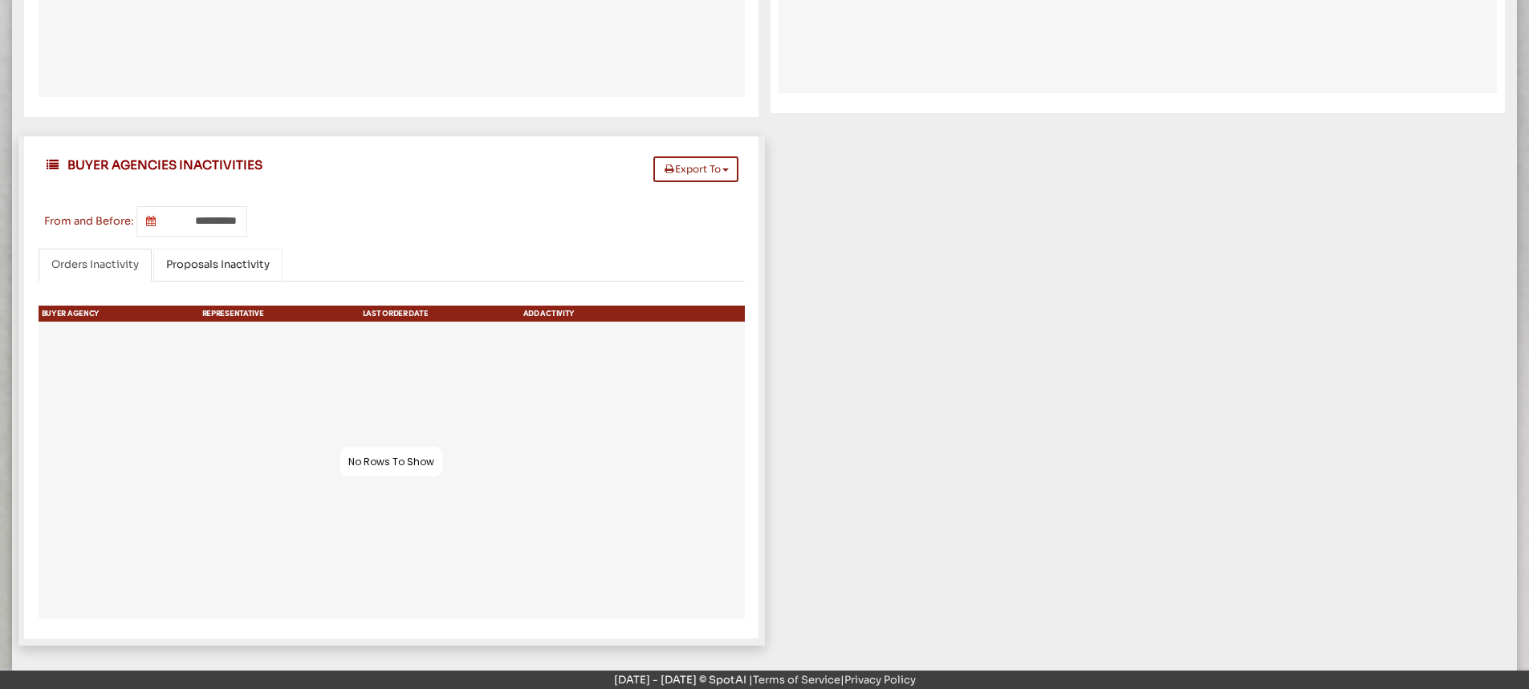
click at [229, 262] on span "Proposals Inactivity" at bounding box center [218, 265] width 104 height 14
click at [113, 255] on link "Orders Inactivity" at bounding box center [95, 265] width 113 height 33
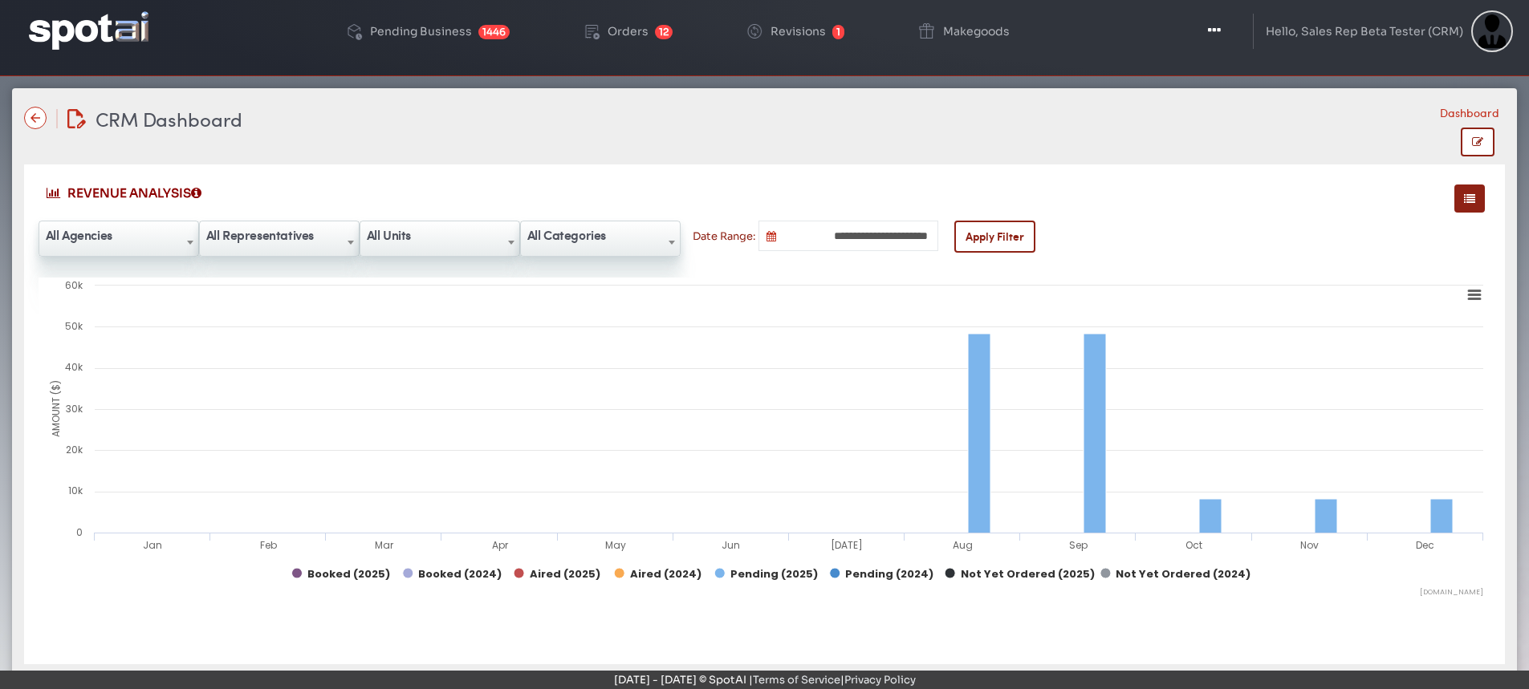
scroll to position [0, 0]
